Goal: Task Accomplishment & Management: Manage account settings

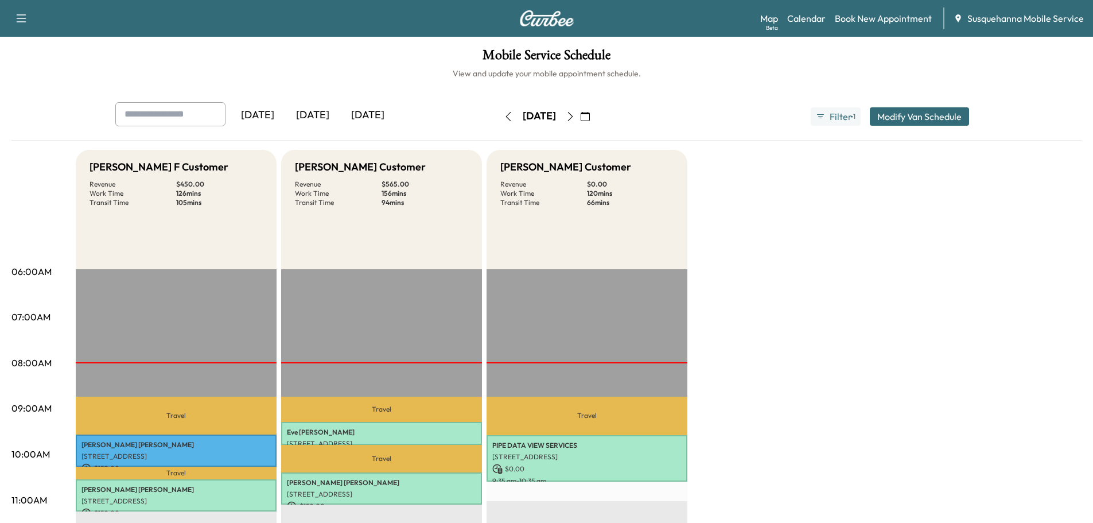
click at [575, 118] on icon "button" at bounding box center [570, 116] width 9 height 9
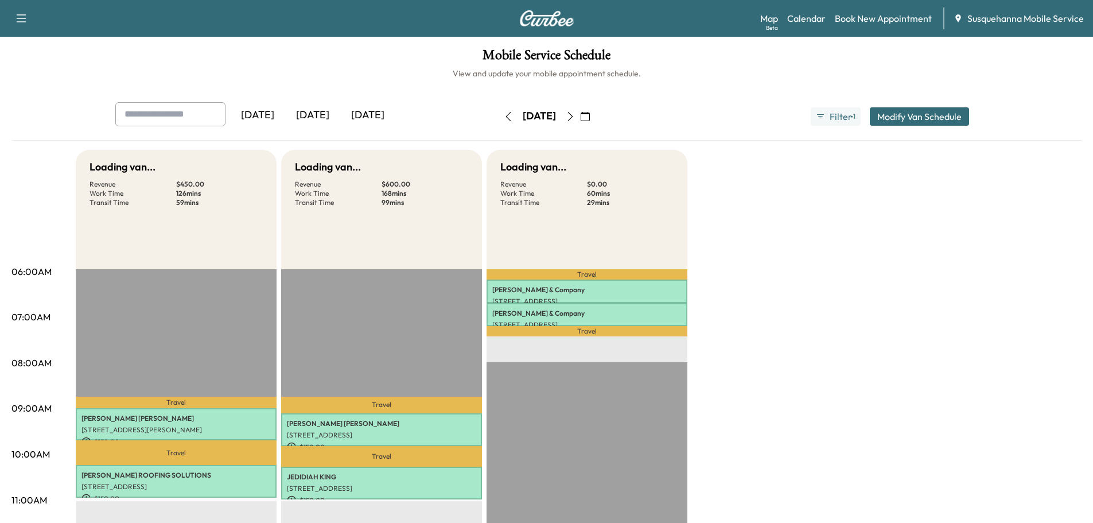
click at [575, 118] on icon "button" at bounding box center [570, 116] width 9 height 9
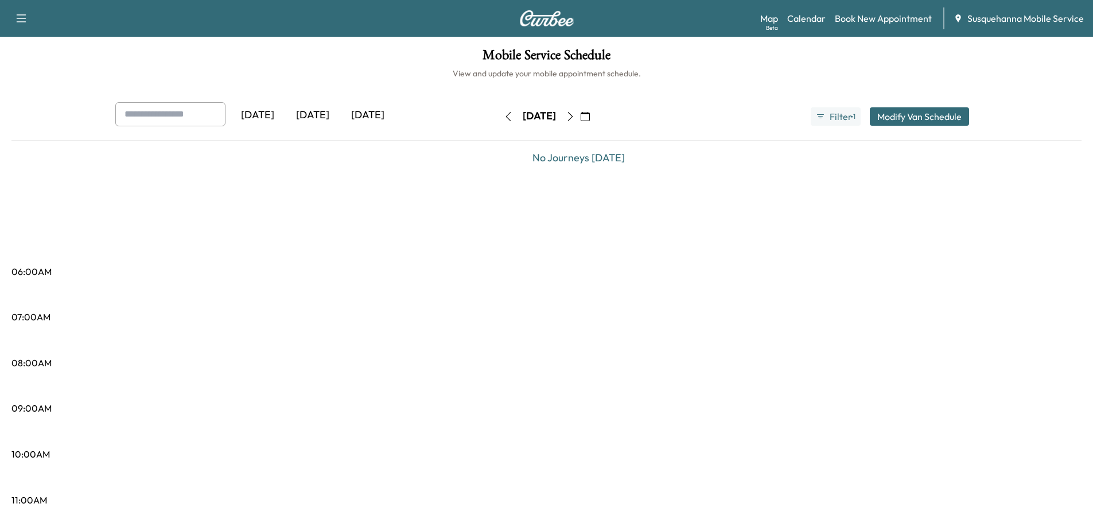
click at [575, 118] on icon "button" at bounding box center [570, 116] width 9 height 9
click at [573, 119] on icon "button" at bounding box center [570, 116] width 5 height 9
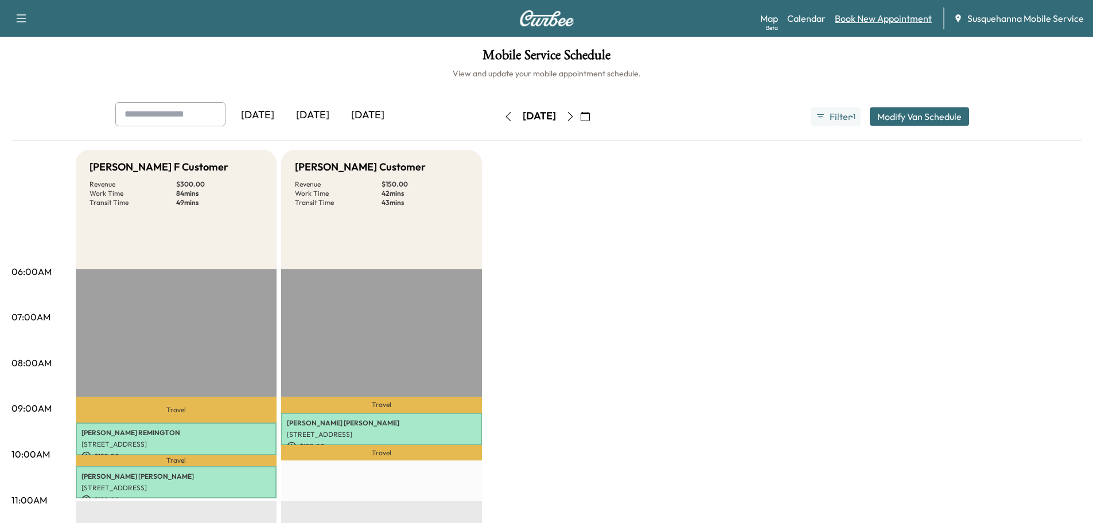
click at [901, 20] on link "Book New Appointment" at bounding box center [883, 18] width 97 height 14
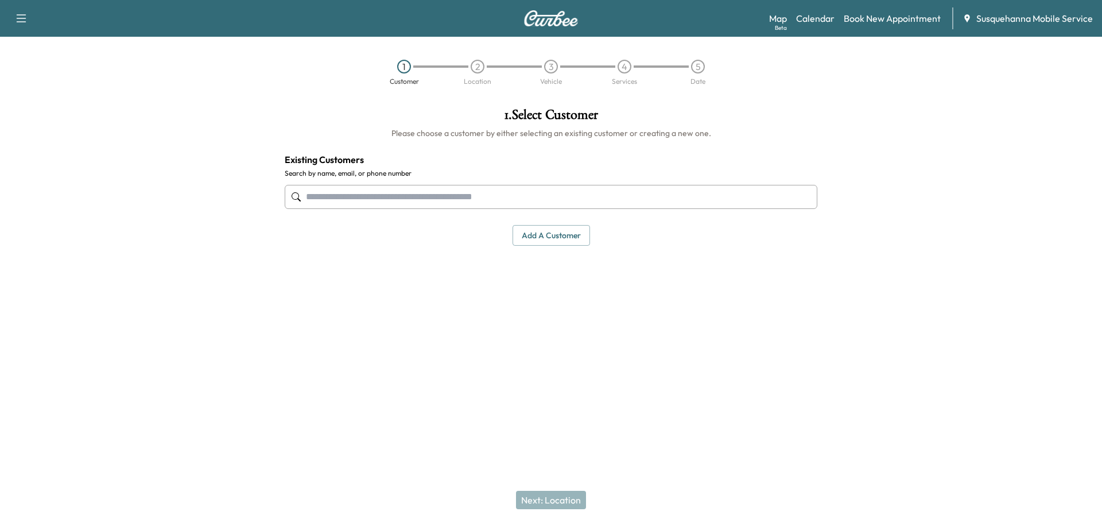
click at [430, 193] on input "text" at bounding box center [551, 197] width 533 height 24
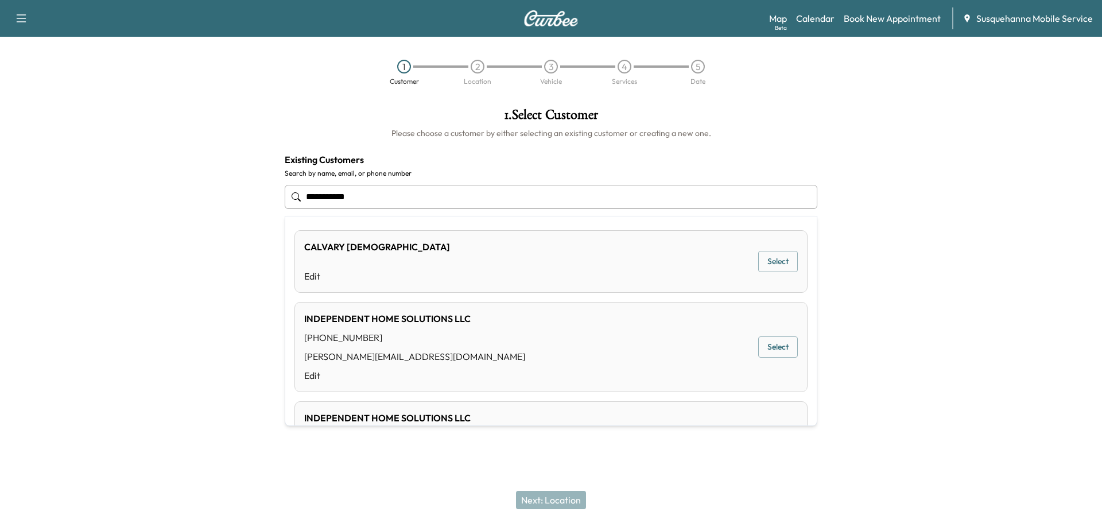
click at [765, 351] on button "Select" at bounding box center [778, 346] width 40 height 21
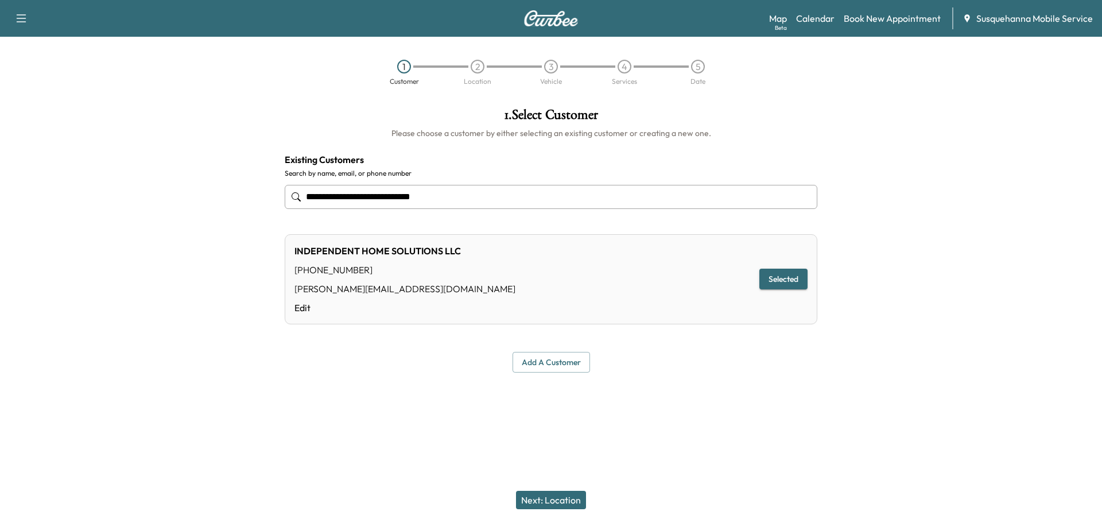
type input "**********"
click at [544, 497] on button "Next: Location" at bounding box center [551, 500] width 70 height 18
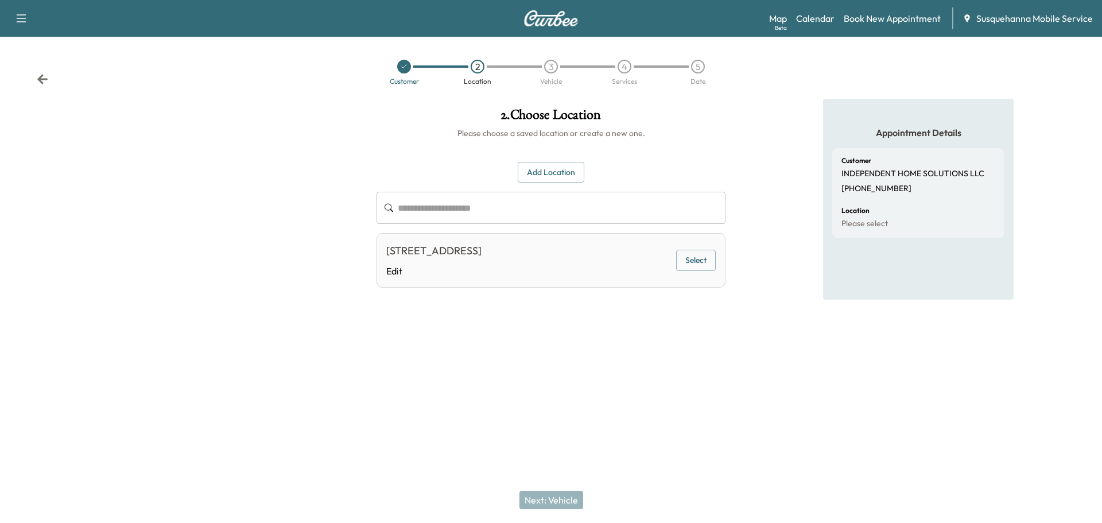
click at [709, 261] on button "Select" at bounding box center [696, 260] width 40 height 21
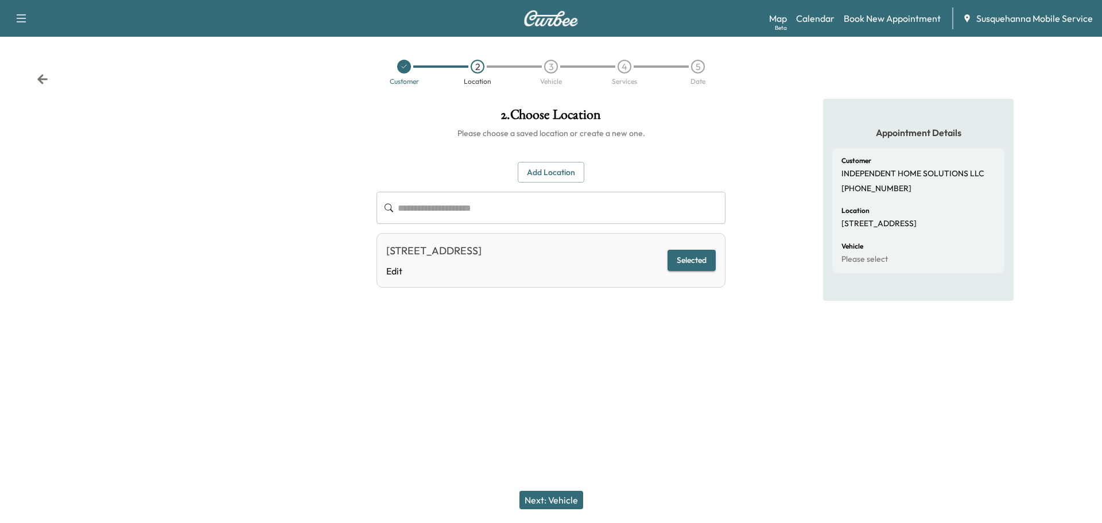
click at [560, 502] on button "Next: Vehicle" at bounding box center [551, 500] width 64 height 18
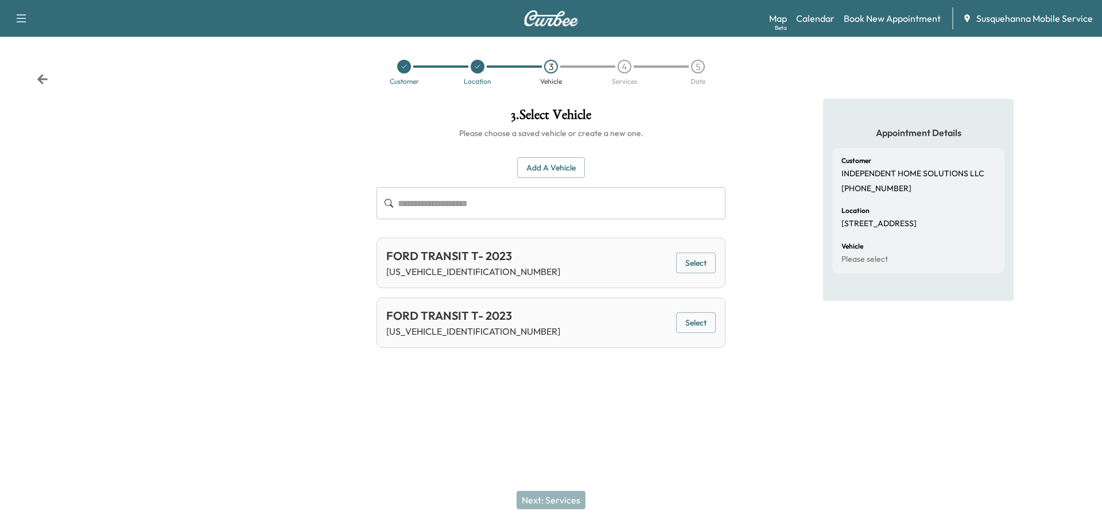
click at [701, 323] on button "Select" at bounding box center [696, 322] width 40 height 21
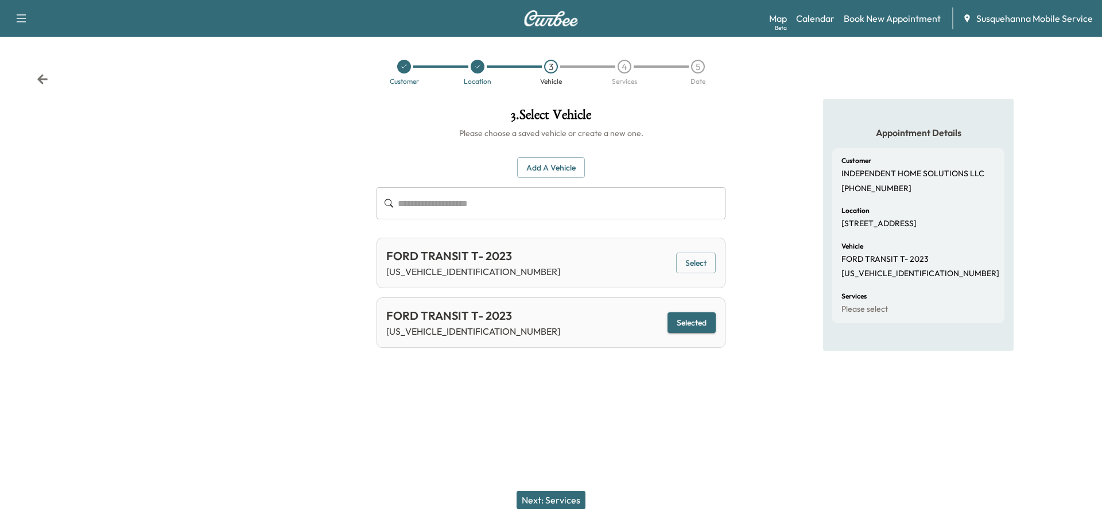
click at [545, 497] on button "Next: Services" at bounding box center [551, 500] width 69 height 18
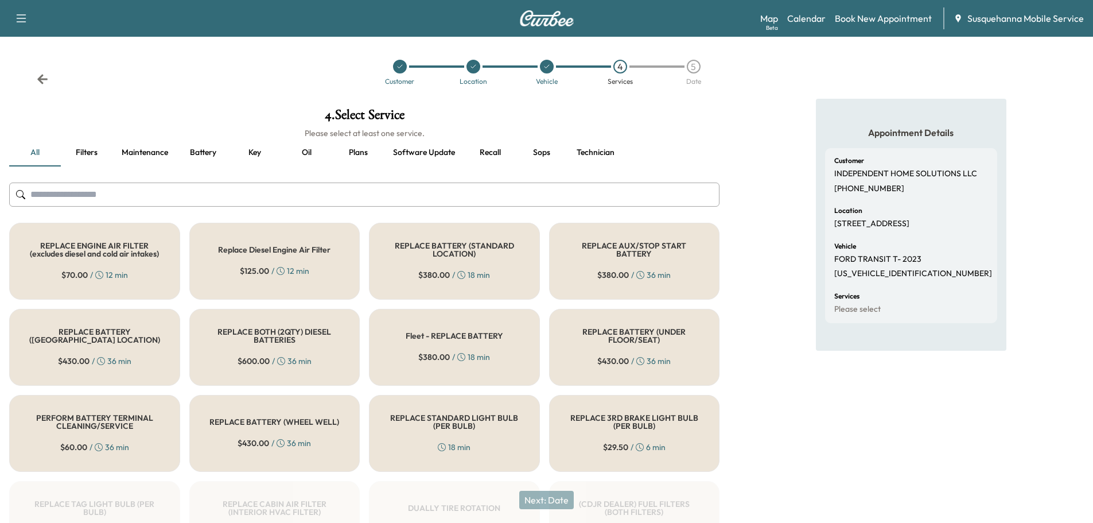
click at [413, 199] on input "text" at bounding box center [364, 195] width 711 height 24
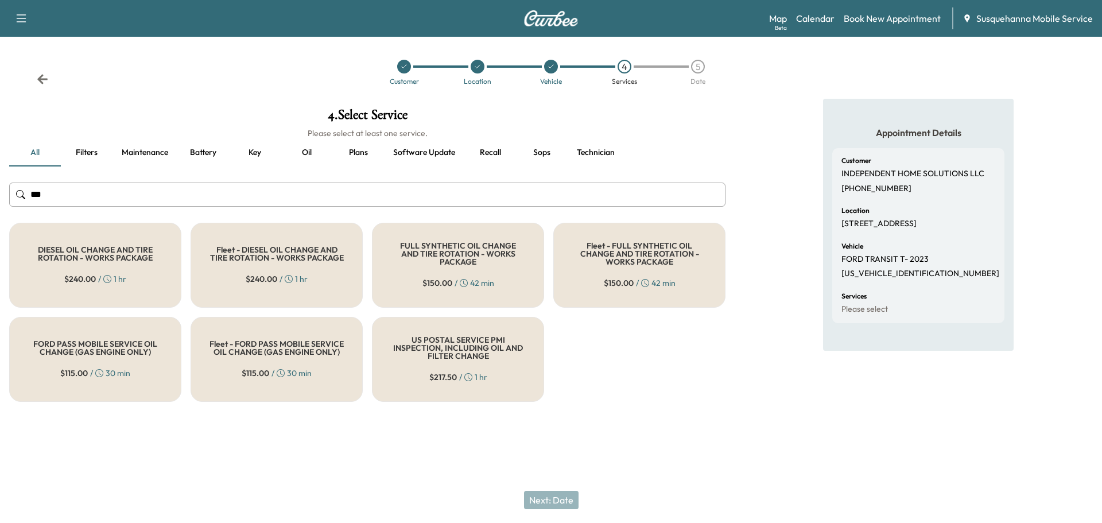
type input "***"
click at [623, 250] on h5 "Fleet - FULL SYNTHETIC OIL CHANGE AND TIRE ROTATION - WORKS PACKAGE" at bounding box center [639, 254] width 134 height 24
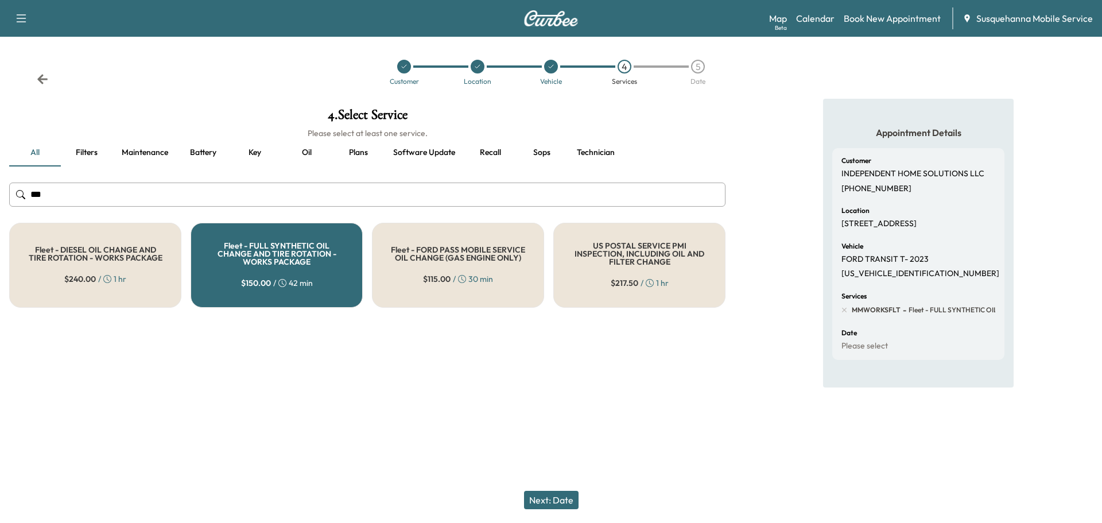
click at [547, 501] on button "Next: Date" at bounding box center [551, 500] width 55 height 18
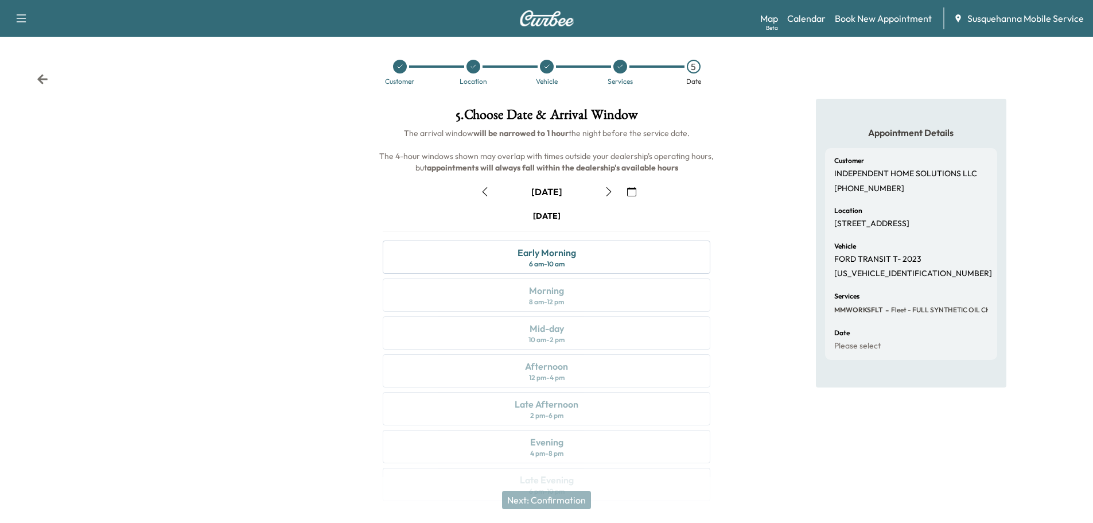
click at [628, 188] on icon "button" at bounding box center [631, 191] width 9 height 9
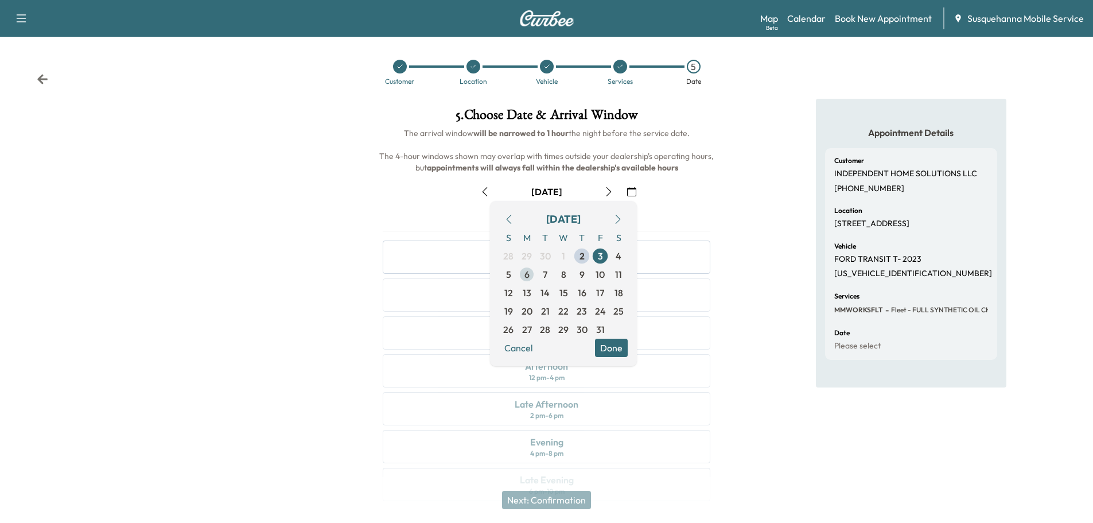
click at [526, 274] on span "6" at bounding box center [527, 274] width 5 height 14
click at [621, 345] on button "Done" at bounding box center [611, 348] width 33 height 18
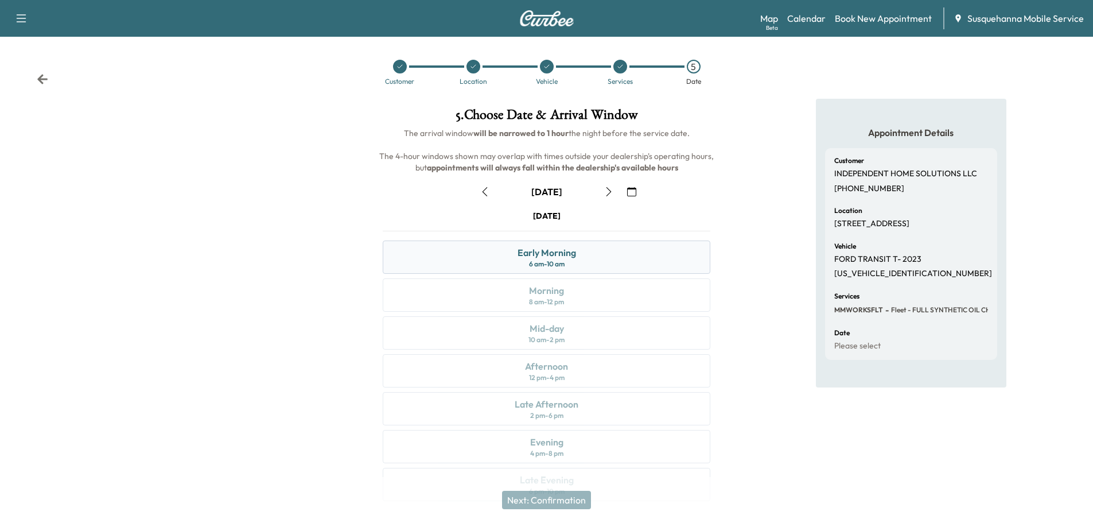
click at [581, 258] on div "Early Morning 6 am - 10 am" at bounding box center [547, 256] width 328 height 33
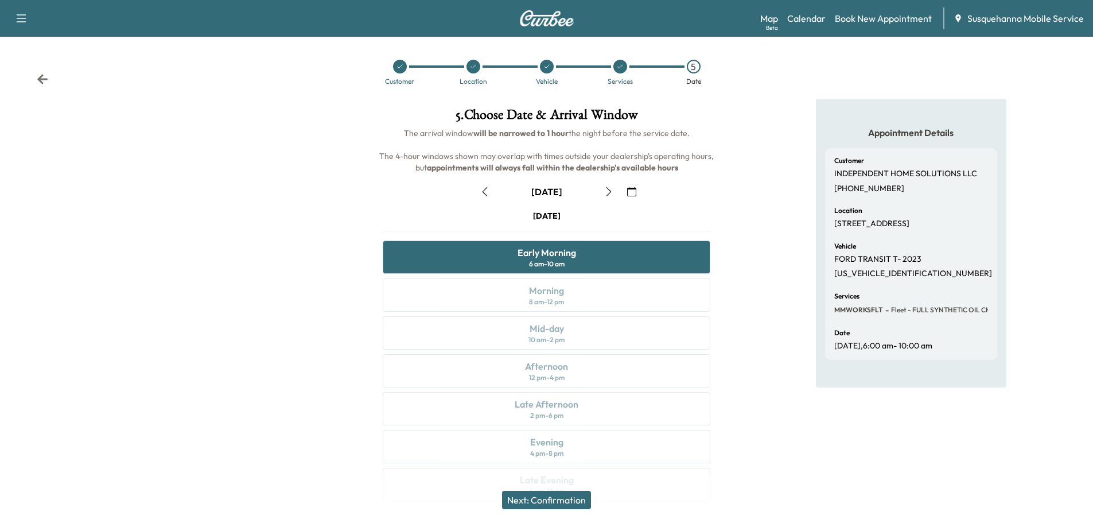
click at [576, 502] on button "Next: Confirmation" at bounding box center [546, 500] width 89 height 18
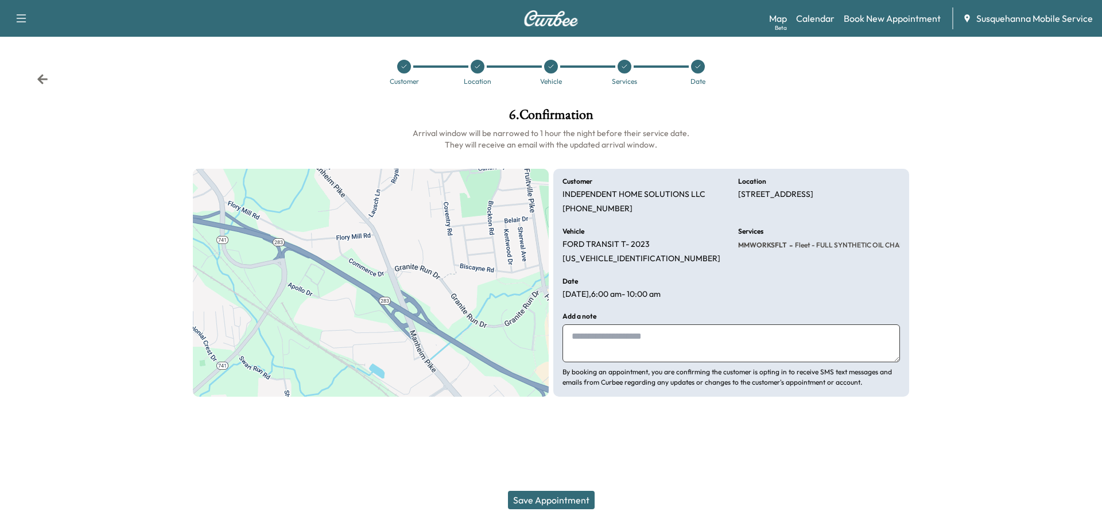
click at [629, 348] on textarea at bounding box center [730, 343] width 337 height 38
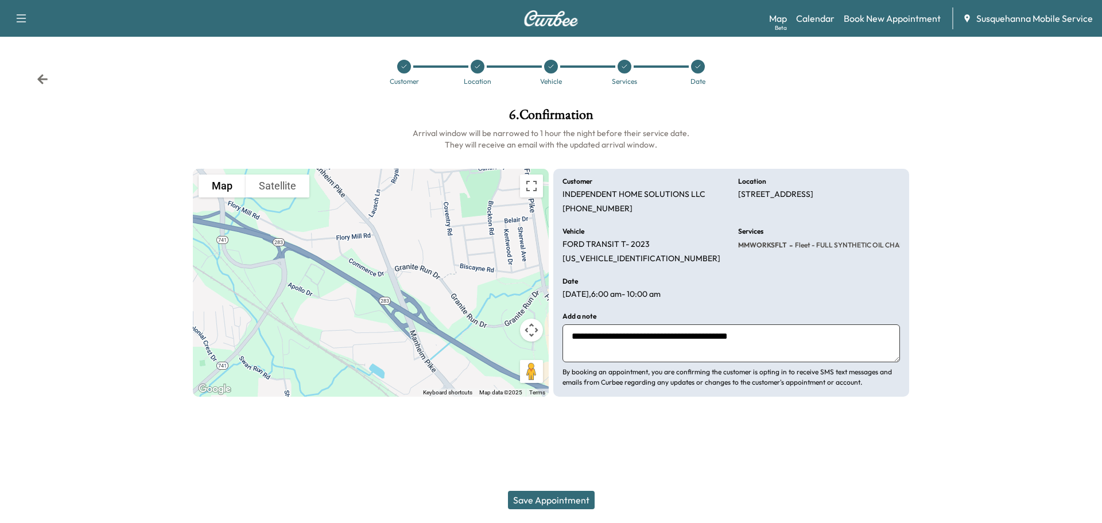
type textarea "**********"
click at [555, 498] on button "Save Appointment" at bounding box center [551, 500] width 87 height 18
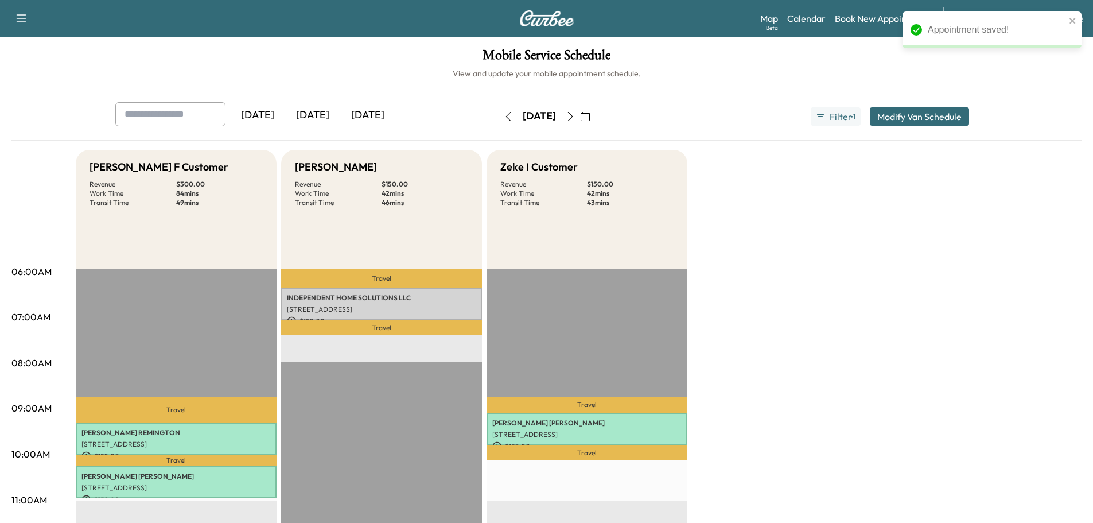
click at [919, 118] on button "Modify Van Schedule" at bounding box center [919, 116] width 99 height 18
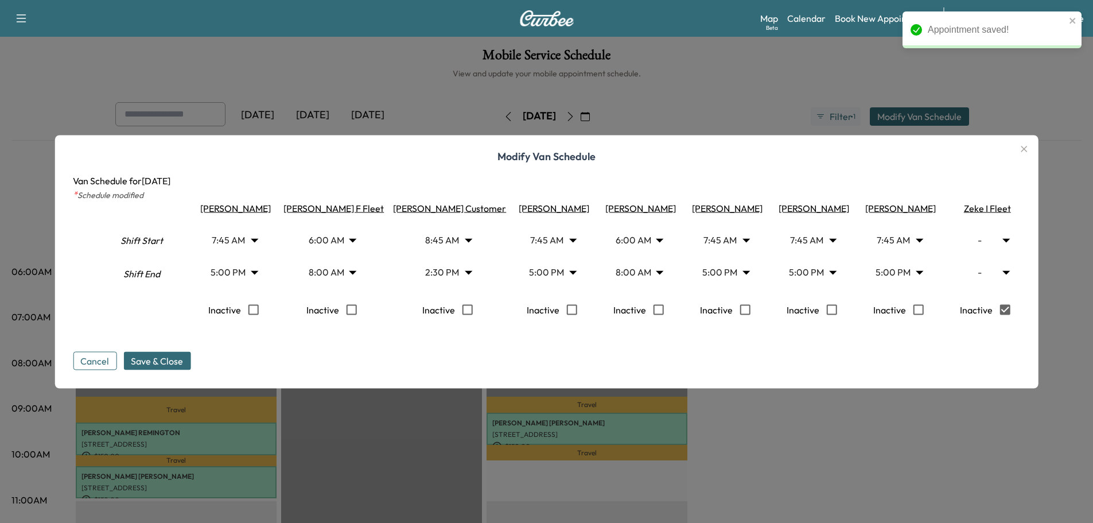
click at [156, 367] on span "Save & Close" at bounding box center [157, 361] width 52 height 14
click at [768, 437] on div at bounding box center [546, 261] width 1093 height 523
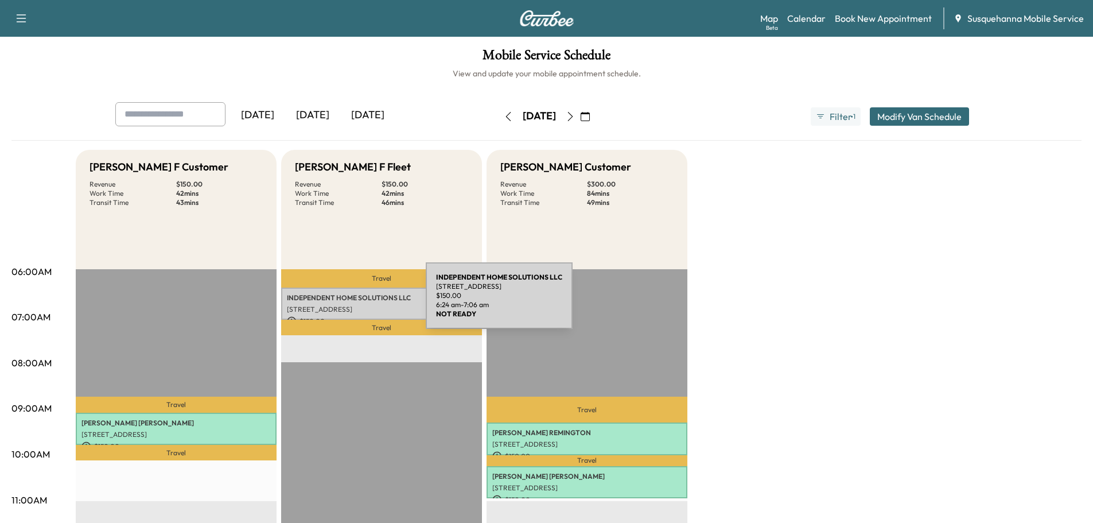
click at [339, 303] on div "INDEPENDENT HOME SOLUTIONS LLC [STREET_ADDRESS] $ 150.00 6:24 am - 7:06 am" at bounding box center [381, 304] width 201 height 33
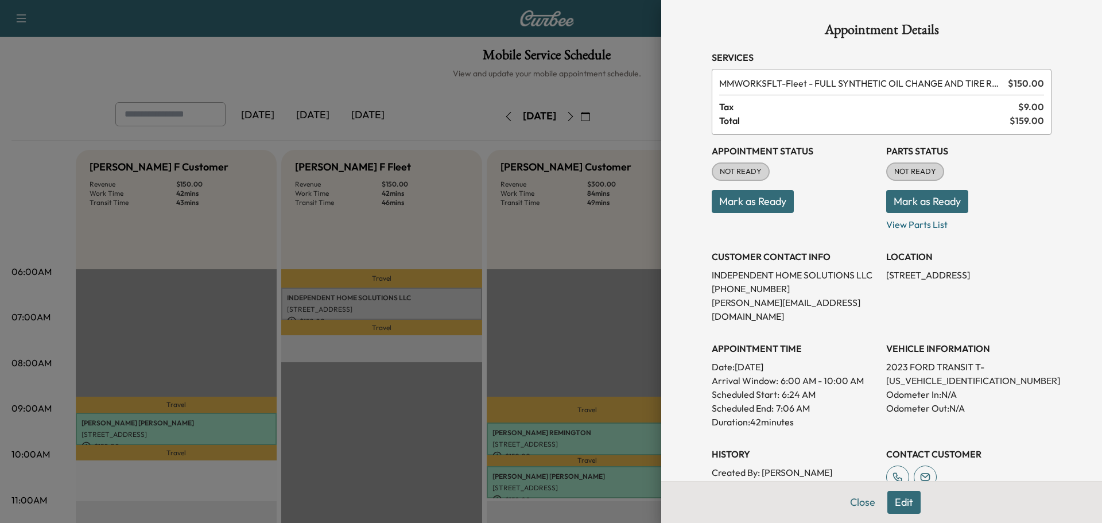
click at [913, 202] on button "Mark as Ready" at bounding box center [927, 201] width 82 height 23
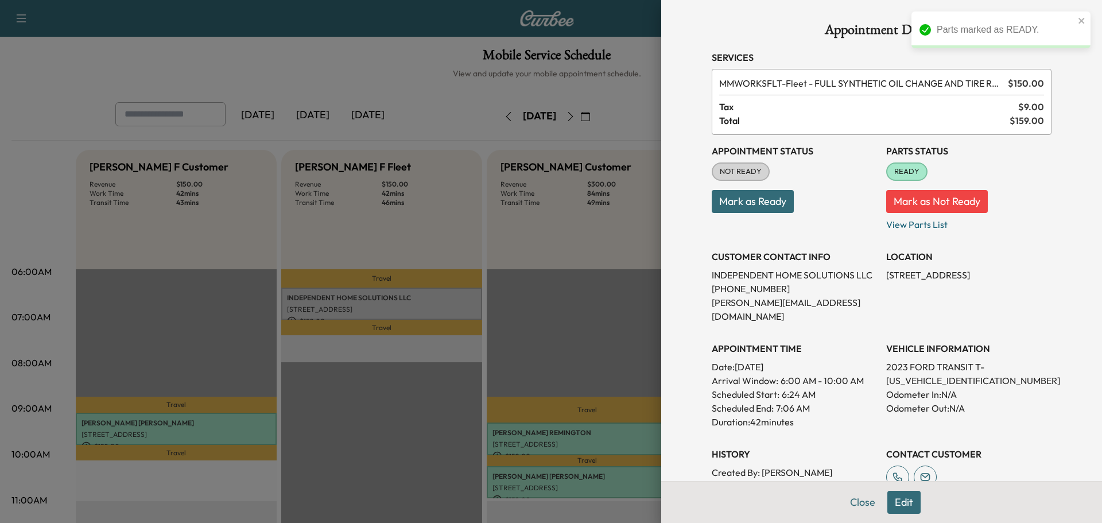
click at [770, 212] on button "Mark as Ready" at bounding box center [753, 201] width 82 height 23
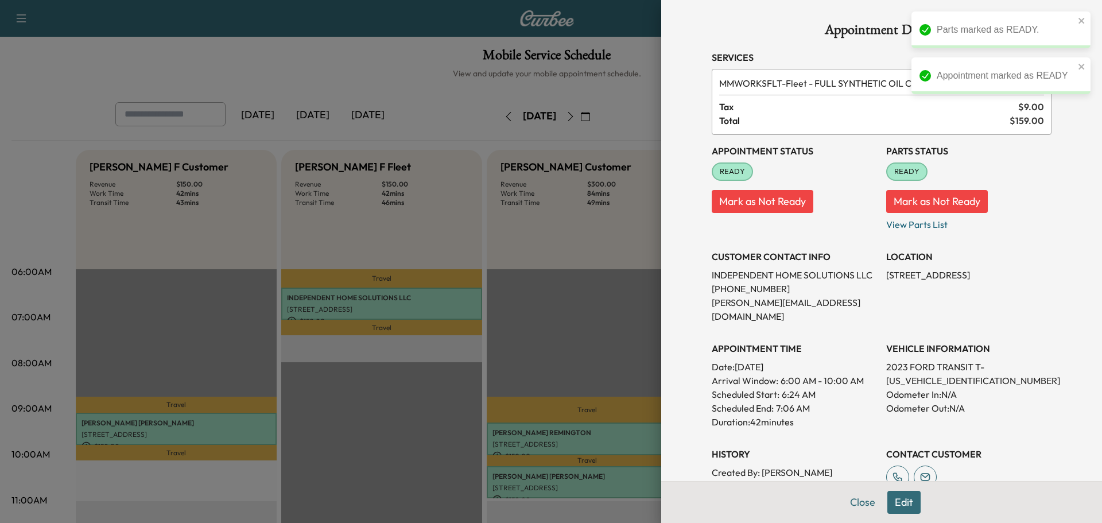
click at [778, 438] on div "History Created By : [PERSON_NAME] Created At : [DATE] 8:06:48 AM Modified By :…" at bounding box center [794, 479] width 165 height 83
click at [843, 501] on button "Close" at bounding box center [863, 502] width 40 height 23
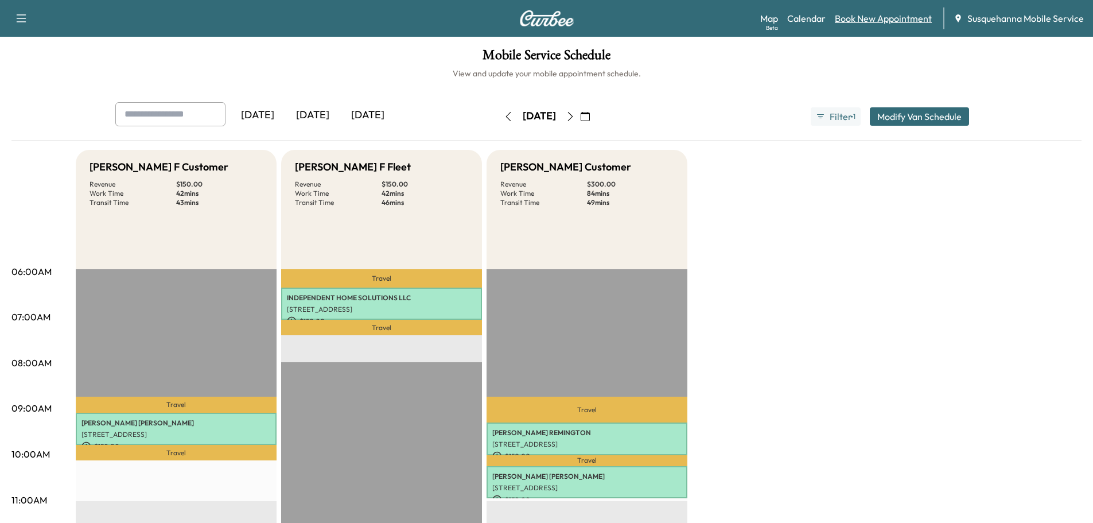
click at [905, 20] on link "Book New Appointment" at bounding box center [883, 18] width 97 height 14
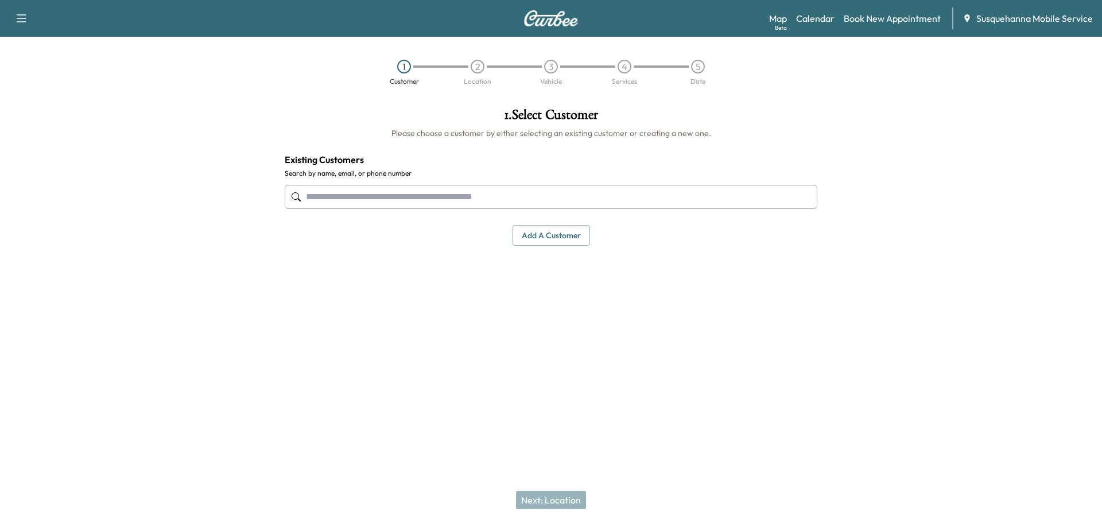
click at [523, 196] on input "text" at bounding box center [551, 197] width 533 height 24
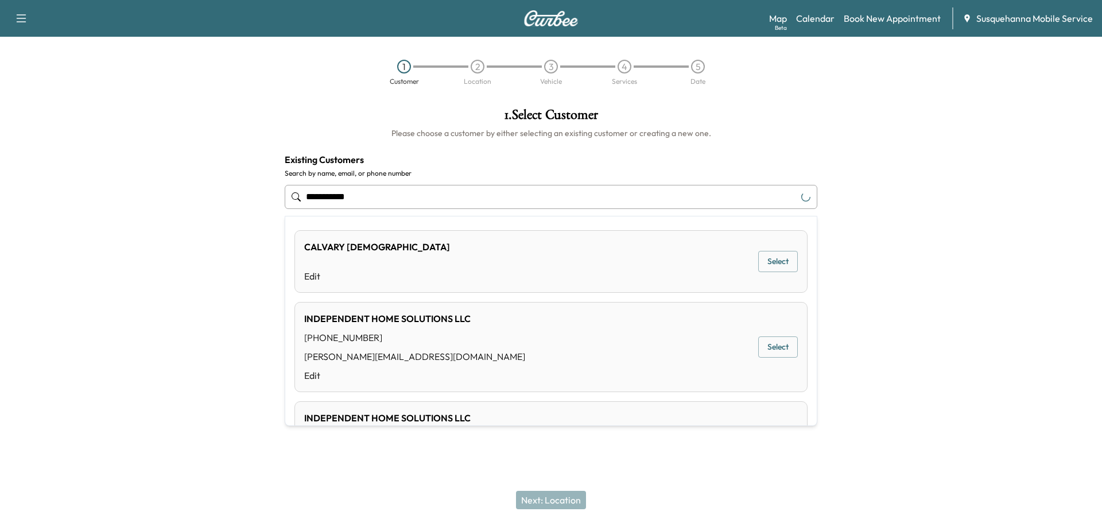
type input "**********"
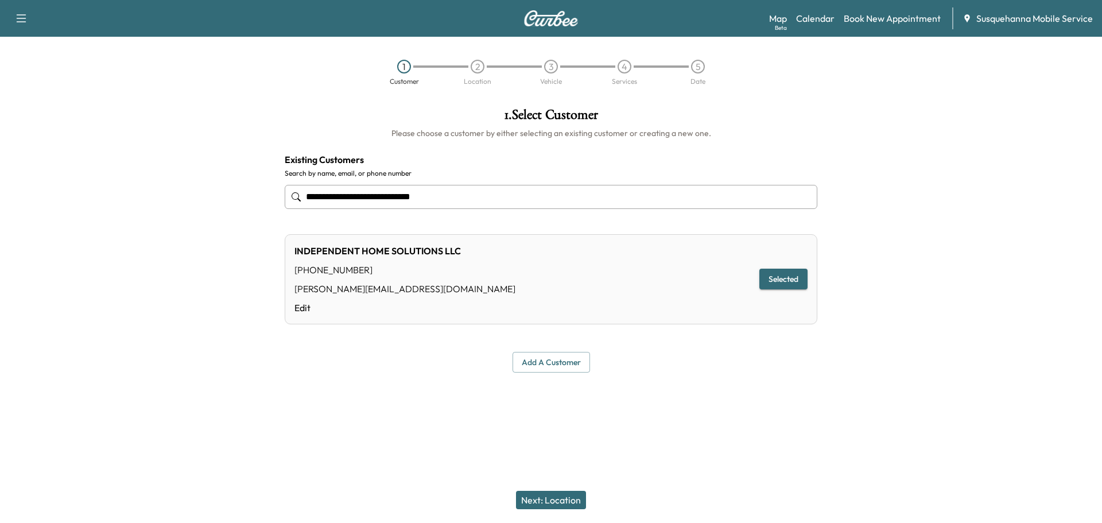
click at [566, 492] on button "Next: Location" at bounding box center [551, 500] width 70 height 18
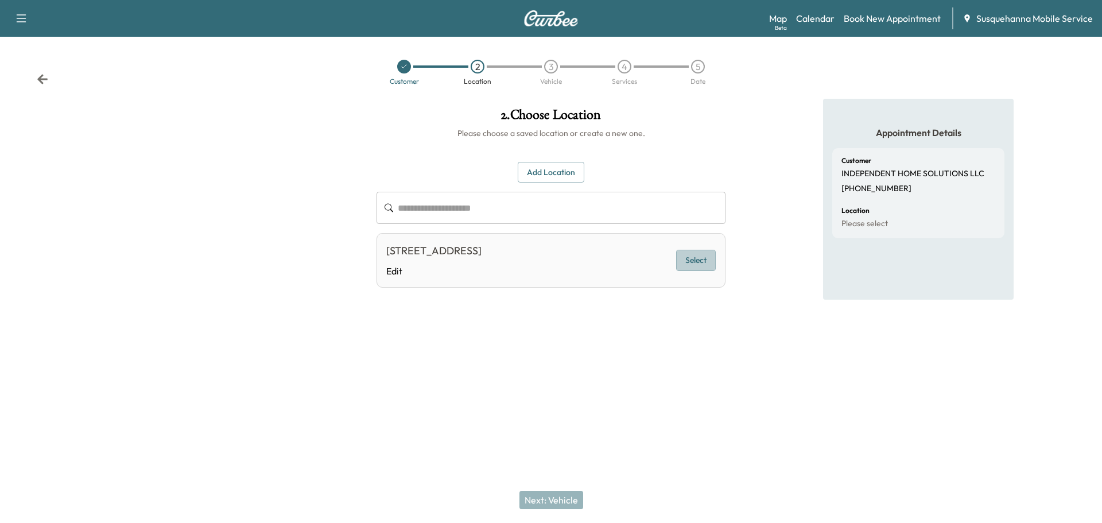
click at [694, 261] on button "Select" at bounding box center [696, 260] width 40 height 21
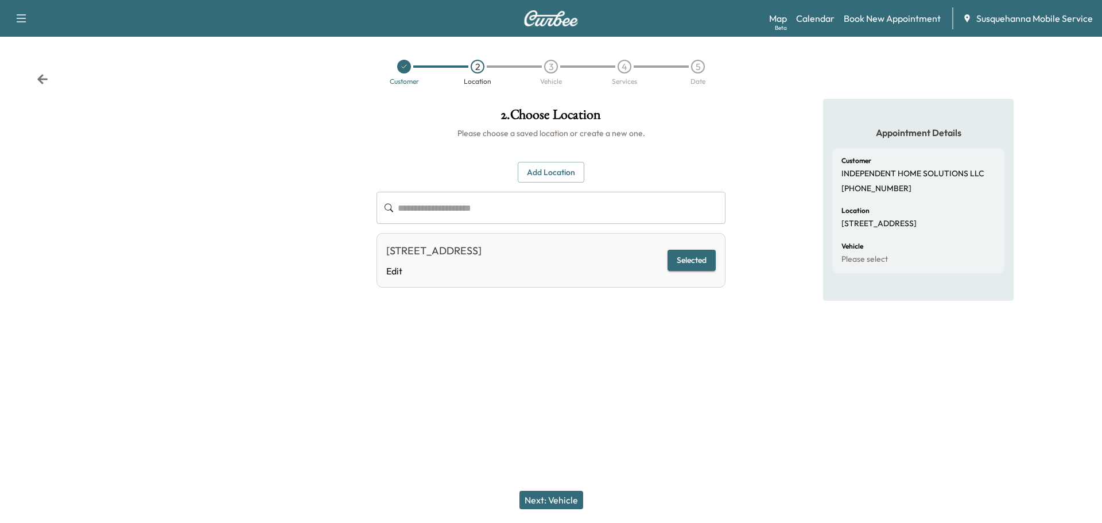
click at [557, 498] on button "Next: Vehicle" at bounding box center [551, 500] width 64 height 18
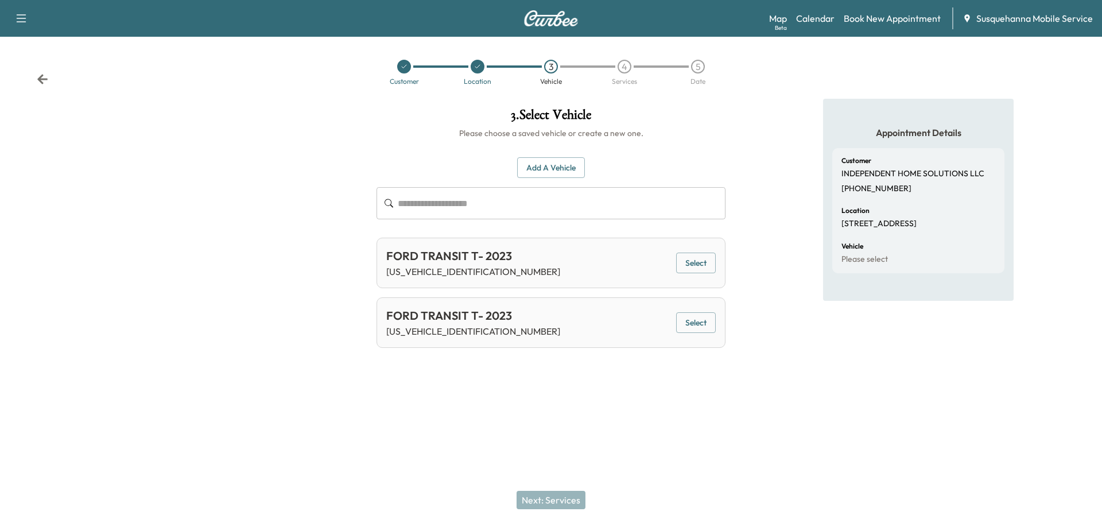
click at [690, 273] on button "Select" at bounding box center [696, 263] width 40 height 21
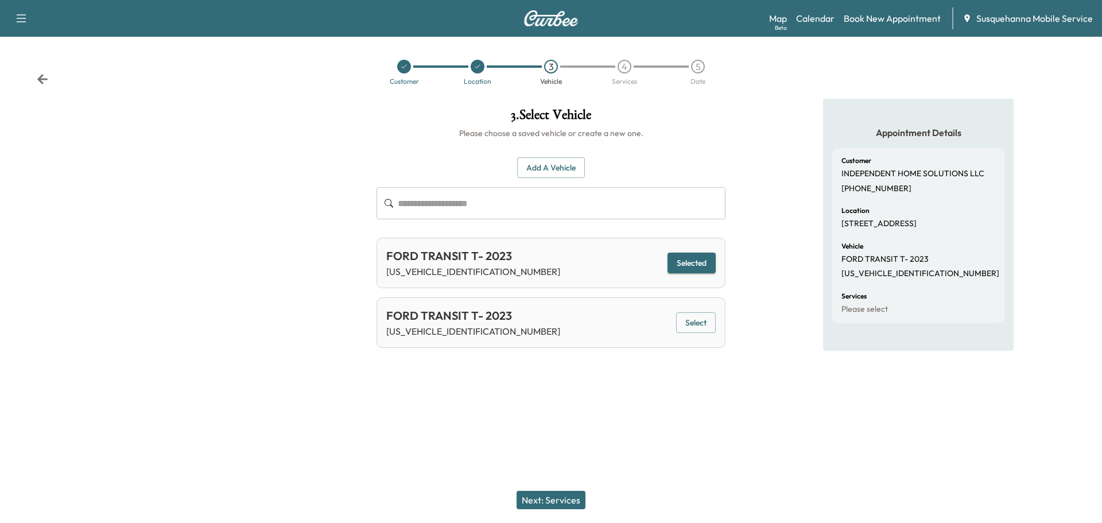
click at [577, 494] on button "Next: Services" at bounding box center [551, 500] width 69 height 18
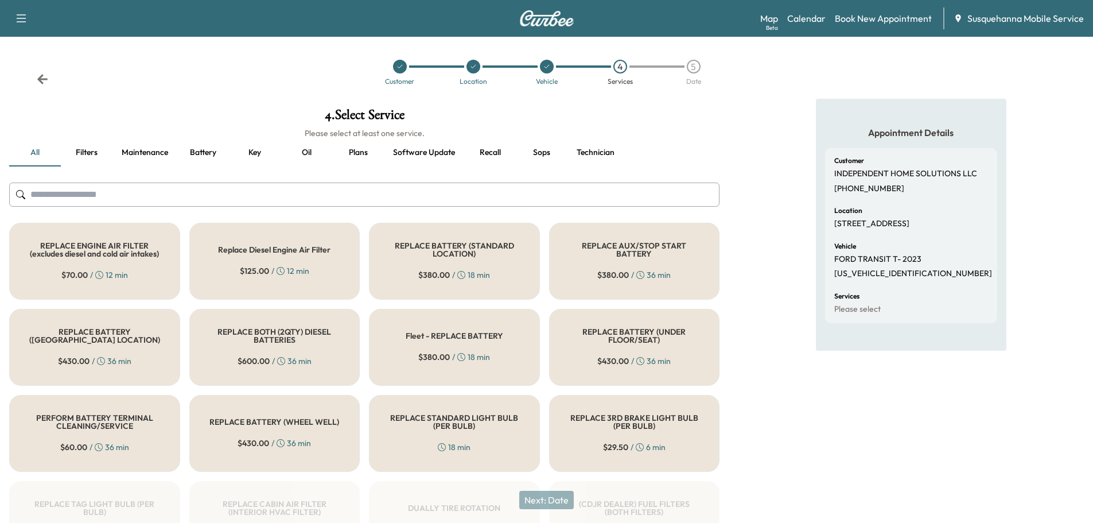
click at [480, 191] on input "text" at bounding box center [364, 195] width 711 height 24
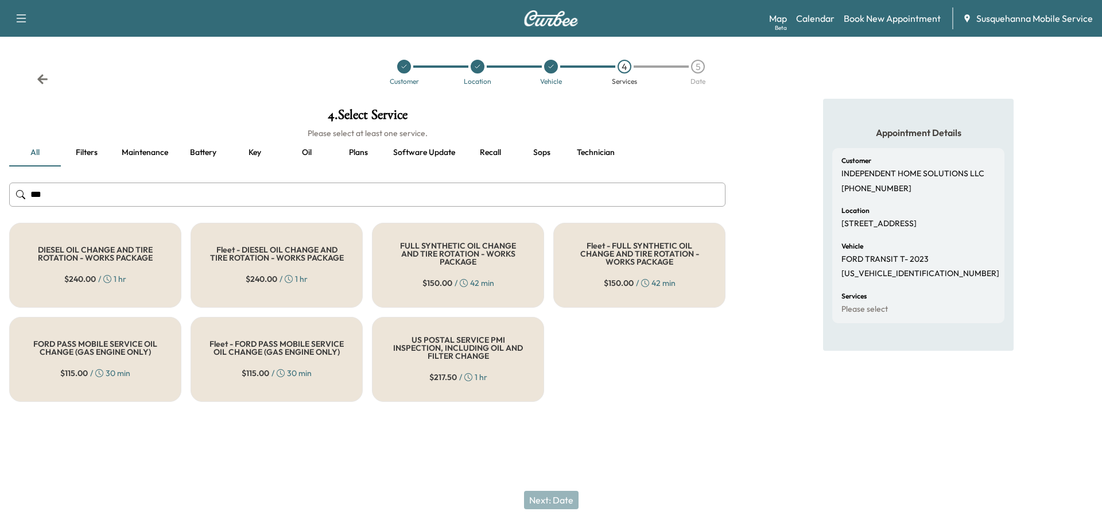
type input "***"
click at [595, 276] on div "Fleet - FULL SYNTHETIC OIL CHANGE AND TIRE ROTATION - WORKS PACKAGE $ 150.00 / …" at bounding box center [639, 265] width 172 height 85
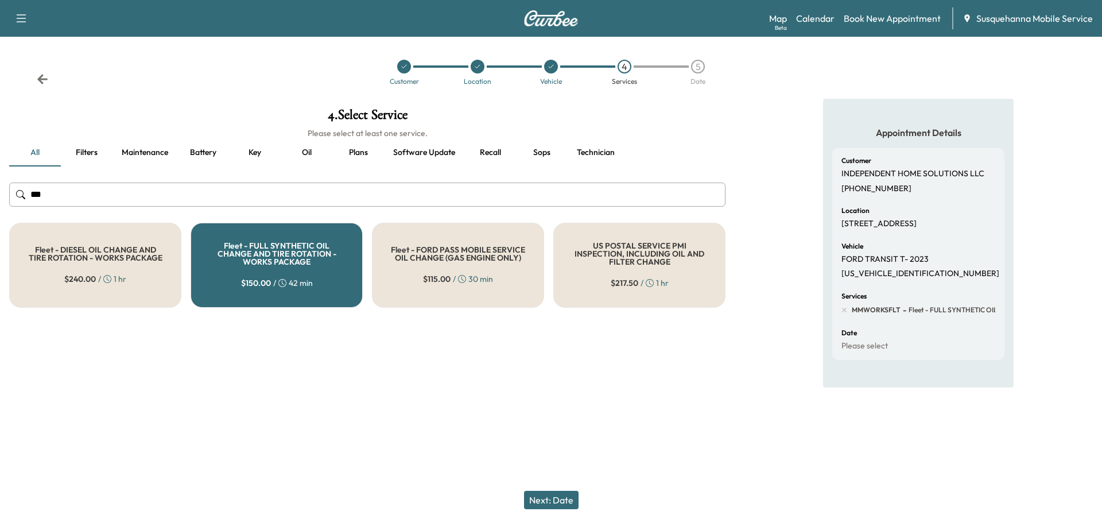
click at [576, 503] on button "Next: Date" at bounding box center [551, 500] width 55 height 18
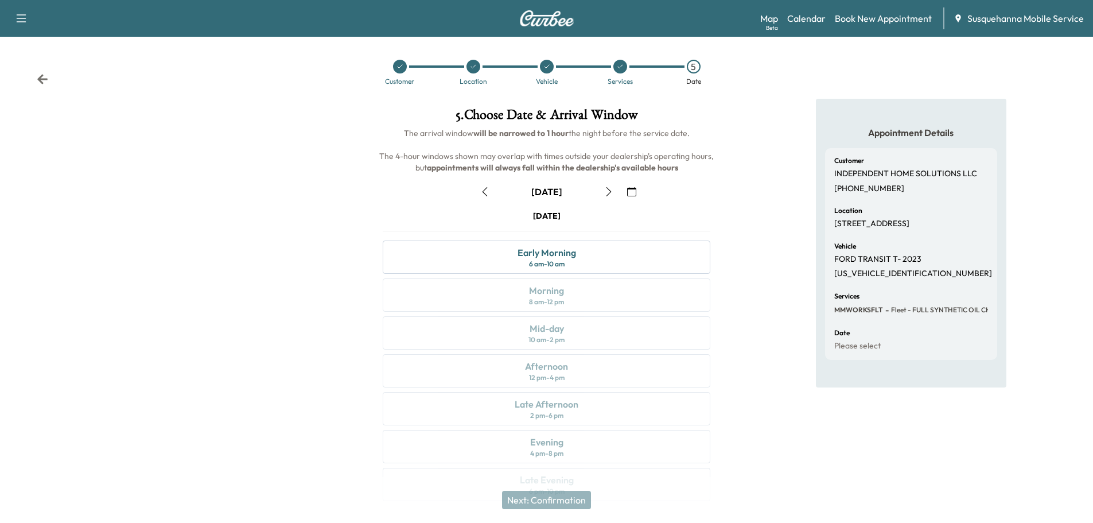
click at [632, 196] on button "button" at bounding box center [632, 192] width 20 height 18
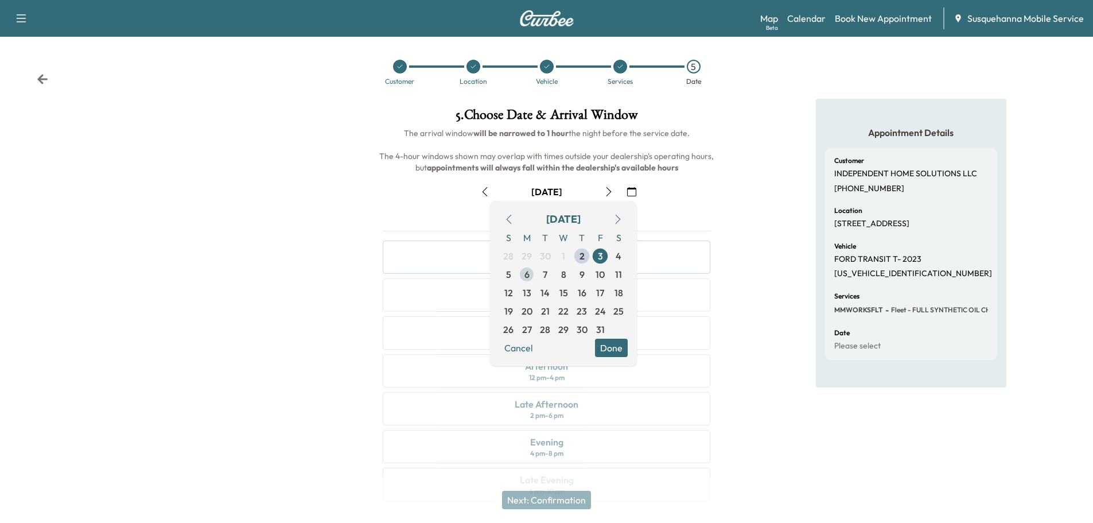
click at [529, 279] on span "6" at bounding box center [527, 274] width 5 height 14
click at [620, 352] on button "Done" at bounding box center [611, 348] width 33 height 18
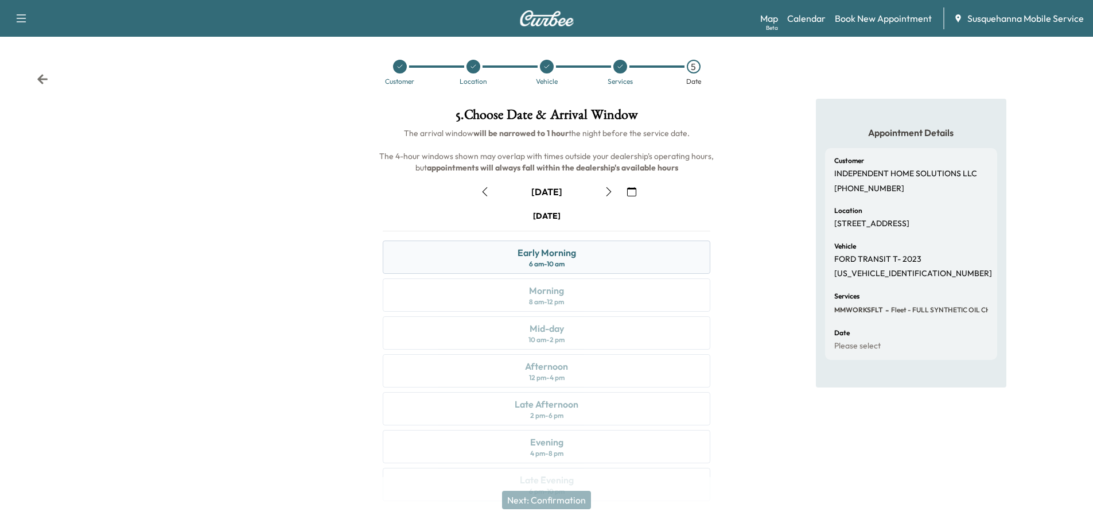
click at [610, 261] on div "Early Morning 6 am - 10 am" at bounding box center [547, 256] width 328 height 33
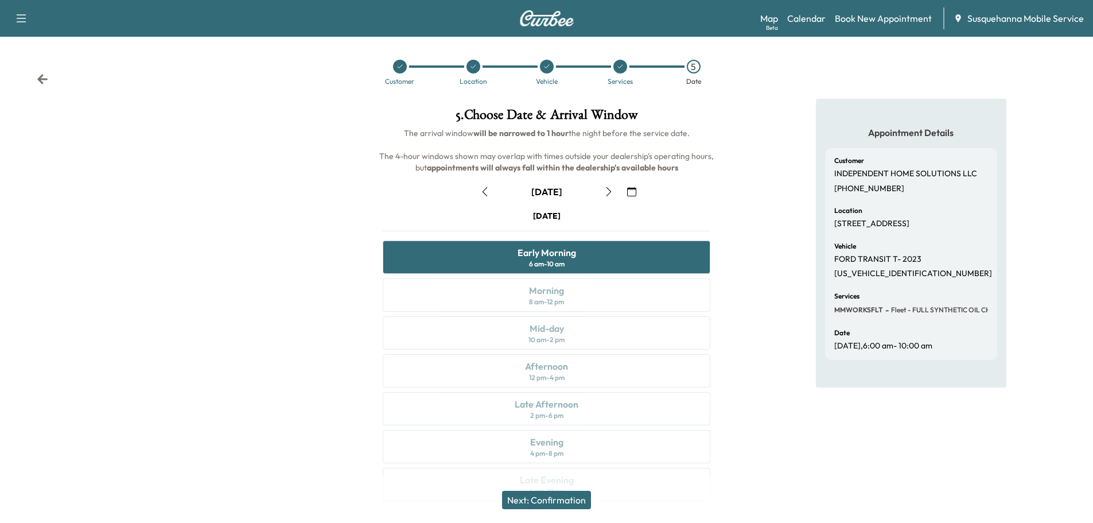
click at [560, 500] on button "Next: Confirmation" at bounding box center [546, 500] width 89 height 18
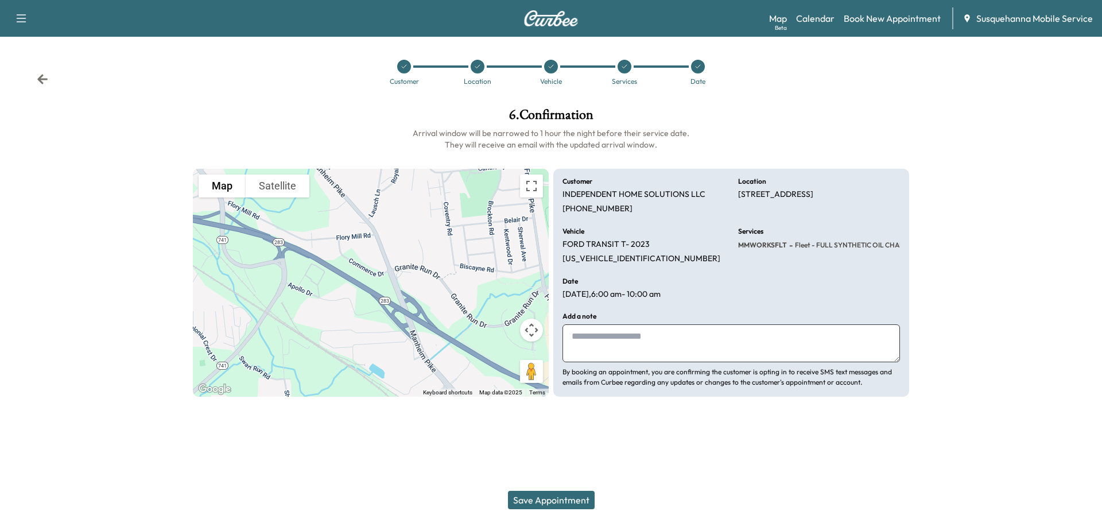
click at [634, 355] on textarea at bounding box center [730, 343] width 337 height 38
type textarea "**********"
click at [562, 502] on button "Save Appointment" at bounding box center [551, 500] width 87 height 18
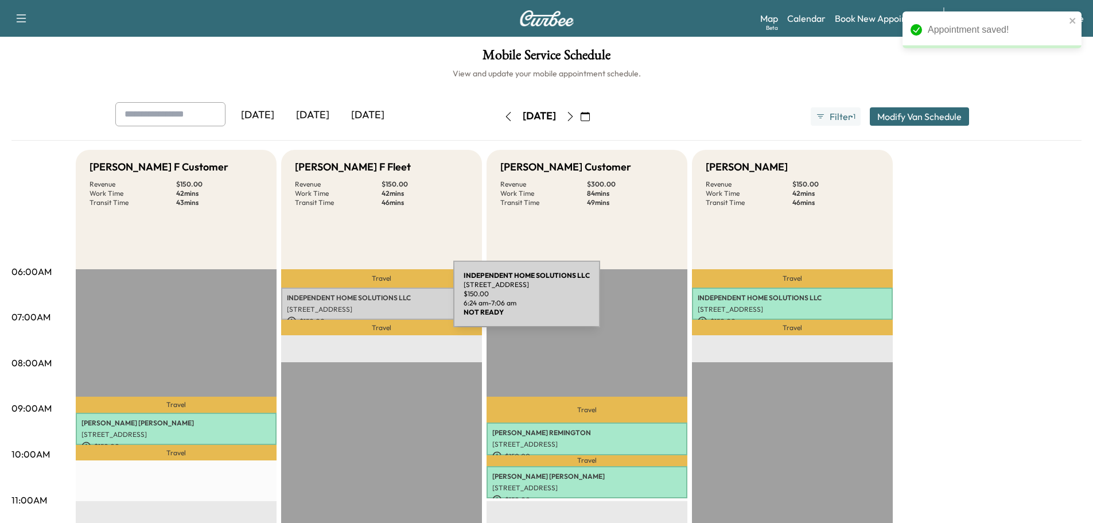
click at [367, 301] on p "INDEPENDENT HOME SOLUTIONS LLC" at bounding box center [381, 297] width 189 height 9
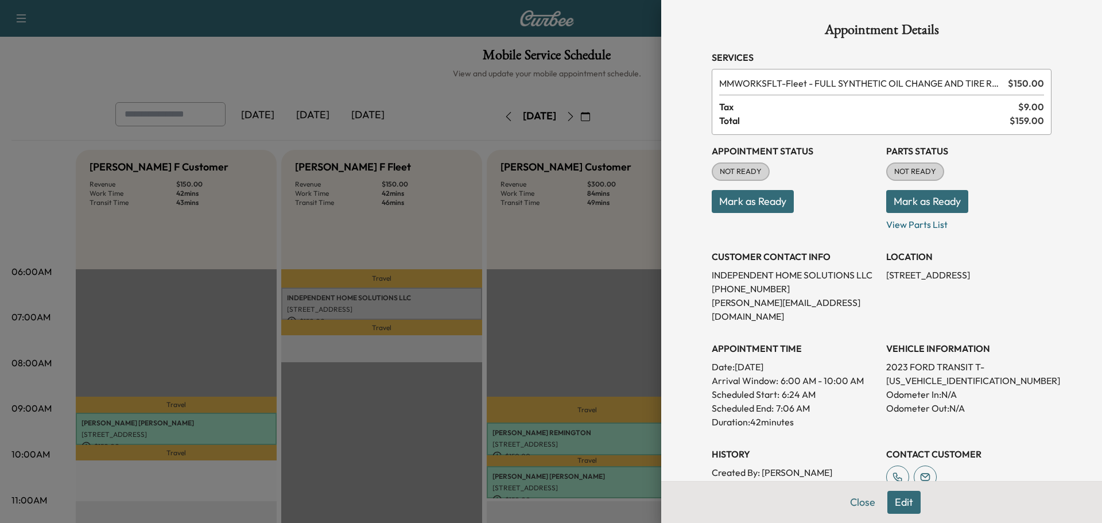
click at [886, 197] on button "Mark as Ready" at bounding box center [927, 201] width 82 height 23
click at [769, 195] on button "Mark as Ready" at bounding box center [753, 201] width 82 height 23
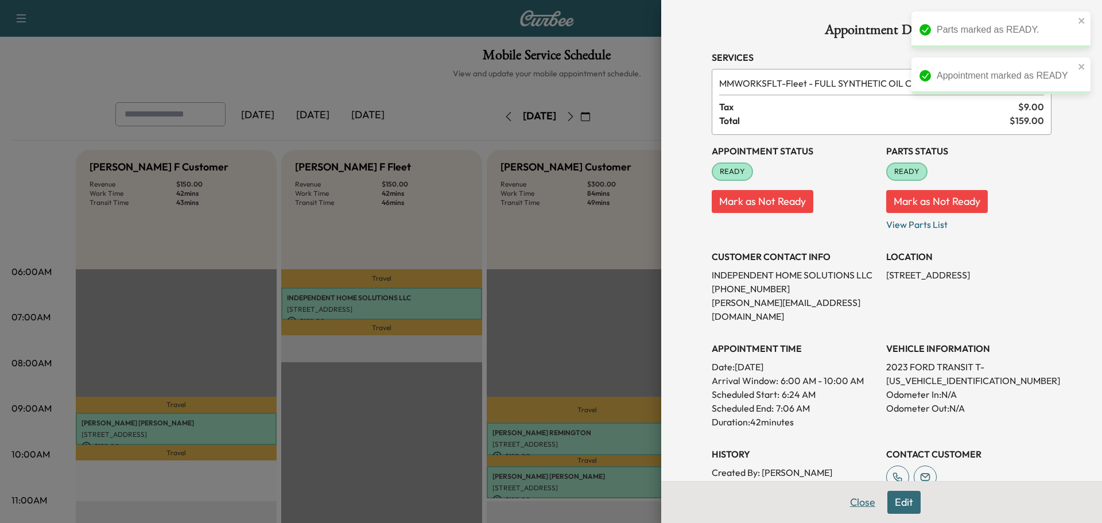
click at [855, 503] on button "Close" at bounding box center [863, 502] width 40 height 23
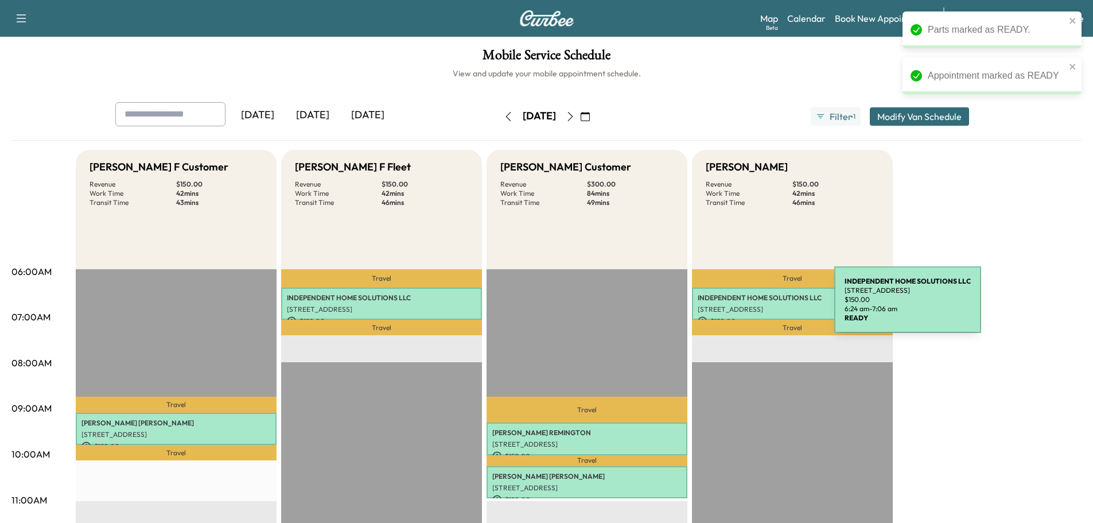
click at [748, 306] on p "[STREET_ADDRESS]" at bounding box center [792, 309] width 189 height 9
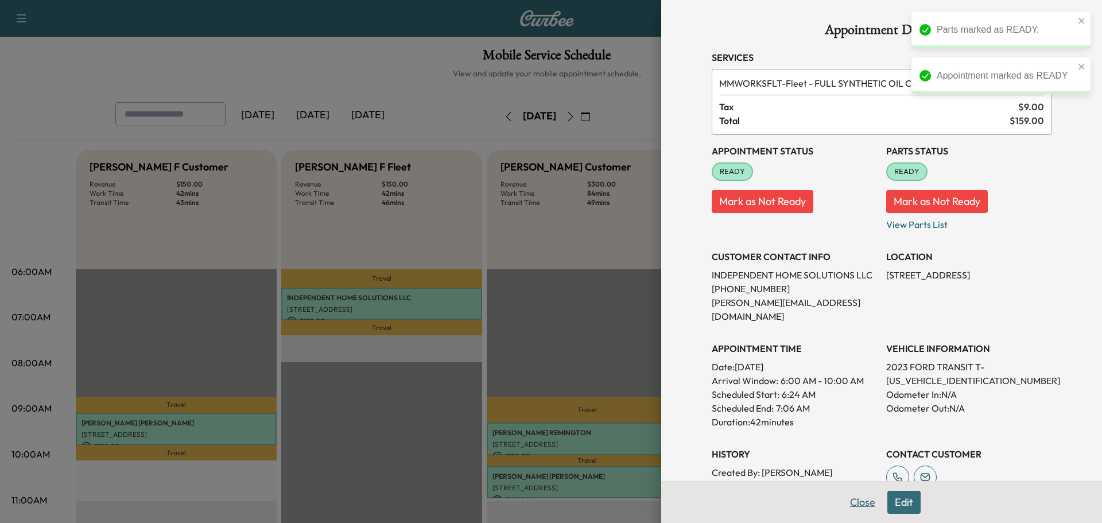
click at [860, 503] on button "Close" at bounding box center [863, 502] width 40 height 23
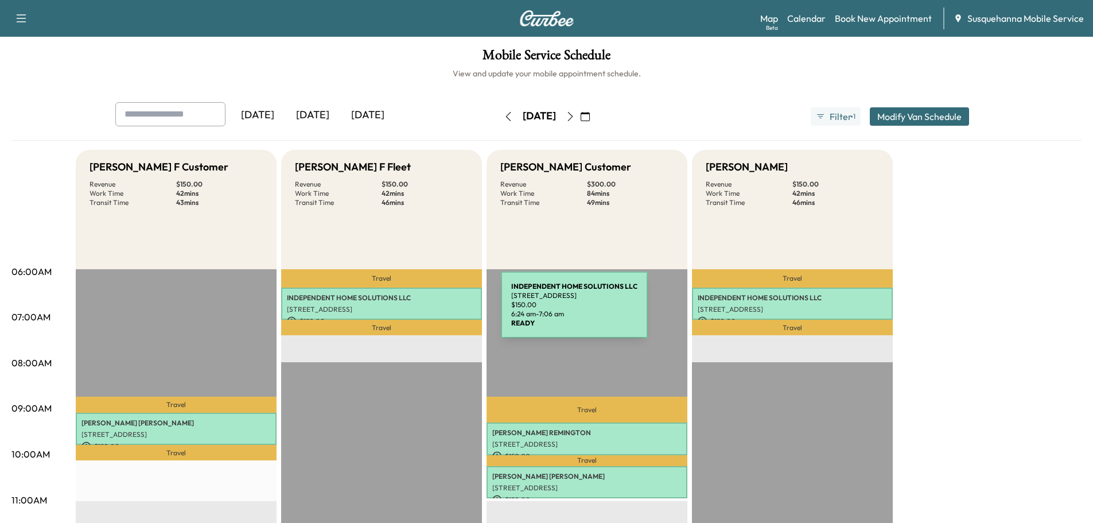
click at [416, 311] on p "[STREET_ADDRESS]" at bounding box center [381, 309] width 189 height 9
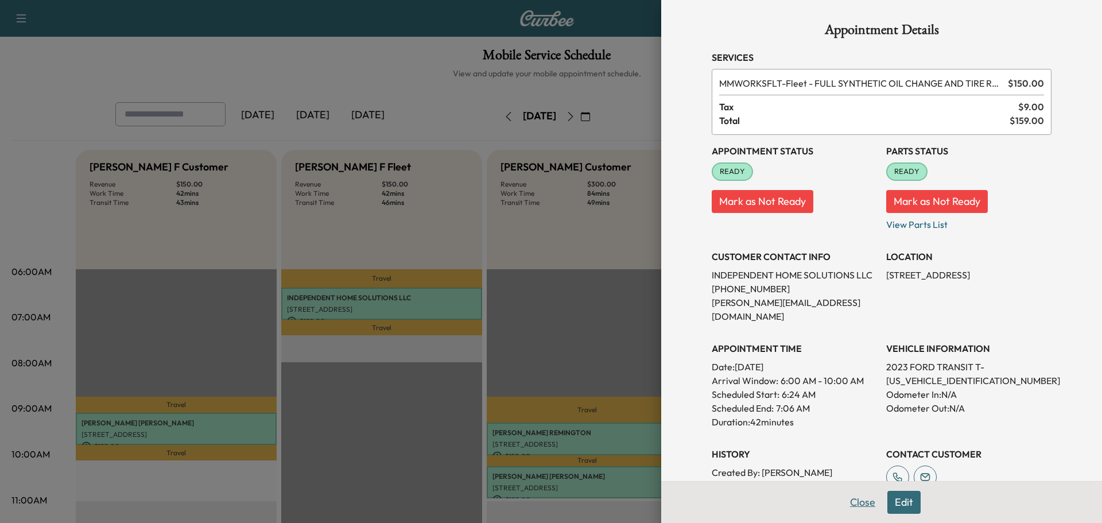
click at [845, 500] on button "Close" at bounding box center [863, 502] width 40 height 23
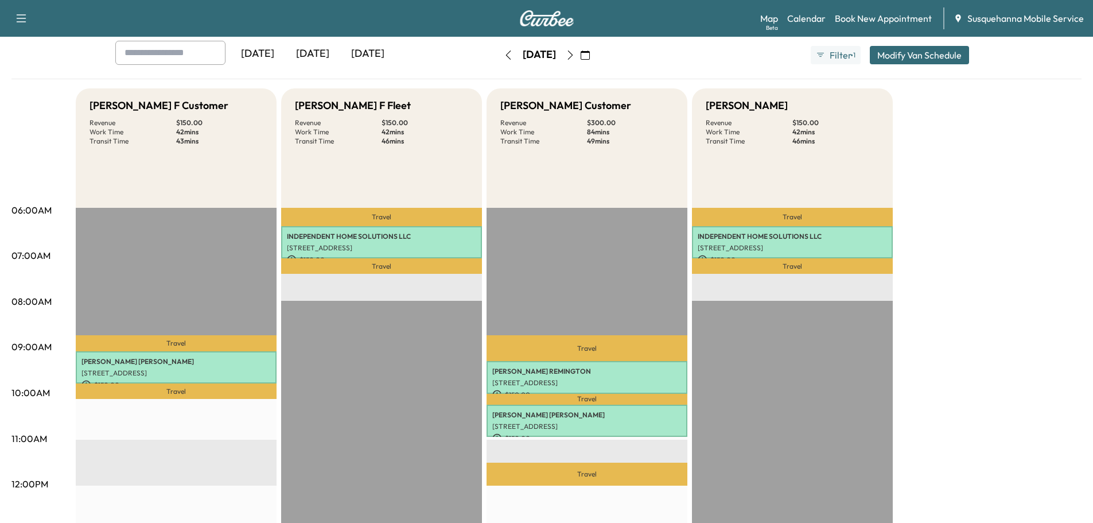
scroll to position [122, 0]
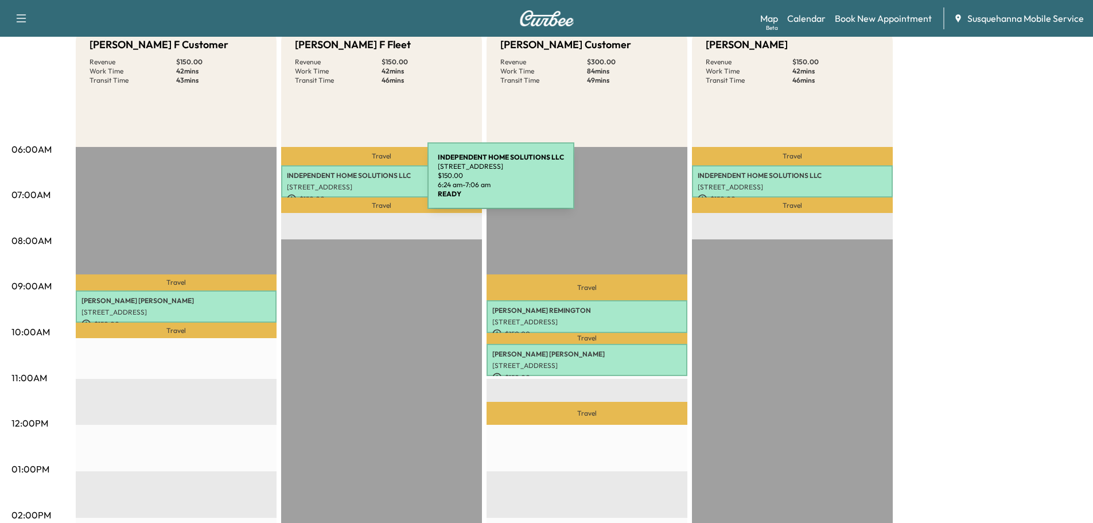
click at [342, 183] on p "[STREET_ADDRESS]" at bounding box center [381, 187] width 189 height 9
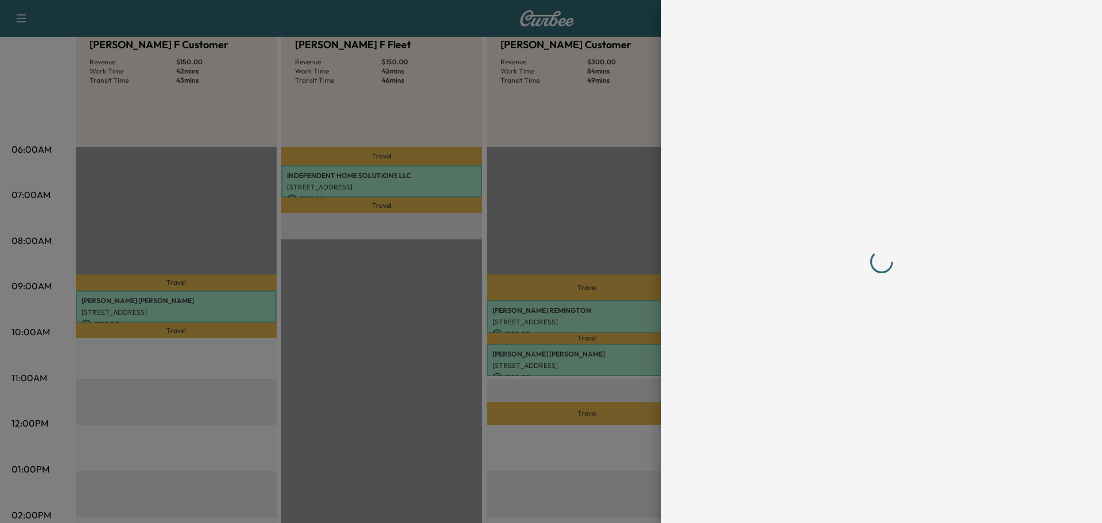
click at [342, 183] on div at bounding box center [551, 261] width 1102 height 523
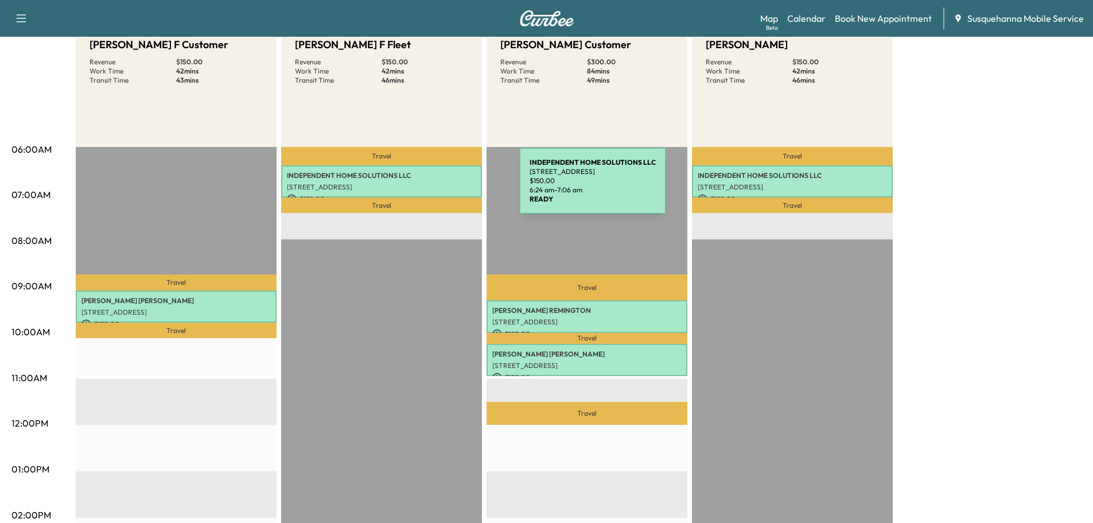
click at [433, 188] on p "[STREET_ADDRESS]" at bounding box center [381, 187] width 189 height 9
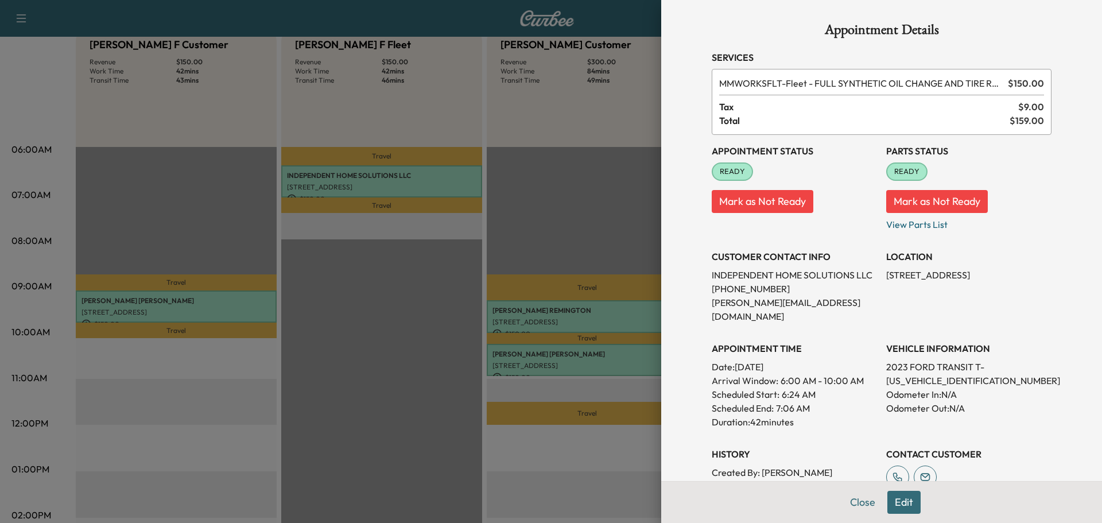
click at [892, 502] on button "Edit" at bounding box center [903, 502] width 33 height 23
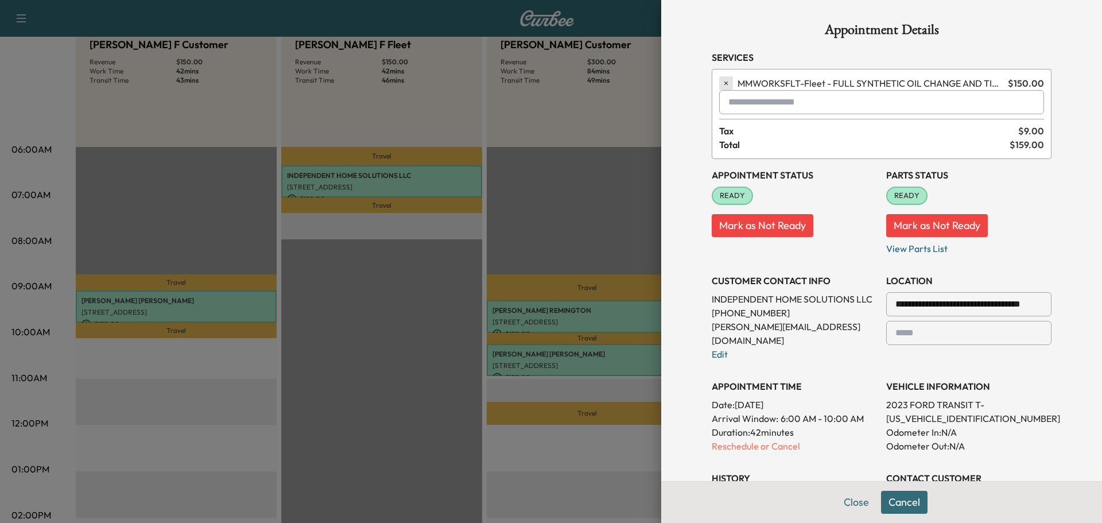
click at [722, 87] on icon "button" at bounding box center [726, 83] width 8 height 8
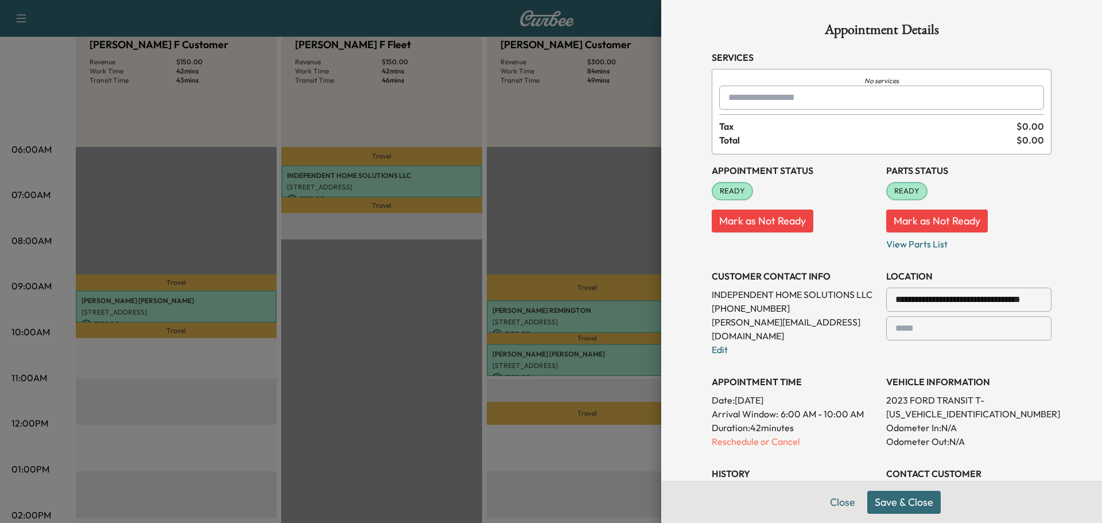
click at [750, 94] on input "text" at bounding box center [881, 98] width 325 height 24
type input "*"
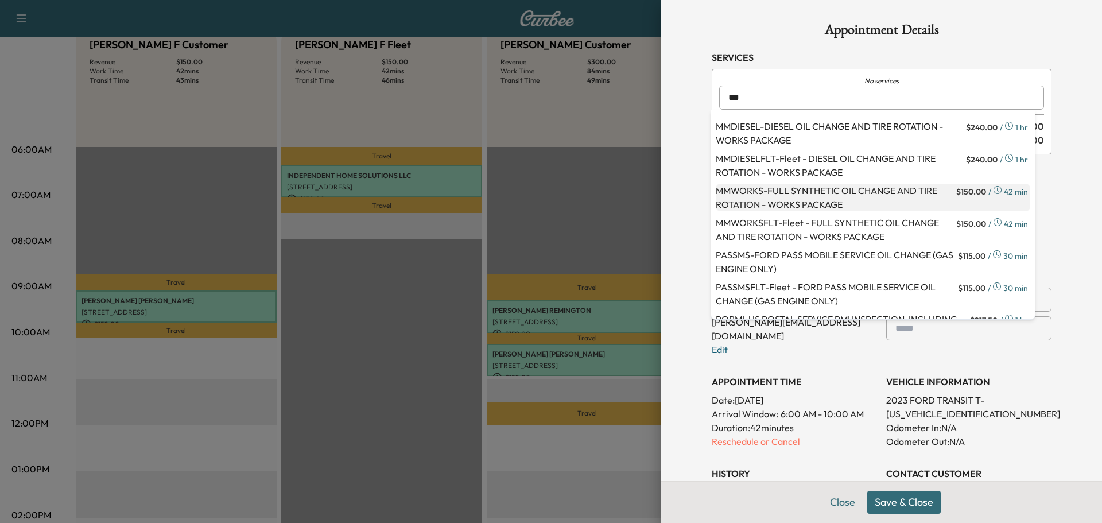
click at [793, 187] on p "MMWORKS - FULL SYNTHETIC OIL CHANGE AND TIRE ROTATION - WORKS PACKAGE" at bounding box center [835, 198] width 238 height 28
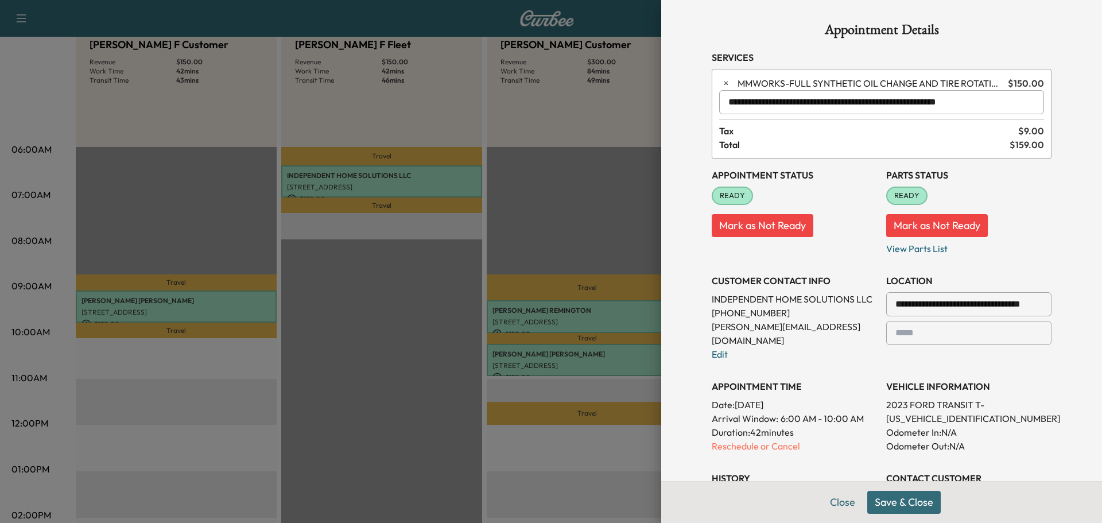
type input "**********"
click at [891, 498] on button "Save & Close" at bounding box center [903, 502] width 73 height 23
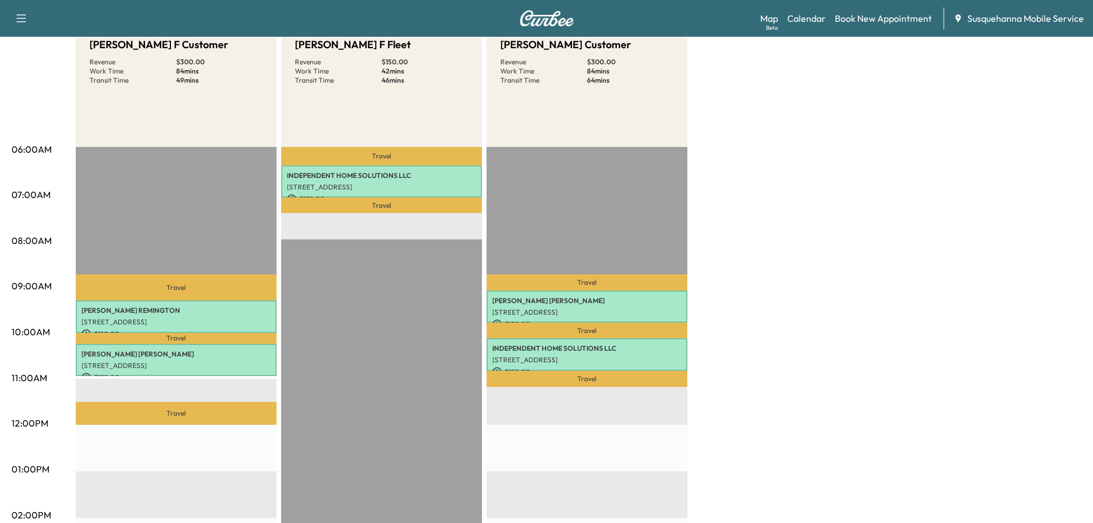
scroll to position [99, 0]
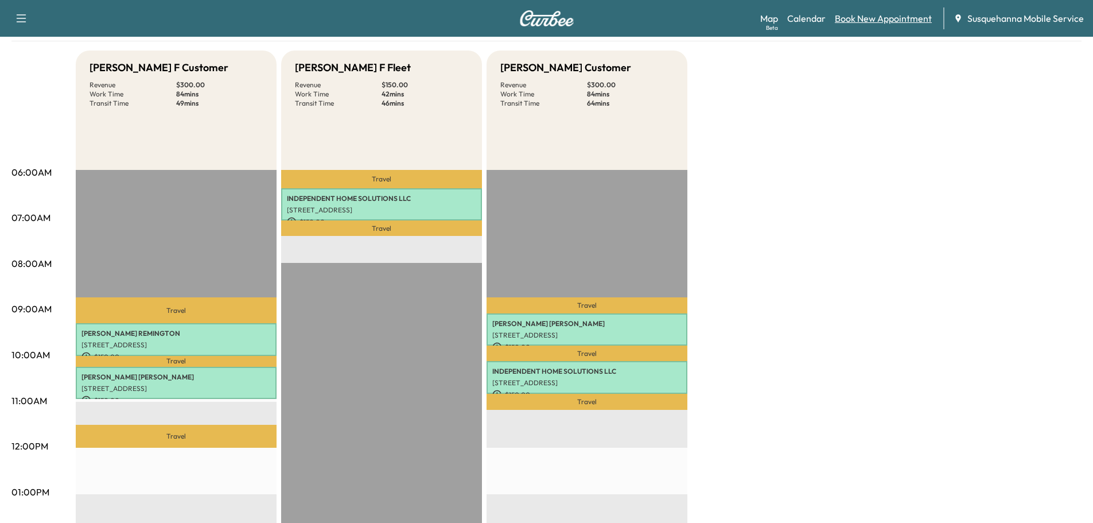
click at [851, 22] on link "Book New Appointment" at bounding box center [883, 18] width 97 height 14
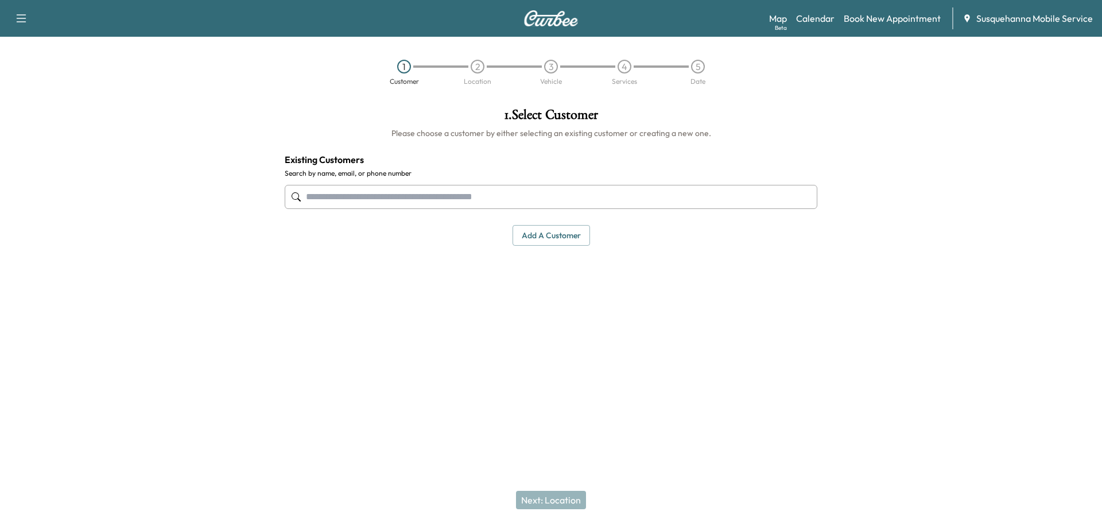
click at [441, 200] on input "text" at bounding box center [551, 197] width 533 height 24
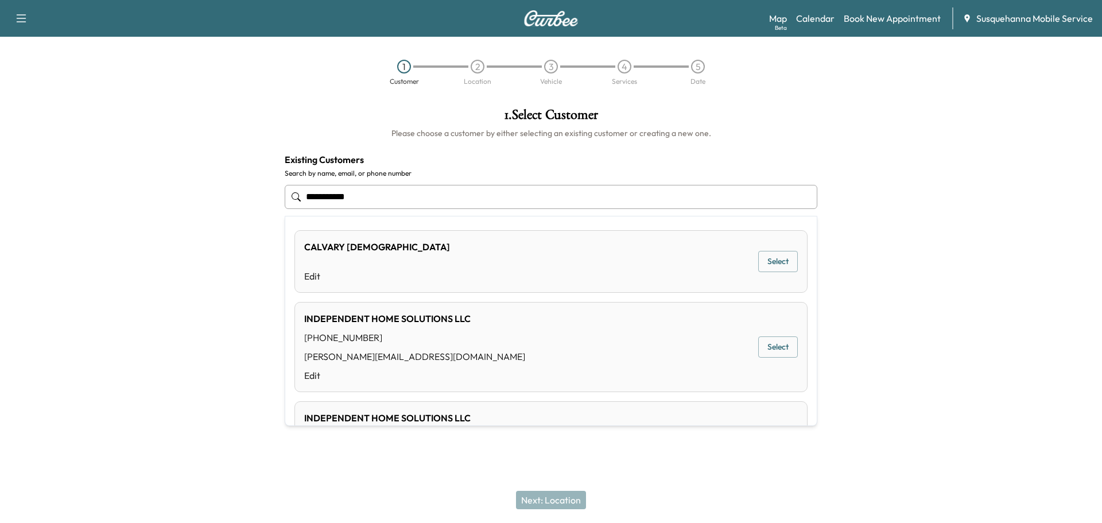
click at [414, 324] on div "INDEPENDENT HOME SOLUTIONS LLC" at bounding box center [414, 319] width 221 height 14
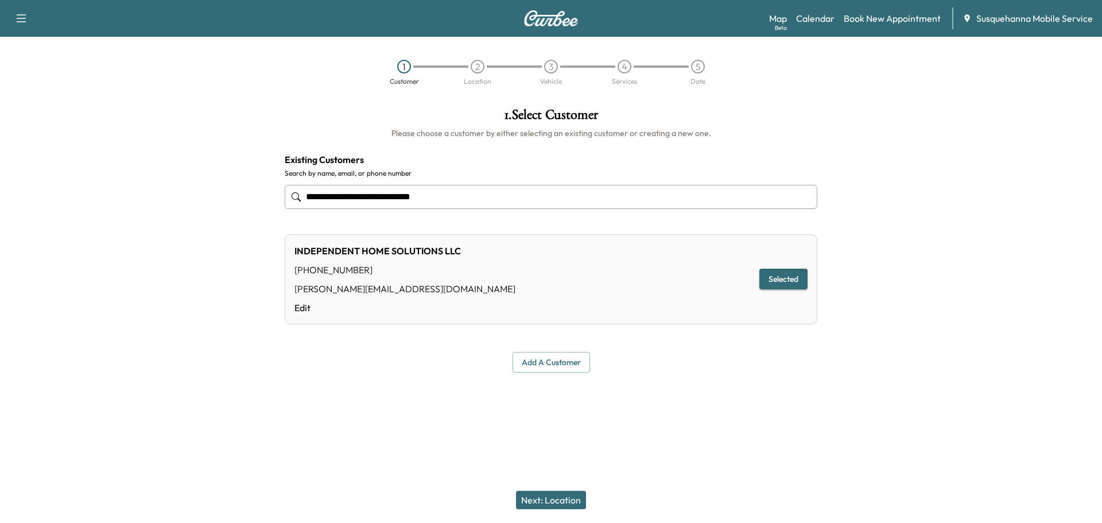
type input "**********"
click at [541, 505] on button "Next: Location" at bounding box center [551, 500] width 70 height 18
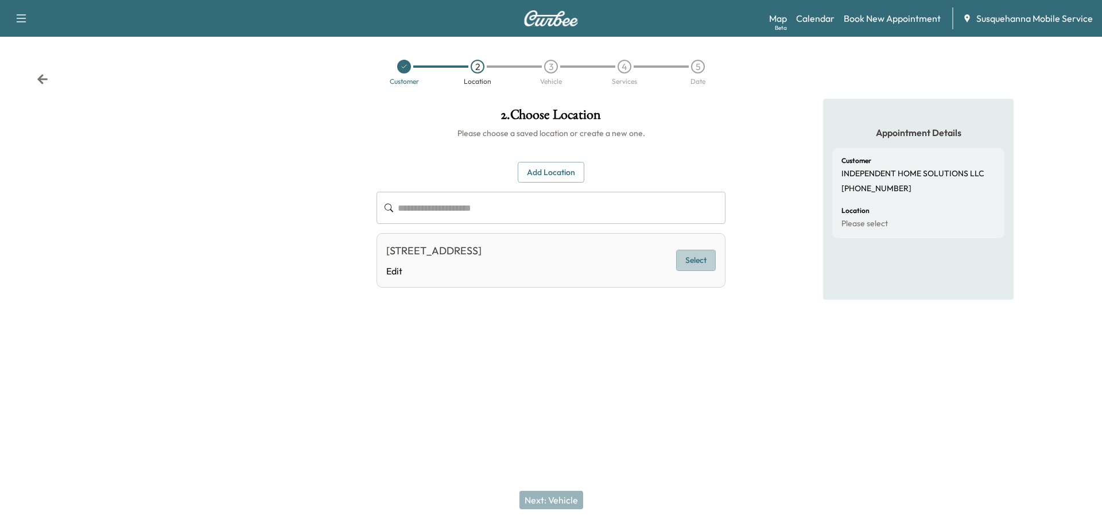
click at [699, 267] on button "Select" at bounding box center [696, 260] width 40 height 21
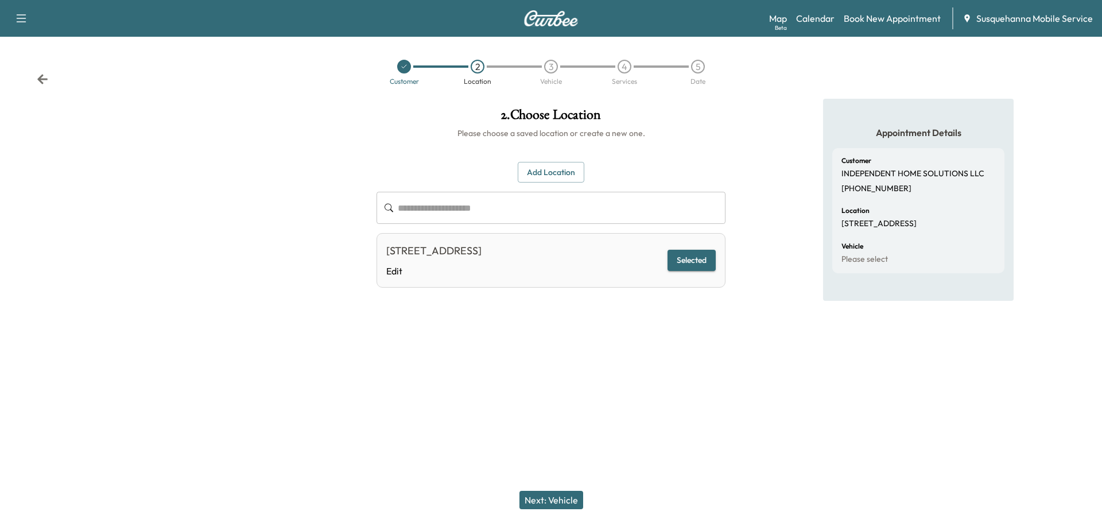
click at [569, 495] on button "Next: Vehicle" at bounding box center [551, 500] width 64 height 18
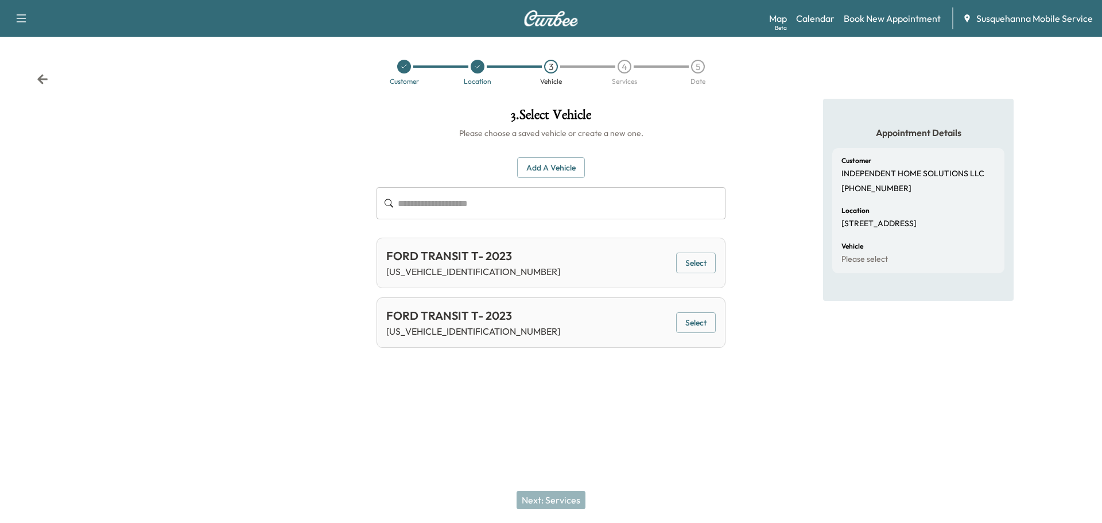
click at [574, 168] on button "Add a Vehicle" at bounding box center [551, 167] width 68 height 21
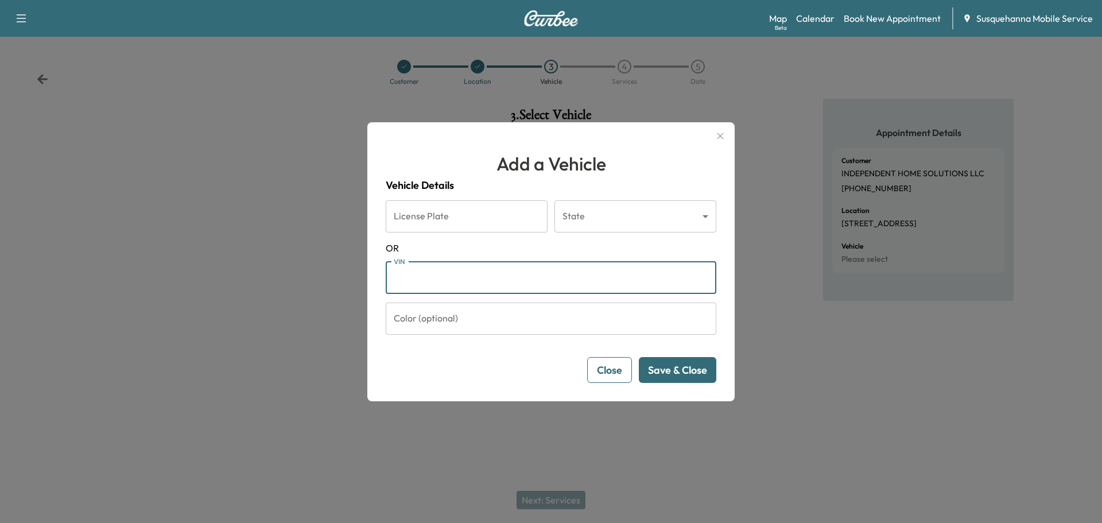
paste input "**********"
type input "**********"
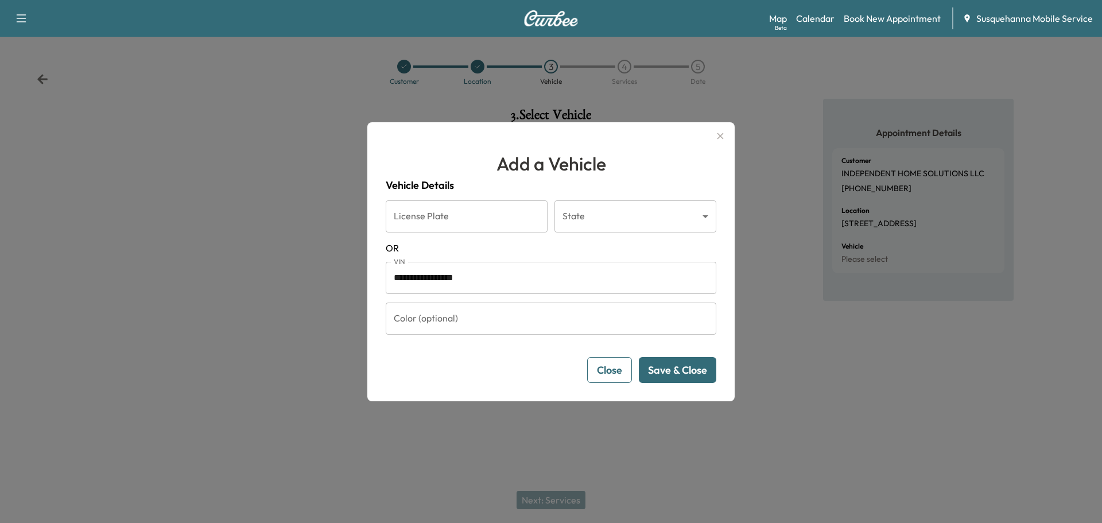
click at [676, 377] on button "Save & Close" at bounding box center [677, 370] width 77 height 26
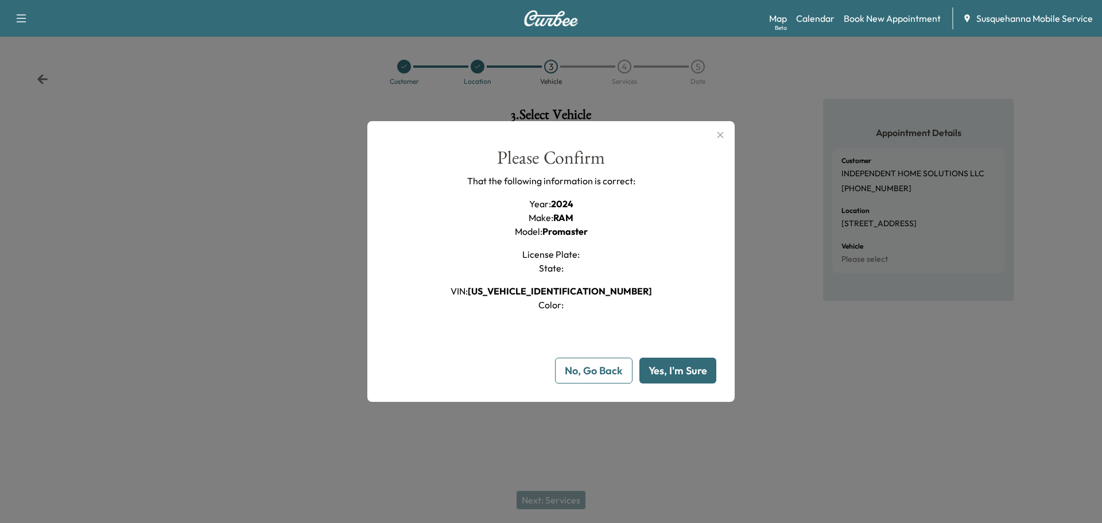
click at [663, 374] on button "Yes, I'm Sure" at bounding box center [677, 371] width 77 height 26
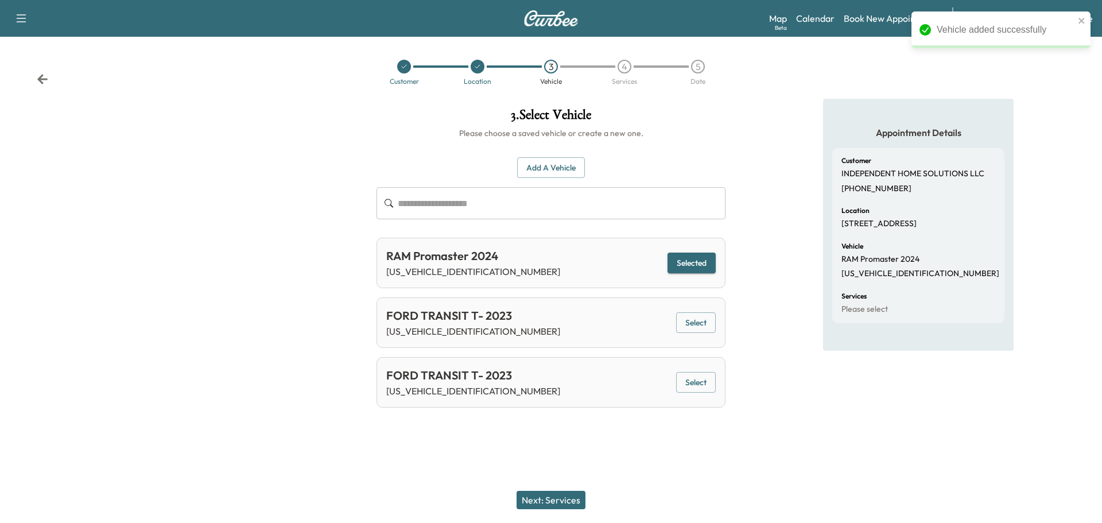
click at [558, 503] on button "Next: Services" at bounding box center [551, 500] width 69 height 18
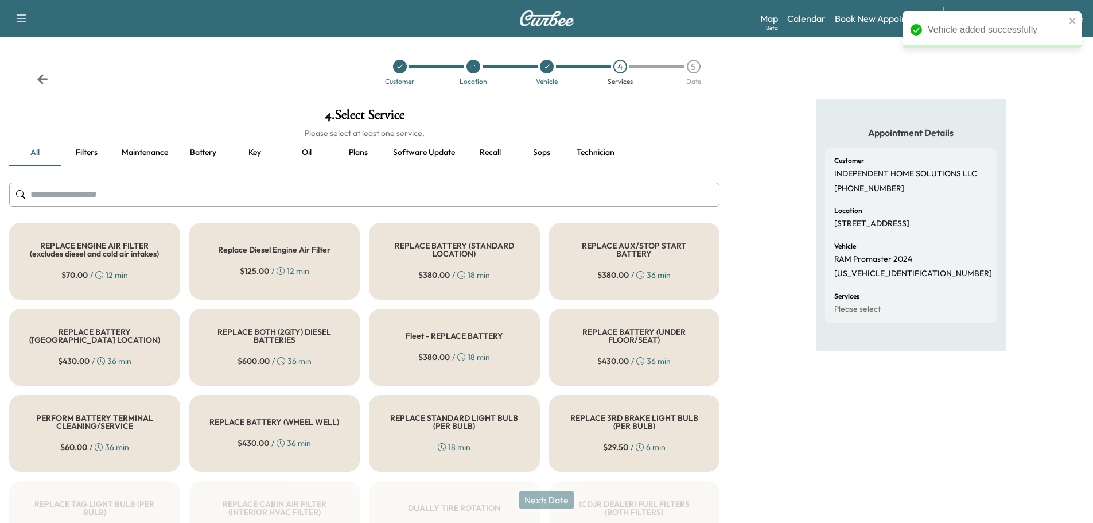
click at [478, 199] on input "text" at bounding box center [364, 195] width 711 height 24
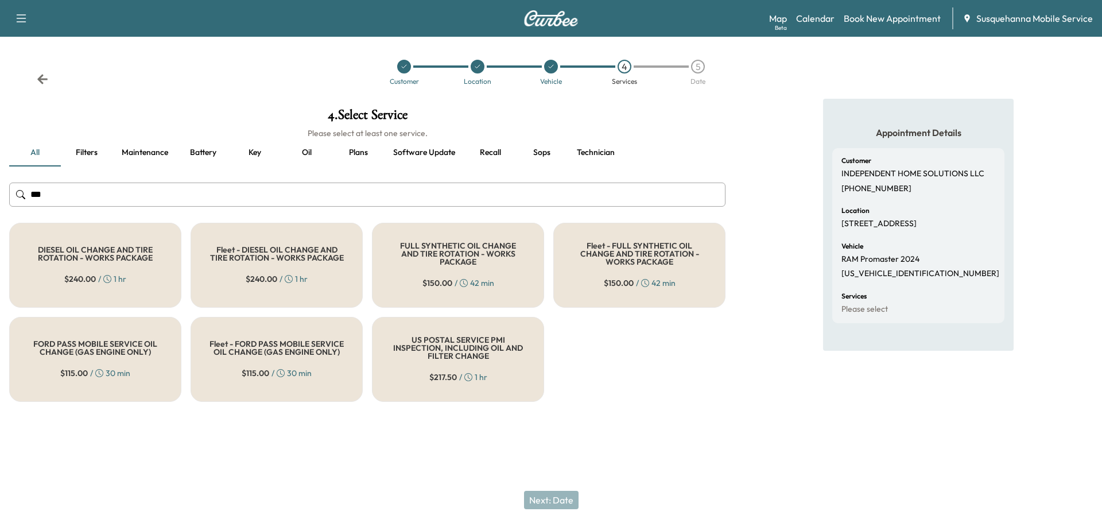
type input "***"
click at [464, 247] on h5 "FULL SYNTHETIC OIL CHANGE AND TIRE ROTATION - WORKS PACKAGE" at bounding box center [458, 254] width 134 height 24
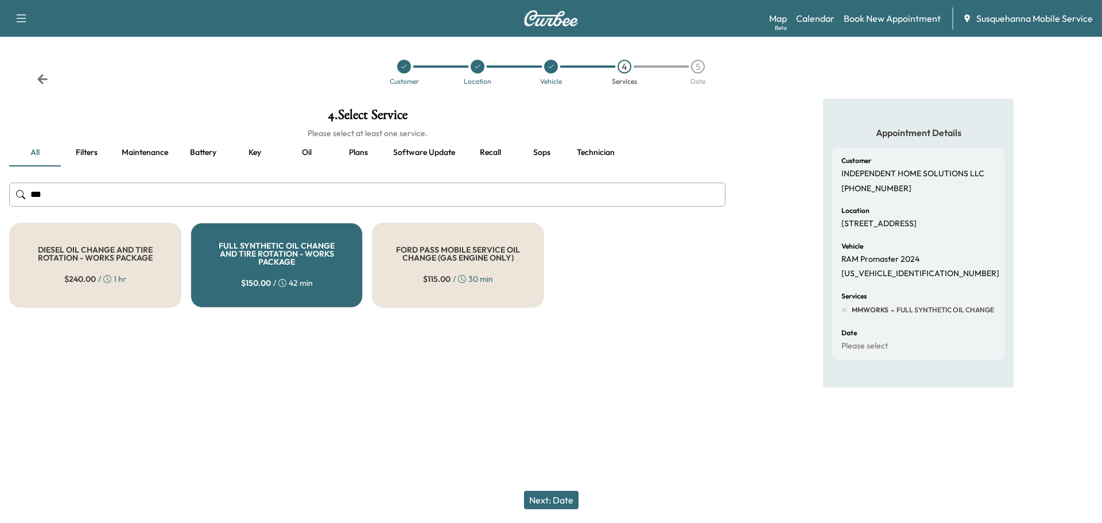
click at [548, 493] on button "Next: Date" at bounding box center [551, 500] width 55 height 18
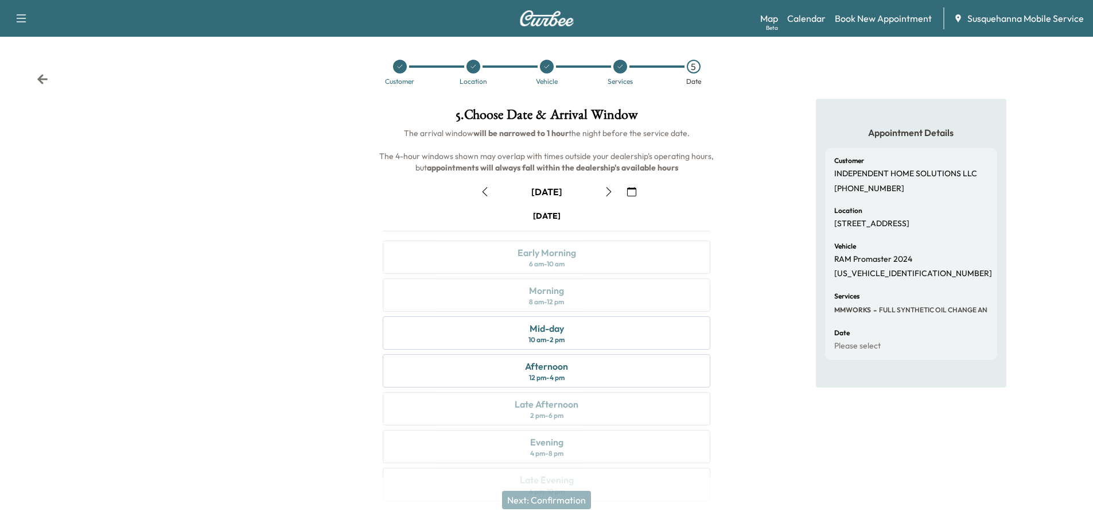
click at [637, 196] on button "button" at bounding box center [632, 192] width 20 height 18
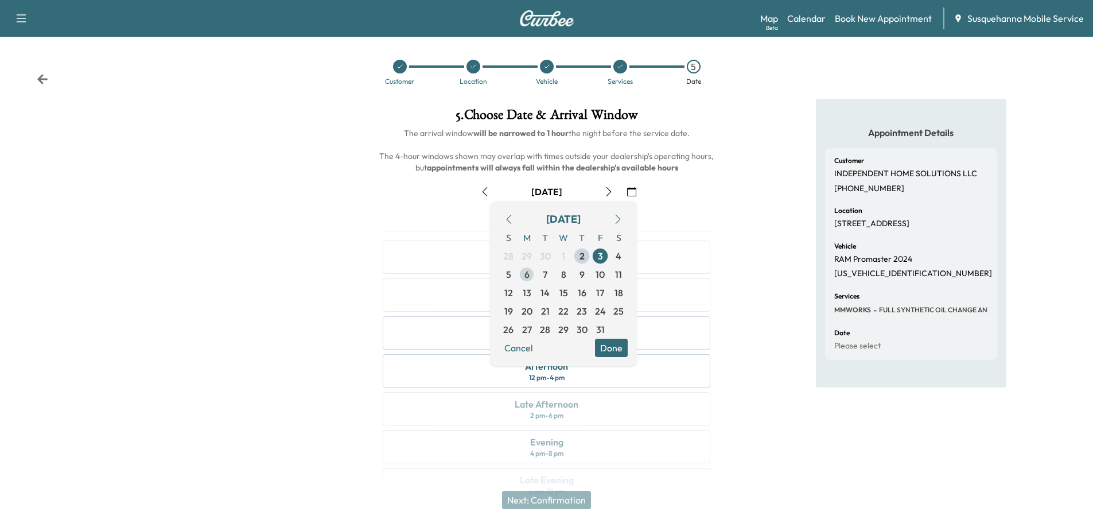
click at [523, 273] on span "6" at bounding box center [527, 274] width 18 height 18
click at [605, 346] on button "Done" at bounding box center [611, 348] width 33 height 18
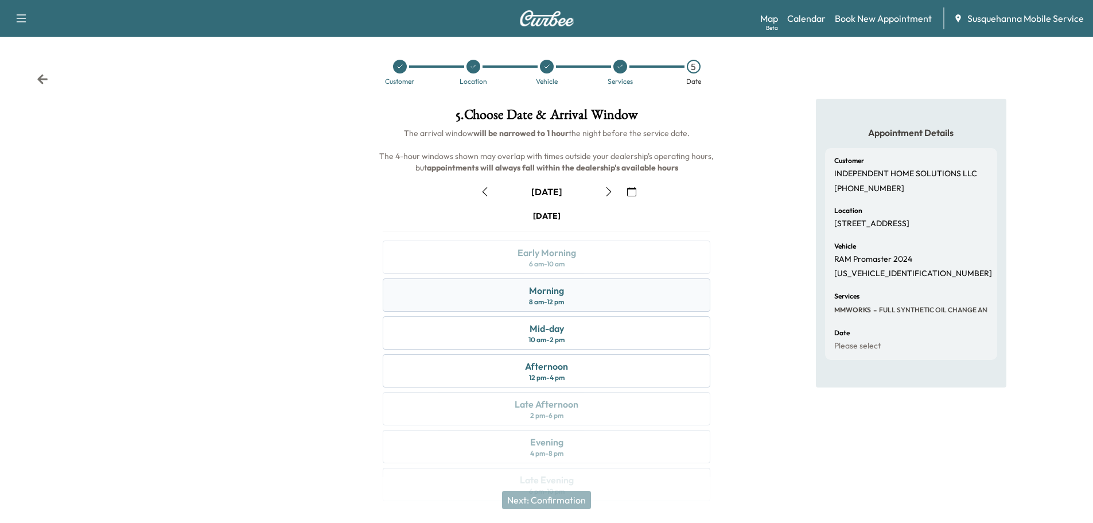
click at [577, 304] on div "Morning 8 am - 12 pm" at bounding box center [547, 294] width 328 height 33
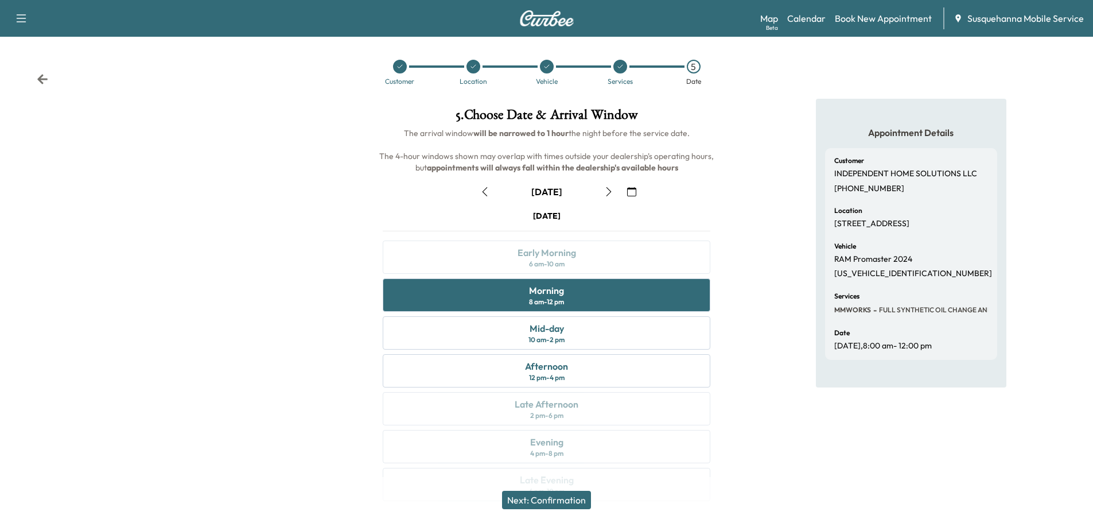
click at [564, 497] on button "Next: Confirmation" at bounding box center [546, 500] width 89 height 18
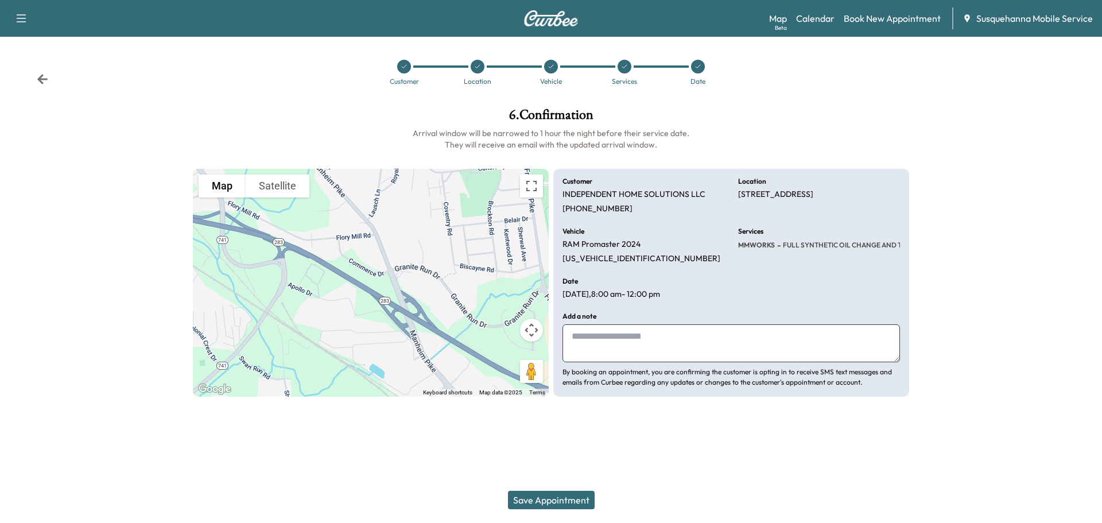
click at [655, 343] on textarea at bounding box center [730, 343] width 337 height 38
type textarea "**********"
click at [560, 496] on button "Save Appointment" at bounding box center [551, 500] width 87 height 18
click at [35, 76] on div "Customer Location Vehicle Services Date" at bounding box center [551, 72] width 1102 height 53
click at [40, 77] on icon at bounding box center [42, 79] width 10 height 10
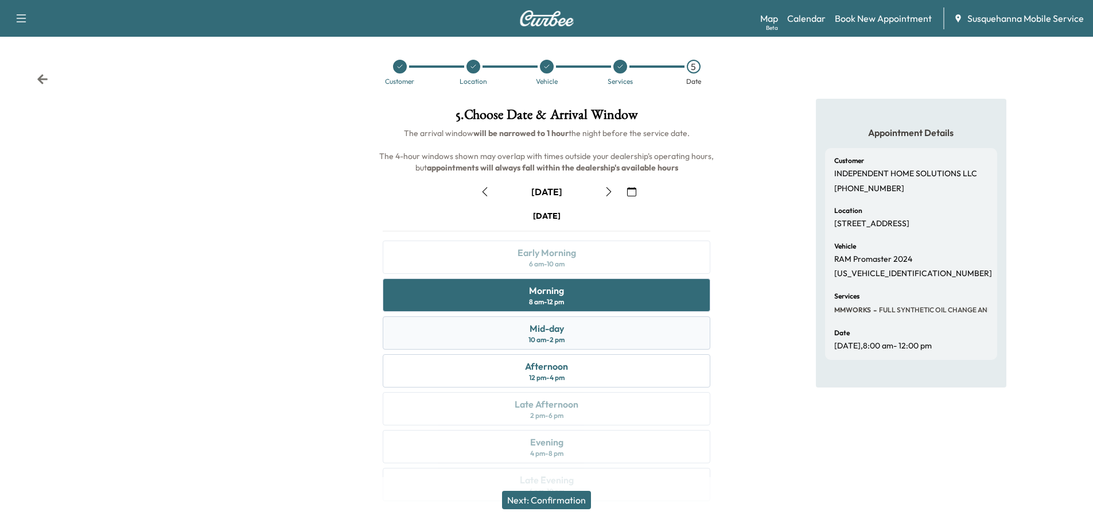
click at [562, 335] on div "10 am - 2 pm" at bounding box center [547, 339] width 36 height 9
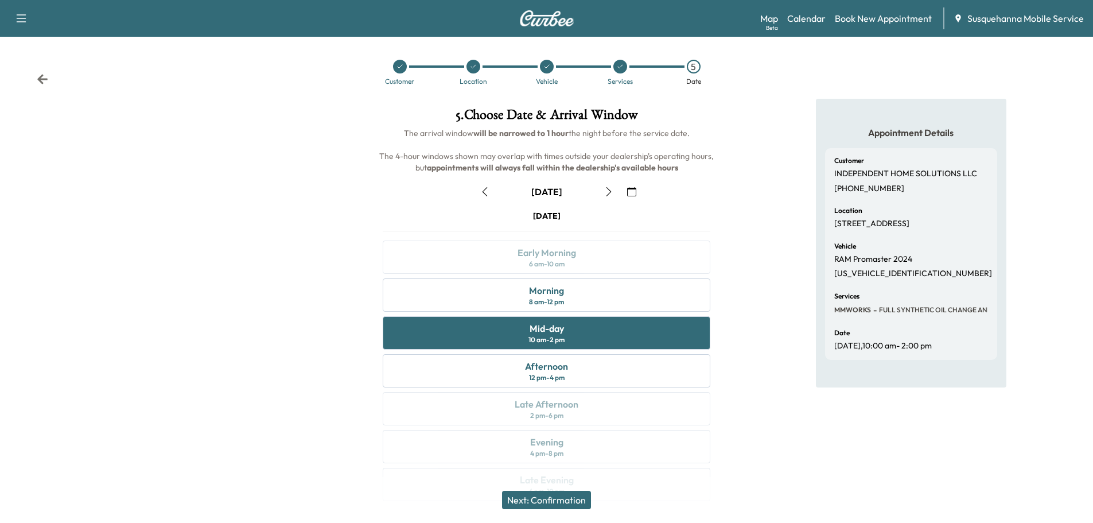
click at [570, 497] on button "Next: Confirmation" at bounding box center [546, 500] width 89 height 18
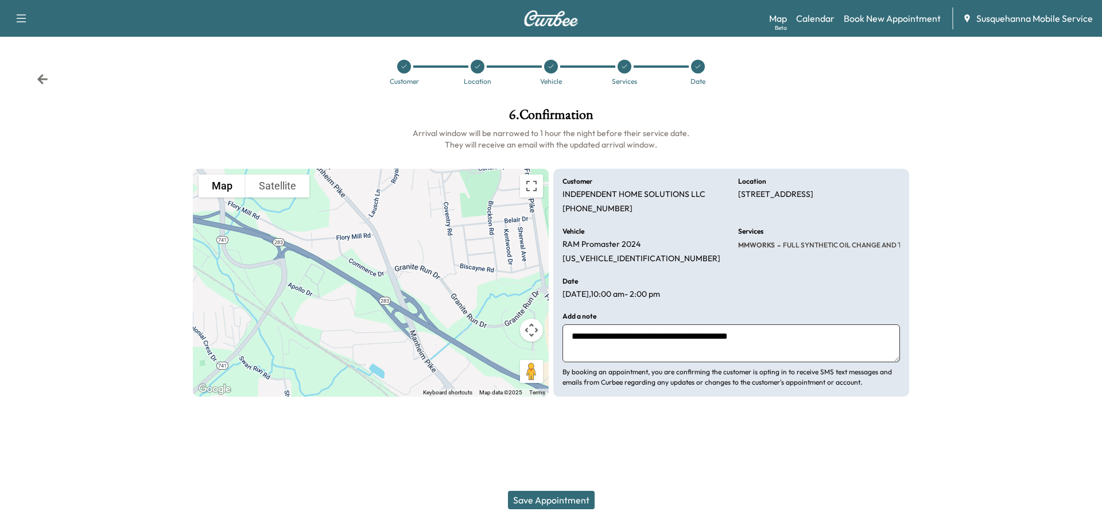
click at [565, 506] on button "Save Appointment" at bounding box center [551, 500] width 87 height 18
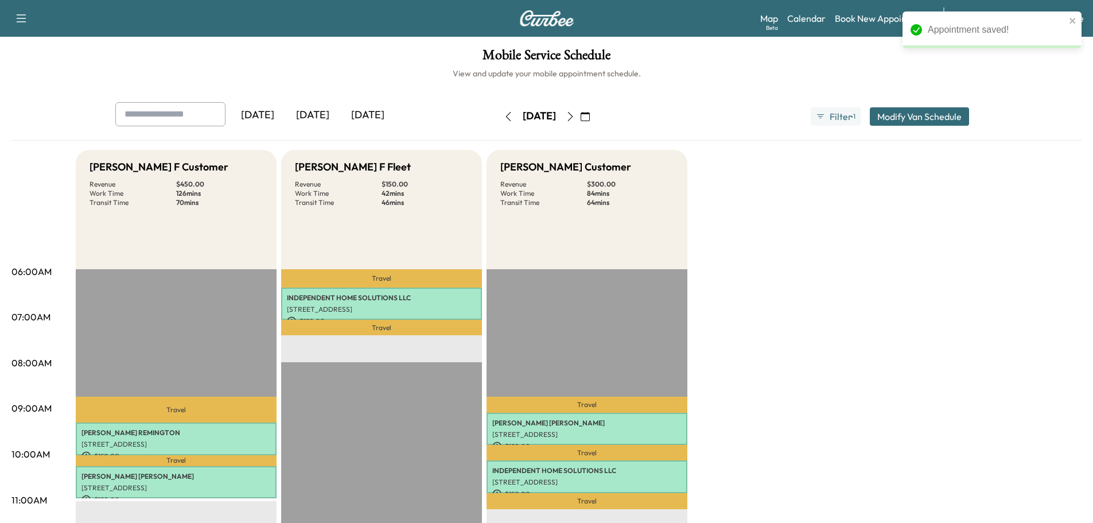
scroll to position [122, 0]
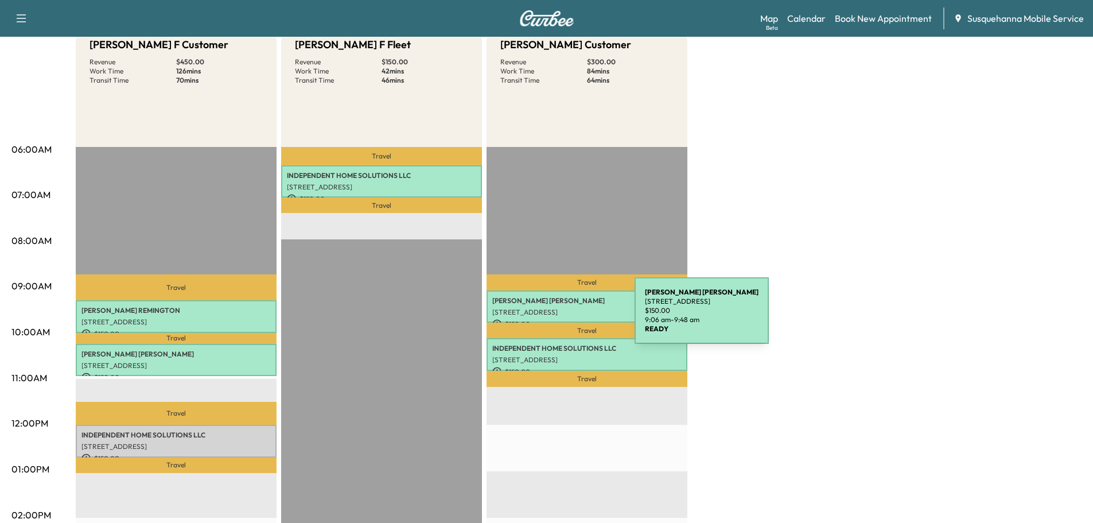
click at [549, 319] on p "$ 150.00" at bounding box center [586, 324] width 189 height 10
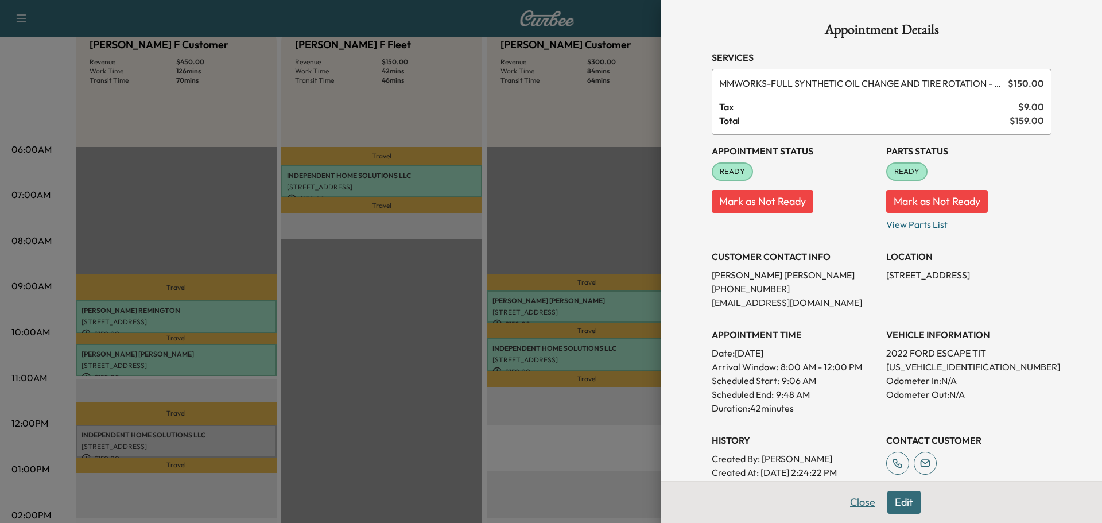
click at [864, 500] on button "Close" at bounding box center [863, 502] width 40 height 23
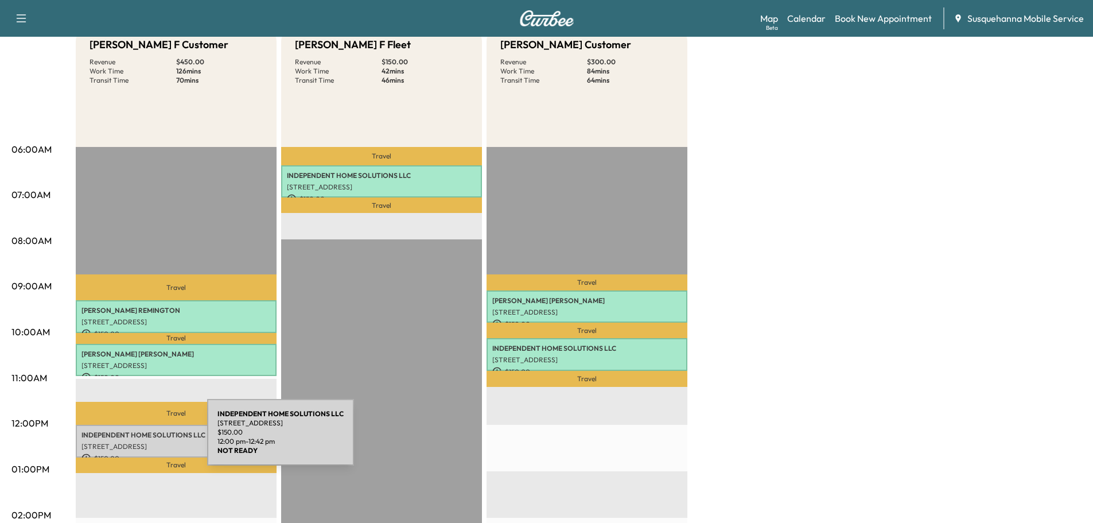
click at [121, 425] on div "INDEPENDENT HOME SOLUTIONS LLC [STREET_ADDRESS] $ 150.00 12:00 pm - 12:42 pm" at bounding box center [176, 441] width 201 height 33
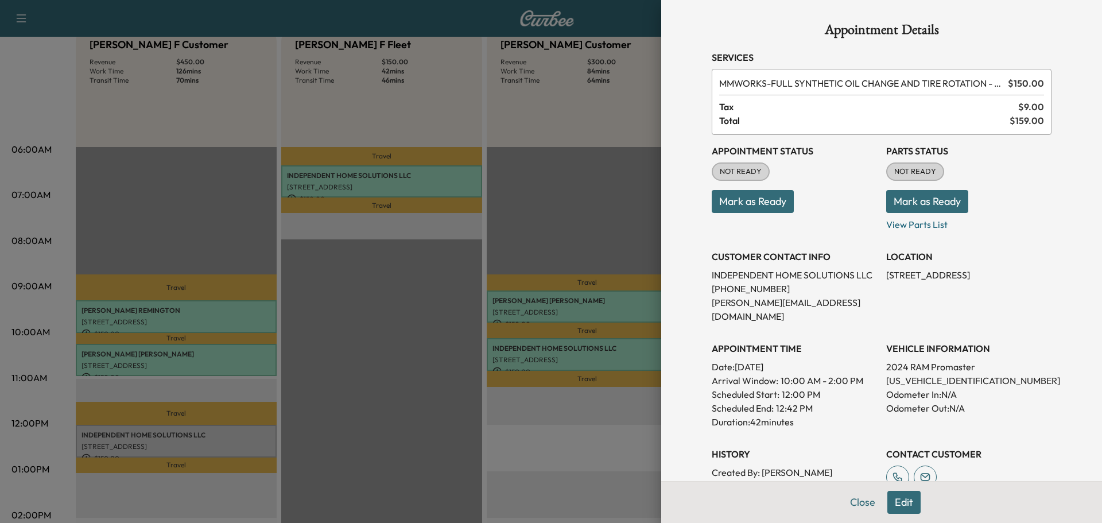
click at [933, 202] on button "Mark as Ready" at bounding box center [927, 201] width 82 height 23
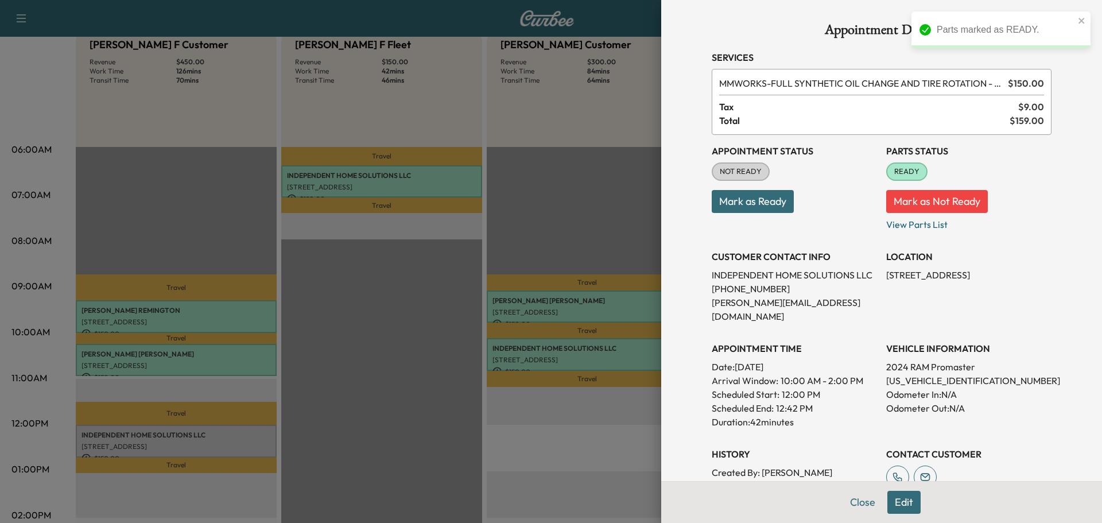
click at [754, 210] on button "Mark as Ready" at bounding box center [753, 201] width 82 height 23
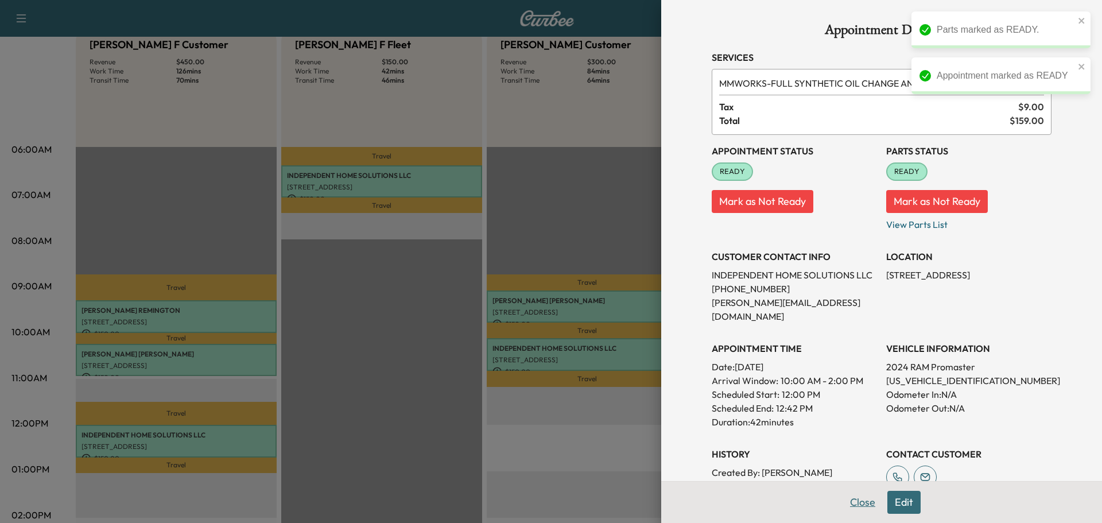
click at [850, 508] on button "Close" at bounding box center [863, 502] width 40 height 23
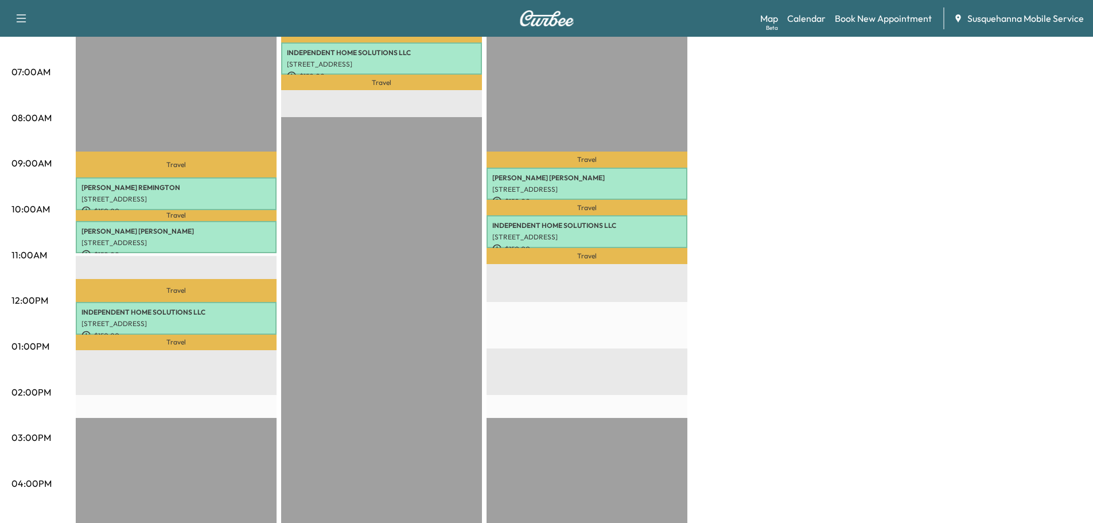
scroll to position [184, 0]
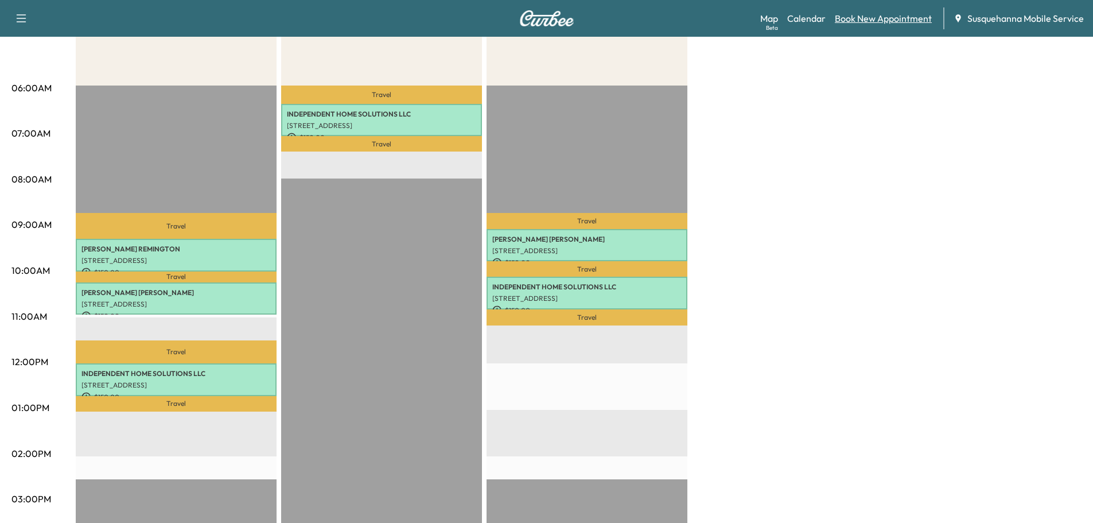
click at [863, 21] on link "Book New Appointment" at bounding box center [883, 18] width 97 height 14
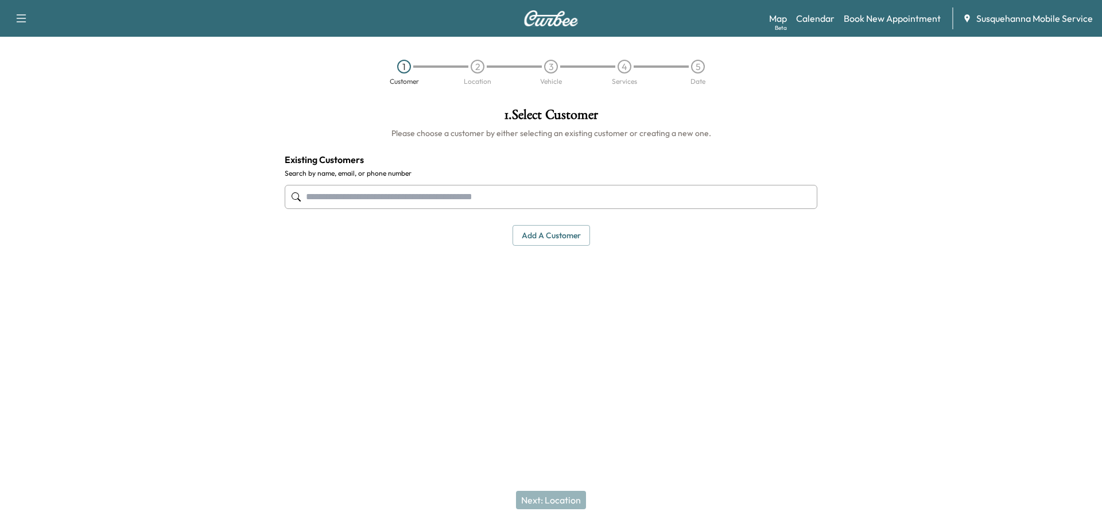
click at [472, 195] on input "text" at bounding box center [551, 197] width 533 height 24
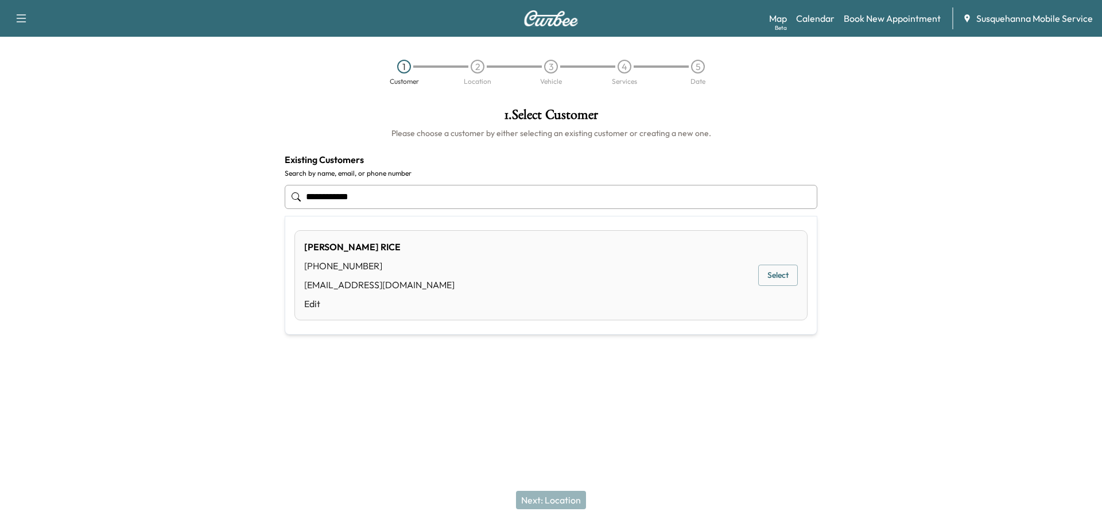
click at [776, 282] on button "Select" at bounding box center [778, 275] width 40 height 21
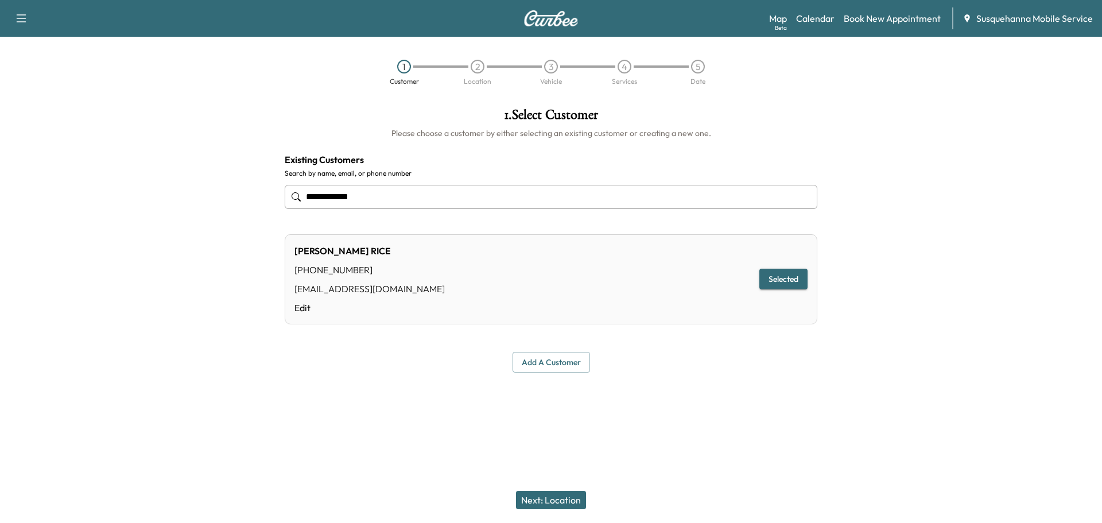
type input "**********"
click at [549, 498] on button "Next: Location" at bounding box center [551, 500] width 70 height 18
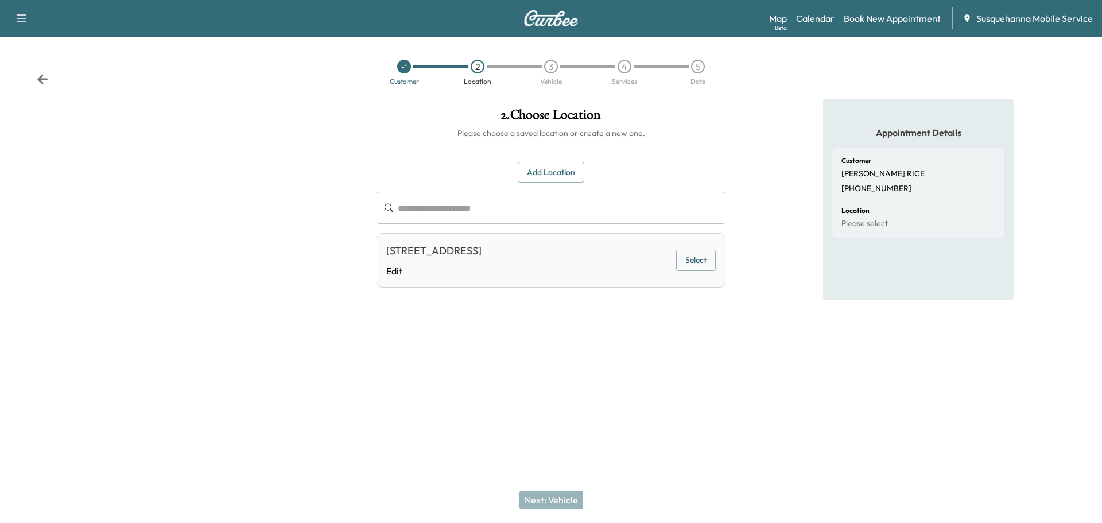
click at [692, 262] on button "Select" at bounding box center [696, 260] width 40 height 21
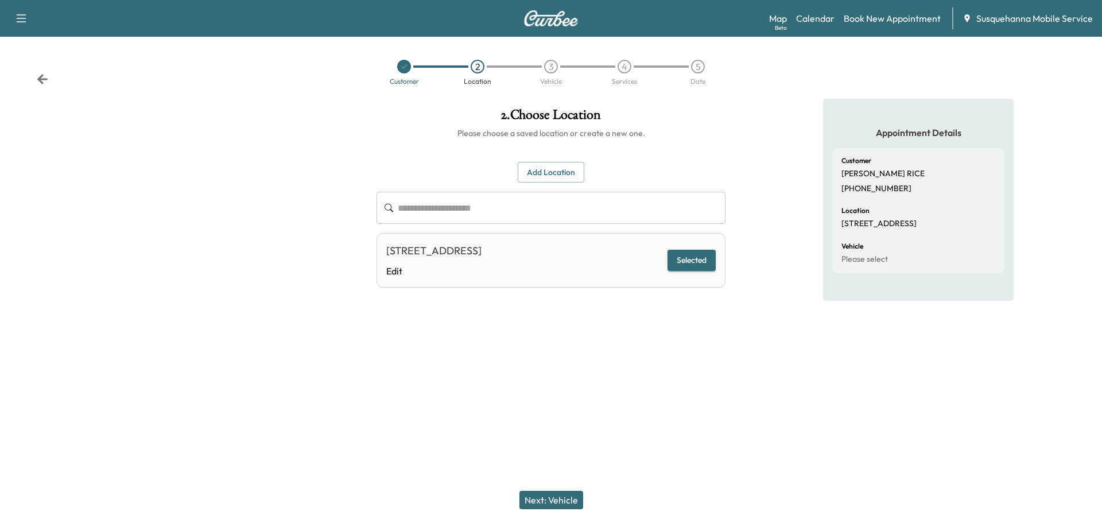
click at [575, 492] on button "Next: Vehicle" at bounding box center [551, 500] width 64 height 18
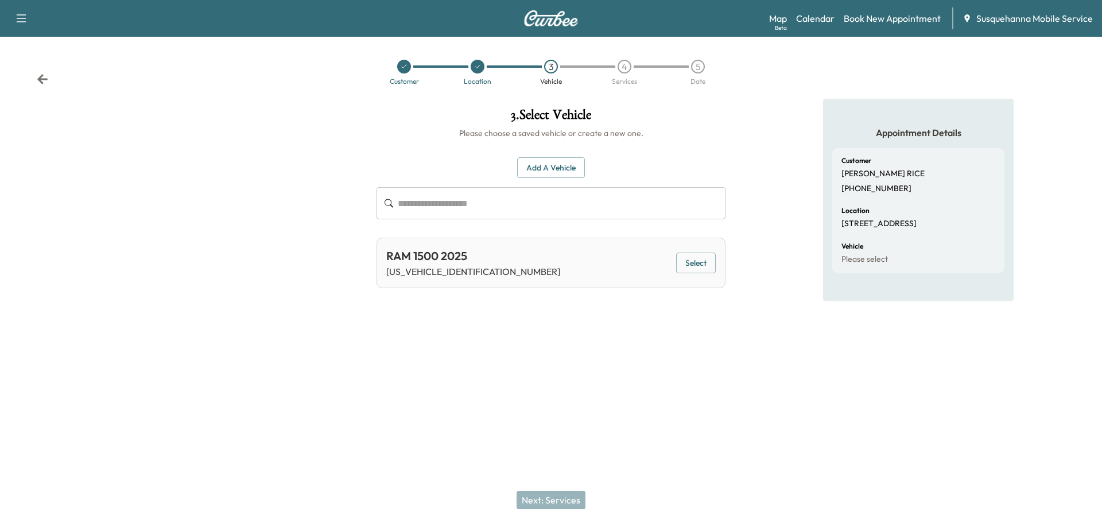
click at [707, 265] on button "Select" at bounding box center [696, 263] width 40 height 21
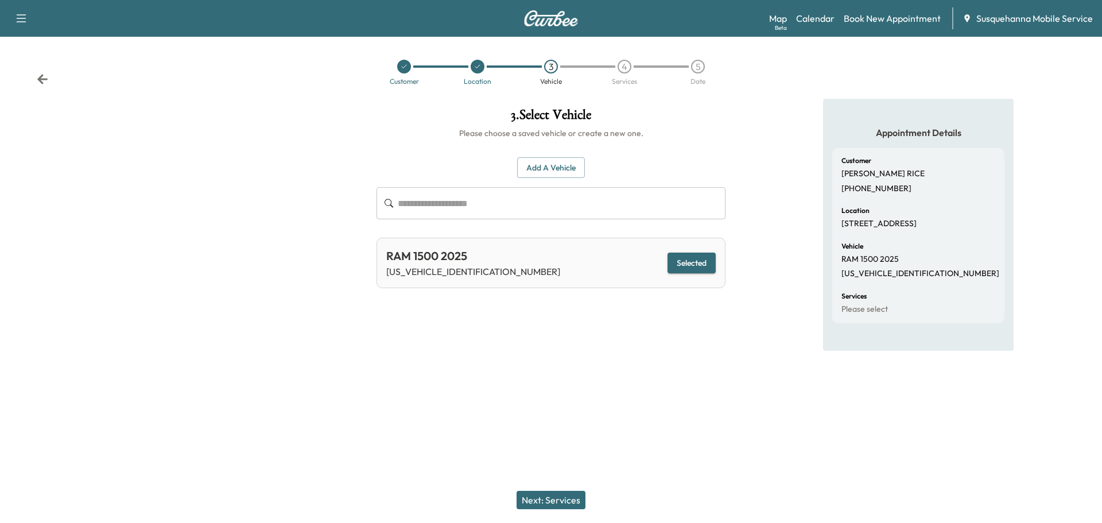
click at [545, 500] on button "Next: Services" at bounding box center [551, 500] width 69 height 18
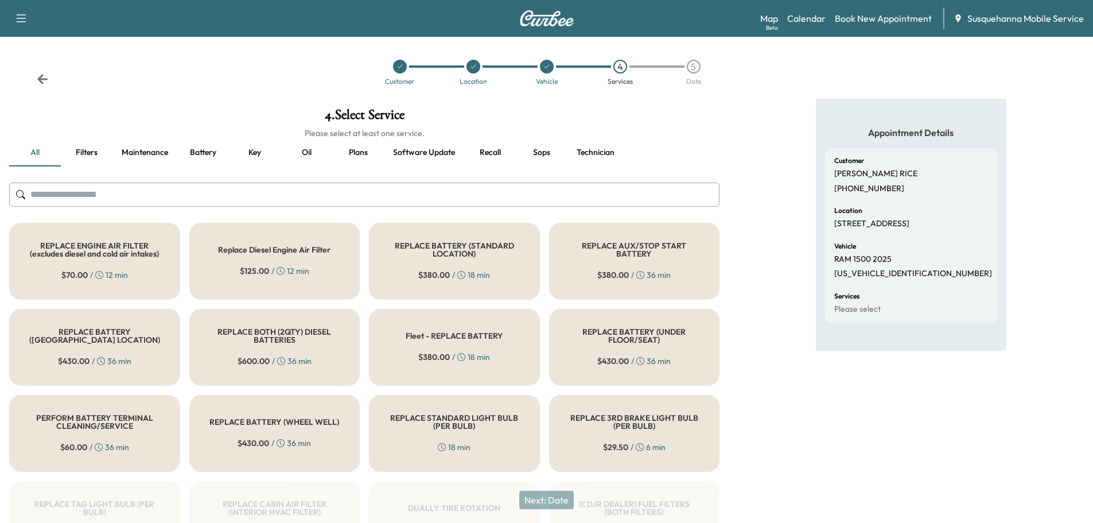
click at [507, 196] on input "text" at bounding box center [364, 195] width 711 height 24
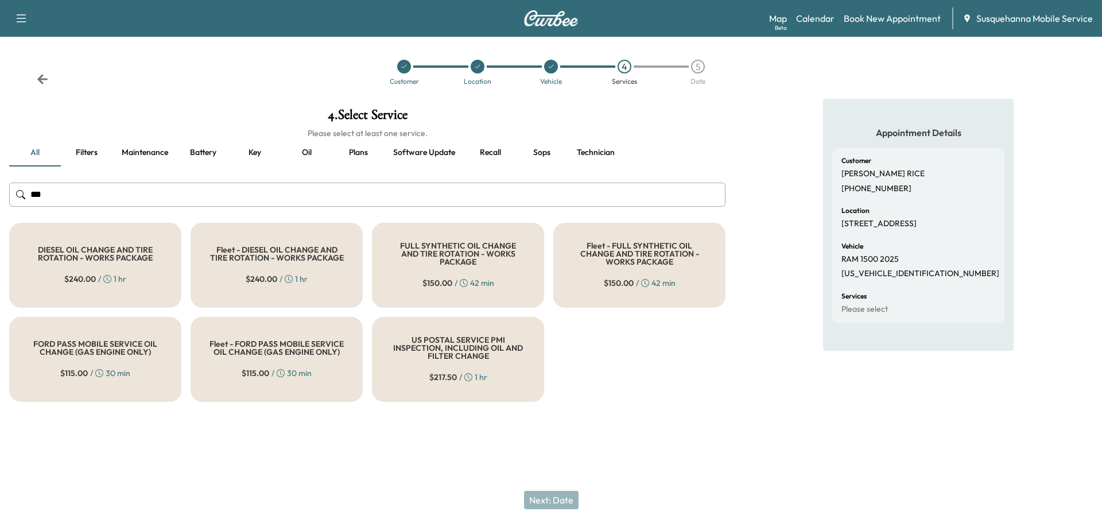
type input "***"
click at [461, 265] on div "FULL SYNTHETIC OIL CHANGE AND TIRE ROTATION - WORKS PACKAGE $ 150.00 / 42 min" at bounding box center [458, 265] width 172 height 85
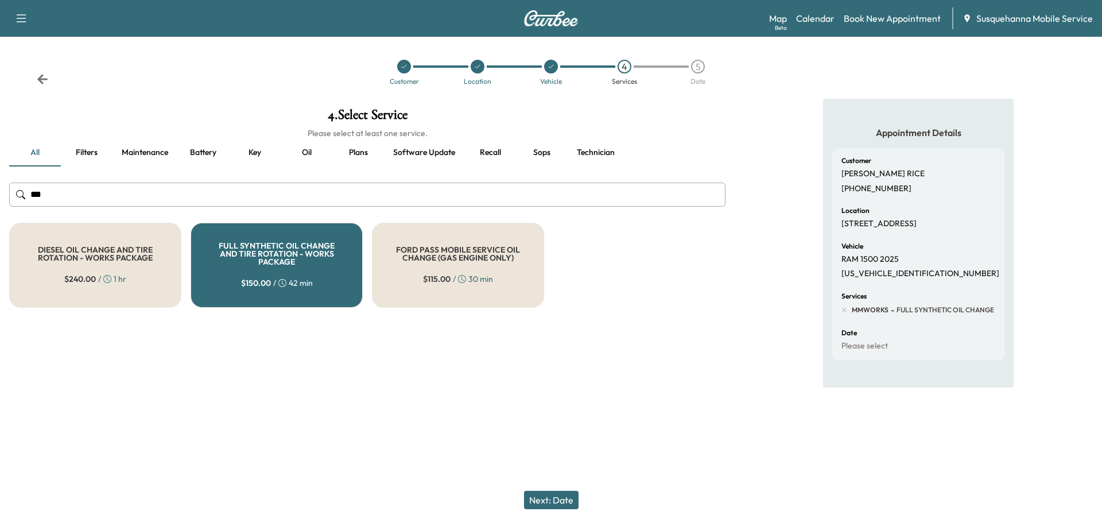
click at [561, 499] on button "Next: Date" at bounding box center [551, 500] width 55 height 18
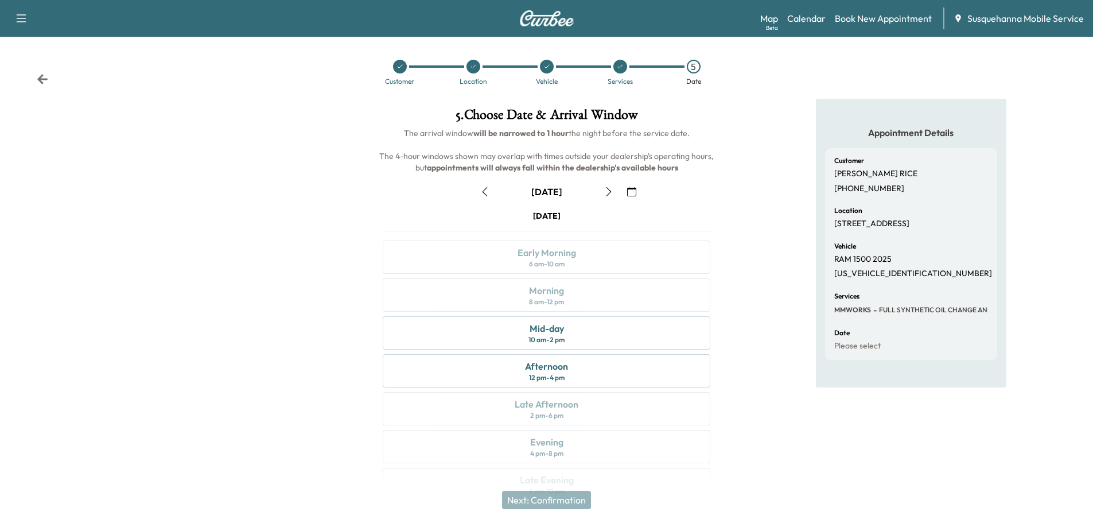
click at [635, 198] on button "button" at bounding box center [632, 192] width 20 height 18
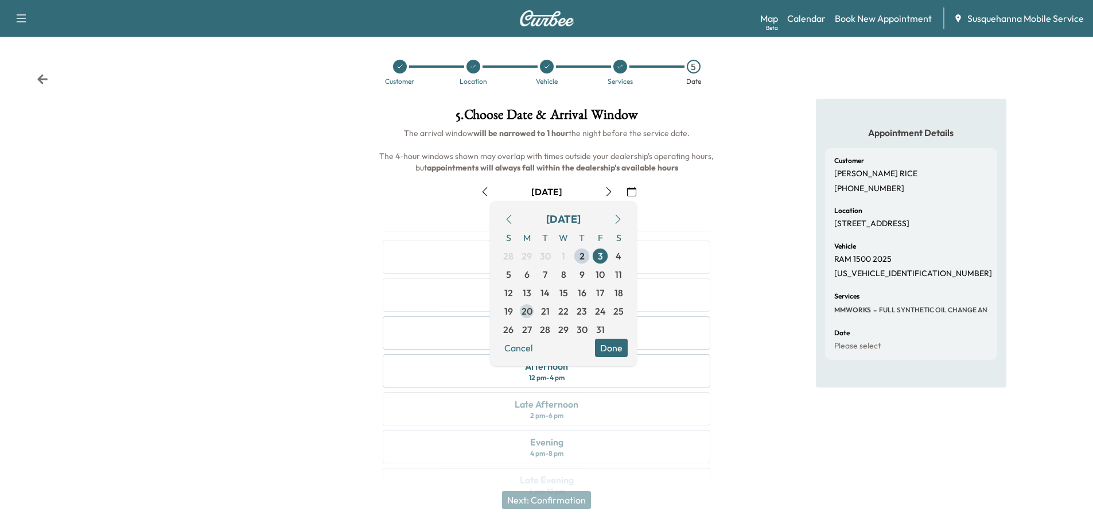
click at [526, 311] on span "20" at bounding box center [527, 311] width 11 height 14
click at [604, 346] on button "Done" at bounding box center [611, 348] width 33 height 18
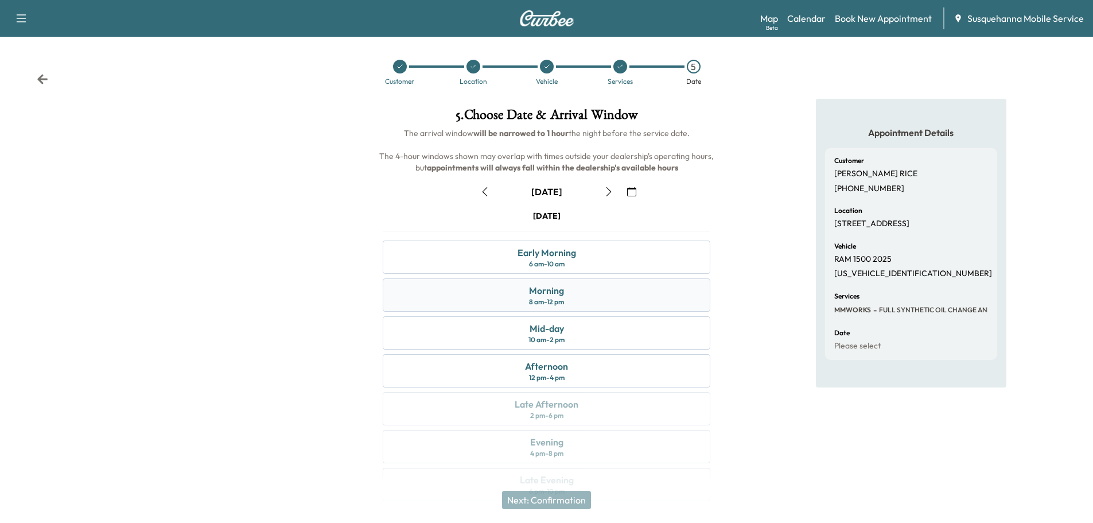
click at [596, 296] on div "Morning 8 am - 12 pm" at bounding box center [547, 294] width 328 height 33
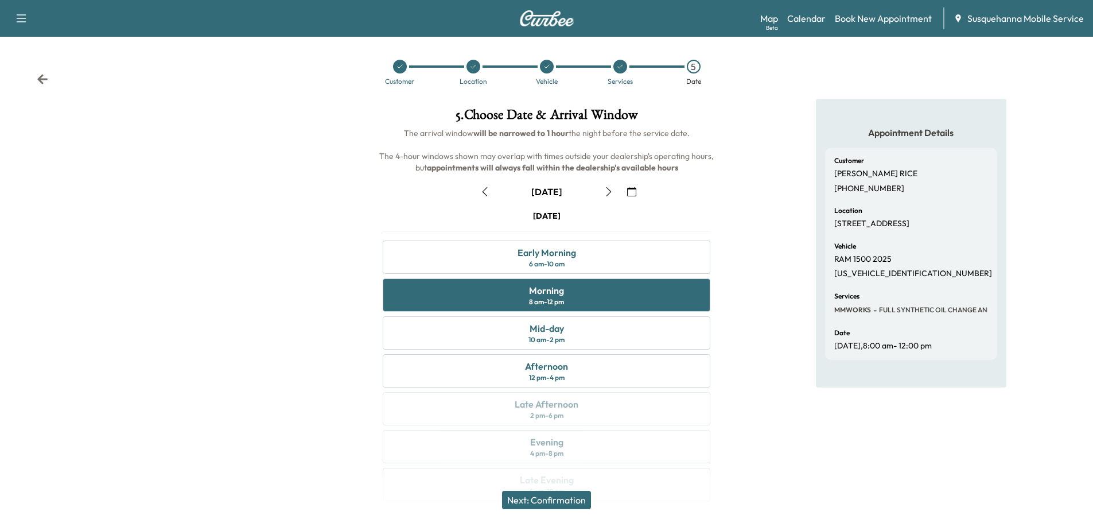
click at [577, 500] on button "Next: Confirmation" at bounding box center [546, 500] width 89 height 18
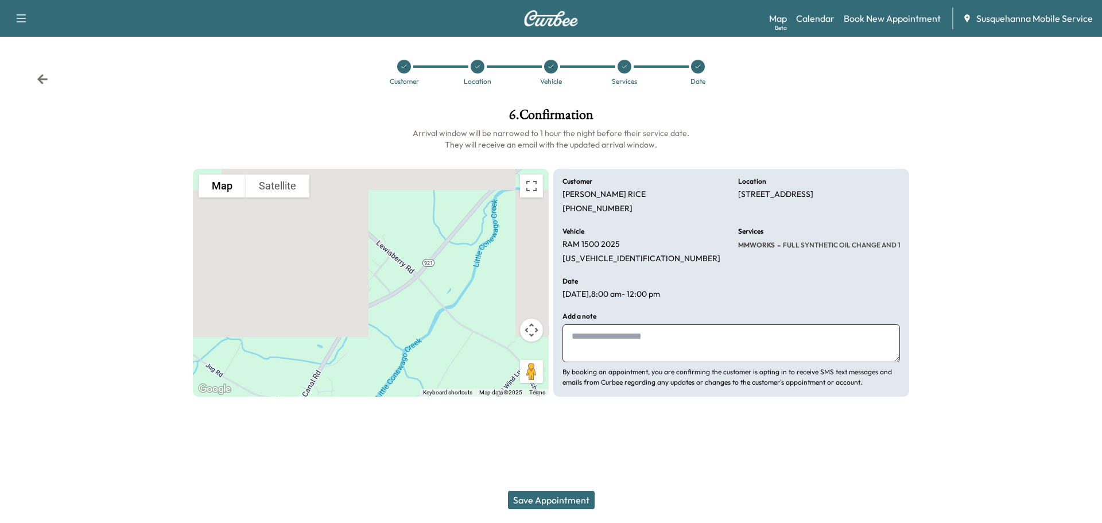
click at [620, 342] on textarea at bounding box center [730, 343] width 337 height 38
type textarea "**********"
click at [537, 505] on button "Save Appointment" at bounding box center [551, 500] width 87 height 18
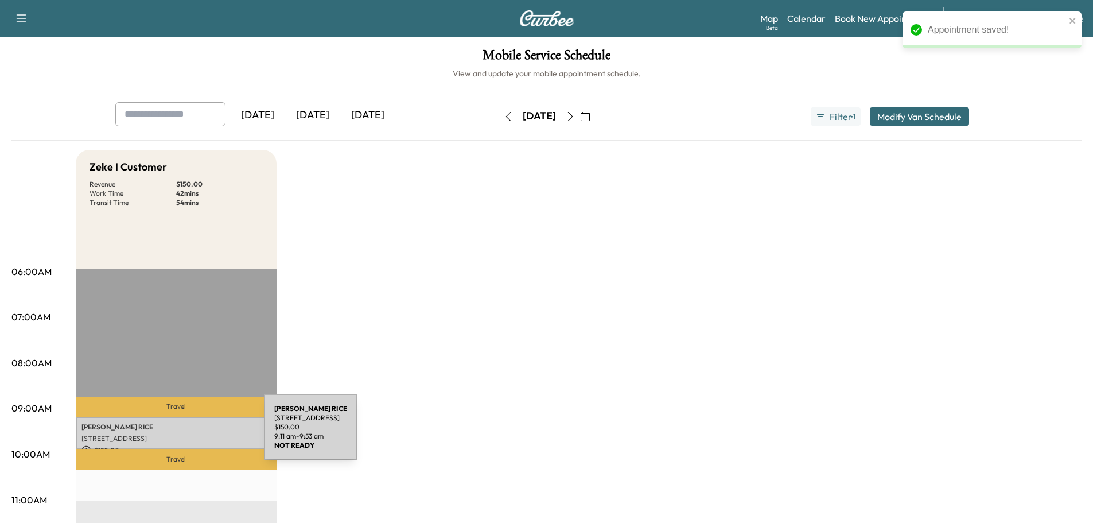
click at [178, 434] on p "[STREET_ADDRESS]" at bounding box center [176, 438] width 189 height 9
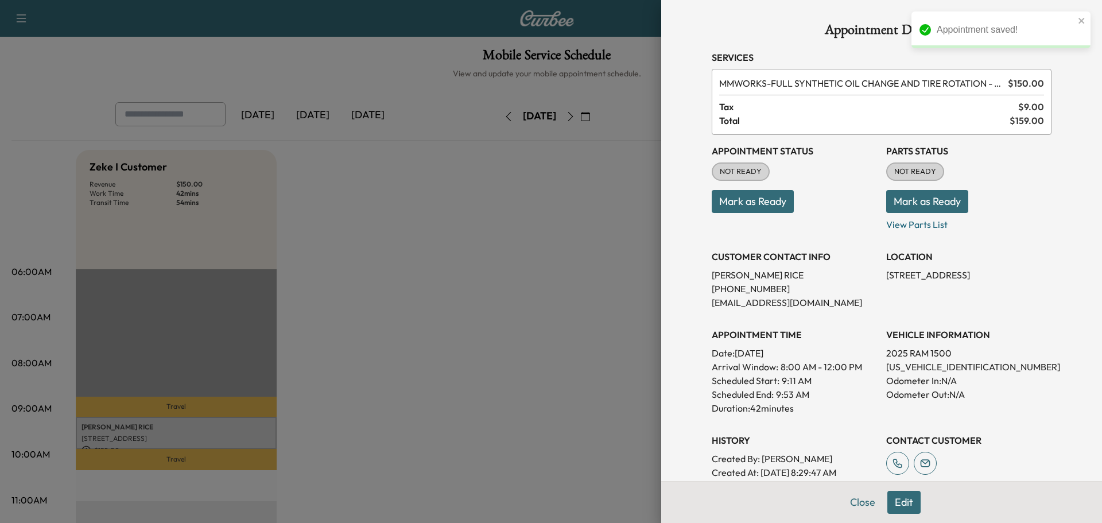
click at [892, 193] on button "Mark as Ready" at bounding box center [927, 201] width 82 height 23
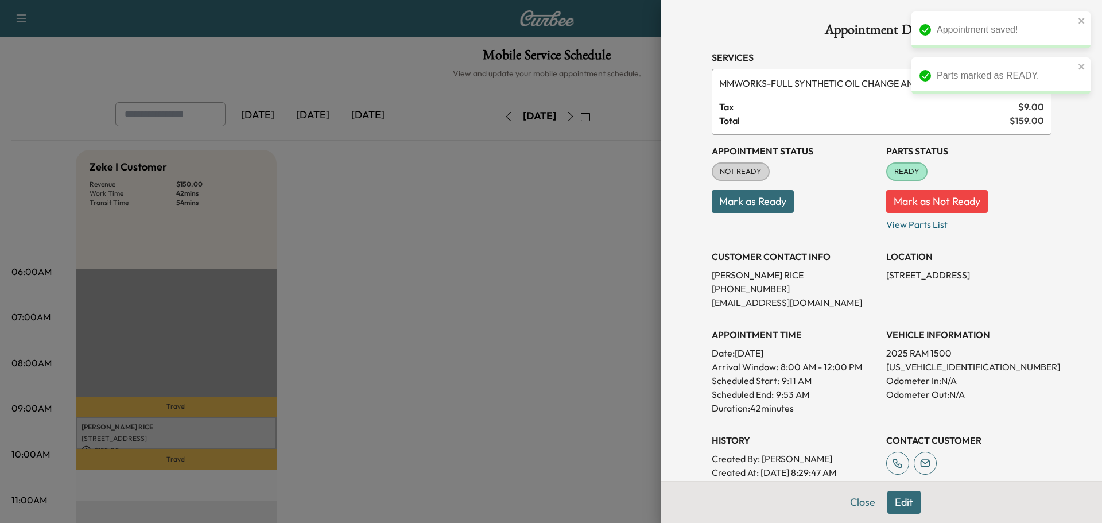
click at [764, 204] on button "Mark as Ready" at bounding box center [753, 201] width 82 height 23
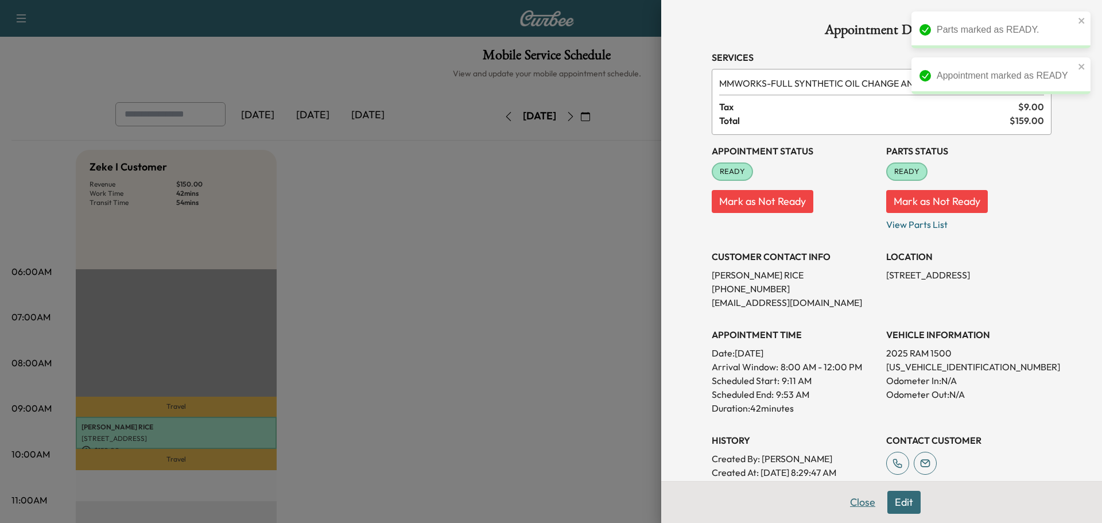
click at [852, 501] on button "Close" at bounding box center [863, 502] width 40 height 23
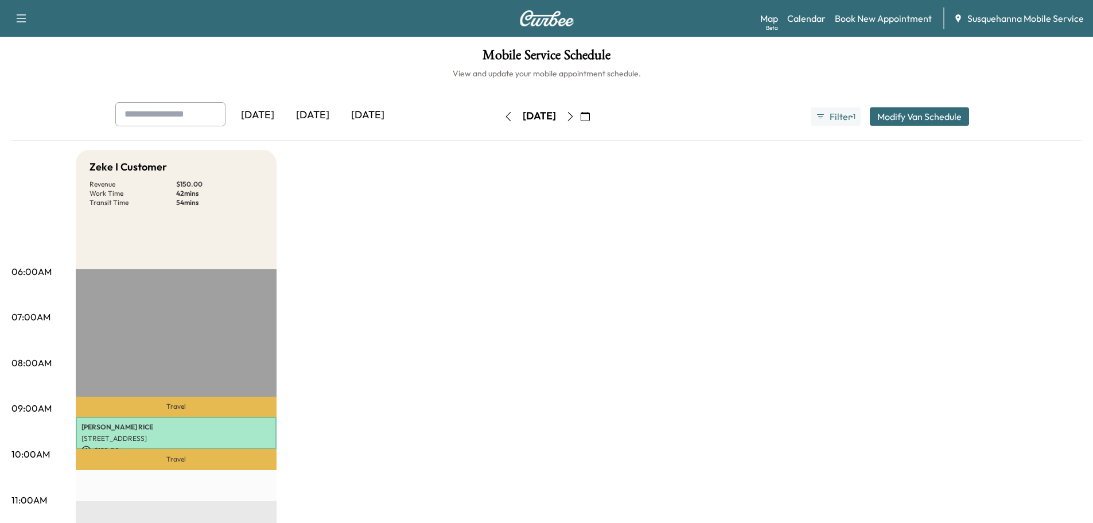
click at [590, 113] on icon "button" at bounding box center [585, 116] width 9 height 9
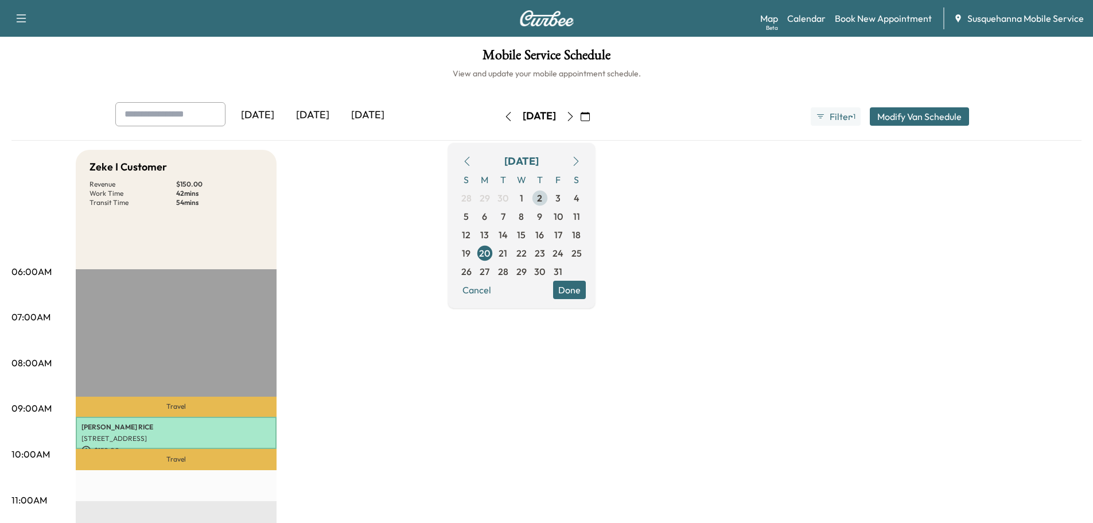
drag, startPoint x: 570, startPoint y: 199, endPoint x: 573, endPoint y: 215, distance: 15.8
click at [542, 199] on span "2" at bounding box center [539, 198] width 5 height 14
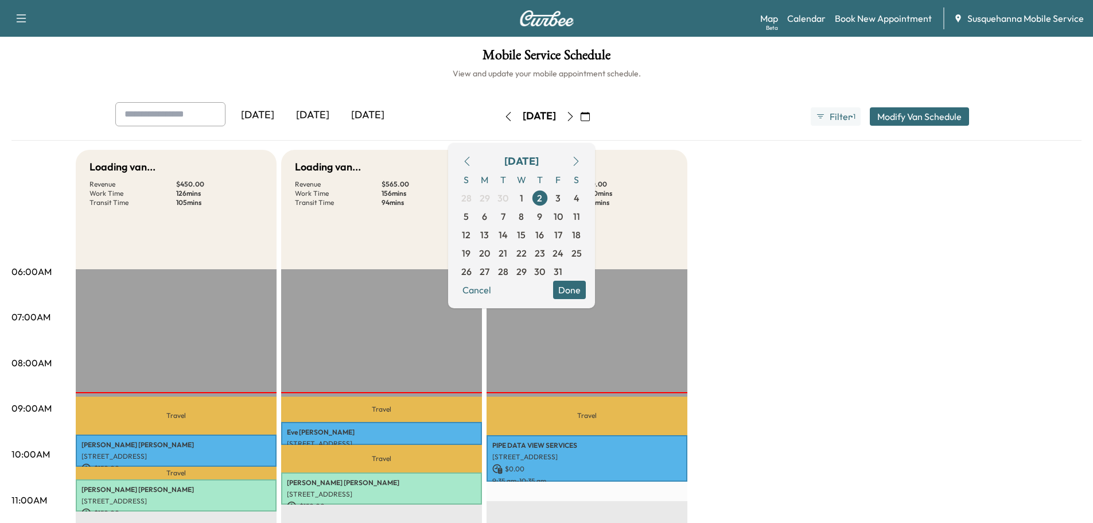
click at [586, 291] on button "Done" at bounding box center [569, 290] width 33 height 18
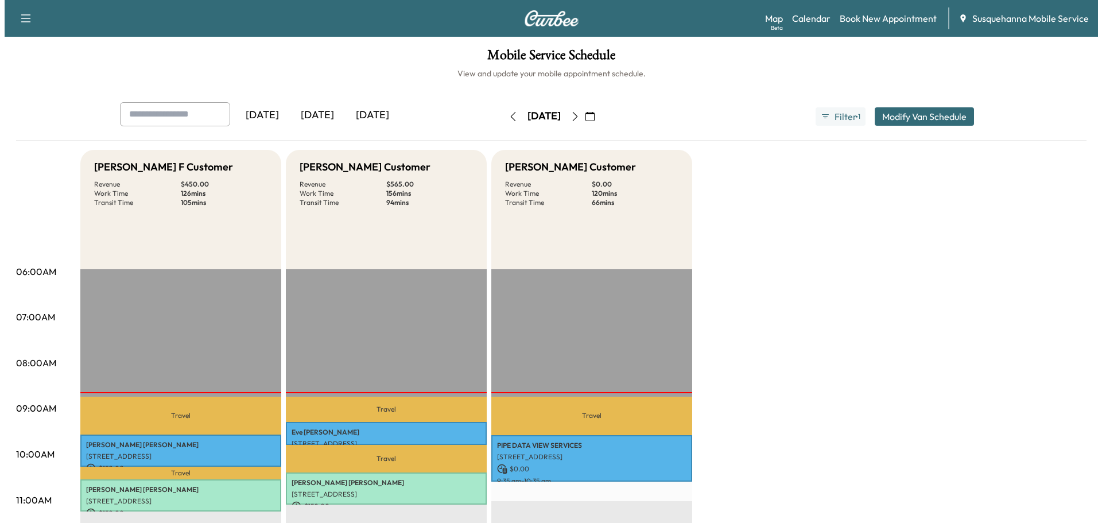
scroll to position [122, 0]
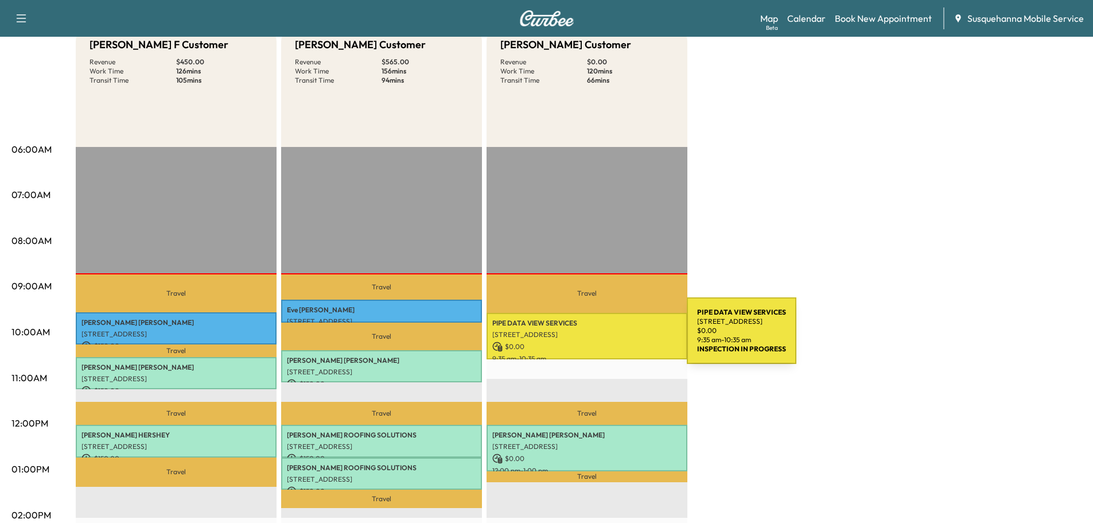
click at [601, 337] on div "PIPE DATA VIEW SERVICES [STREET_ADDRESS] $ 0.00 9:35 am - 10:35 am" at bounding box center [587, 336] width 201 height 46
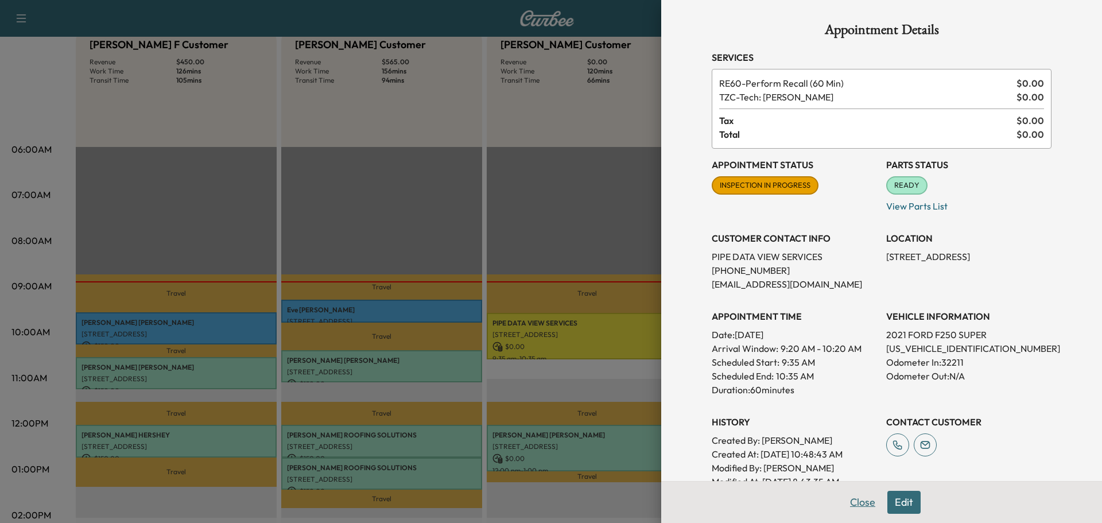
click at [851, 507] on button "Close" at bounding box center [863, 502] width 40 height 23
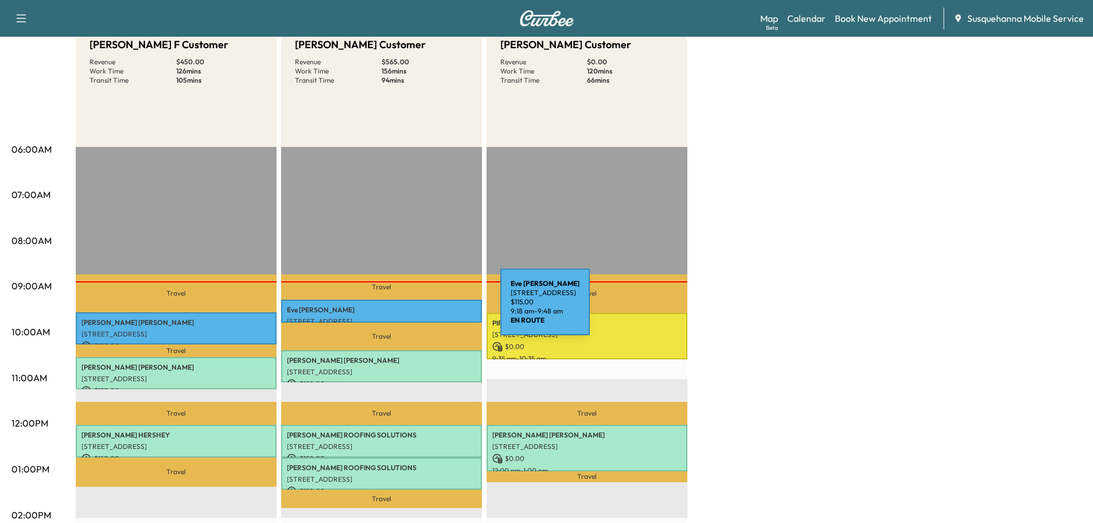
click at [414, 309] on p "[PERSON_NAME]" at bounding box center [381, 309] width 189 height 9
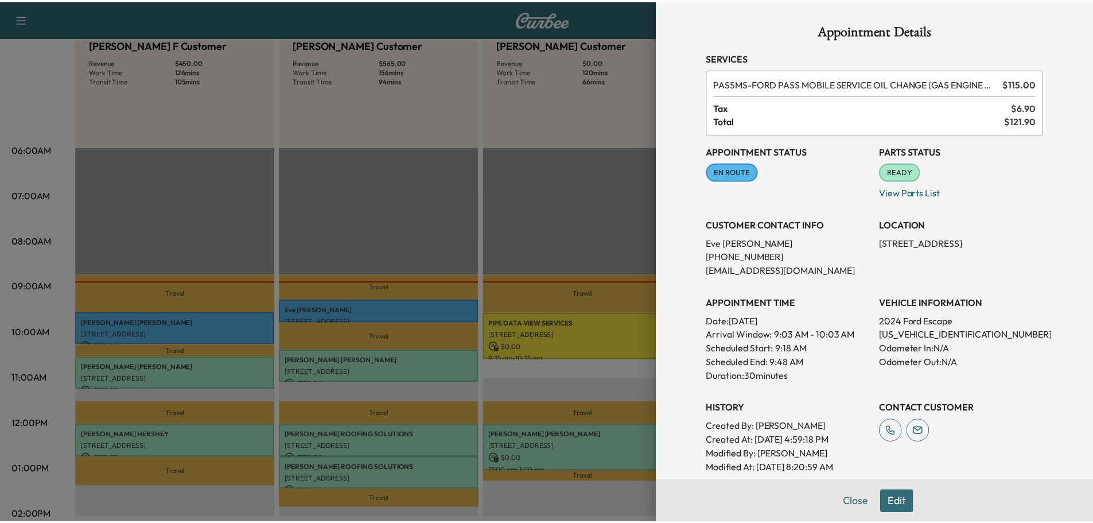
scroll to position [108, 0]
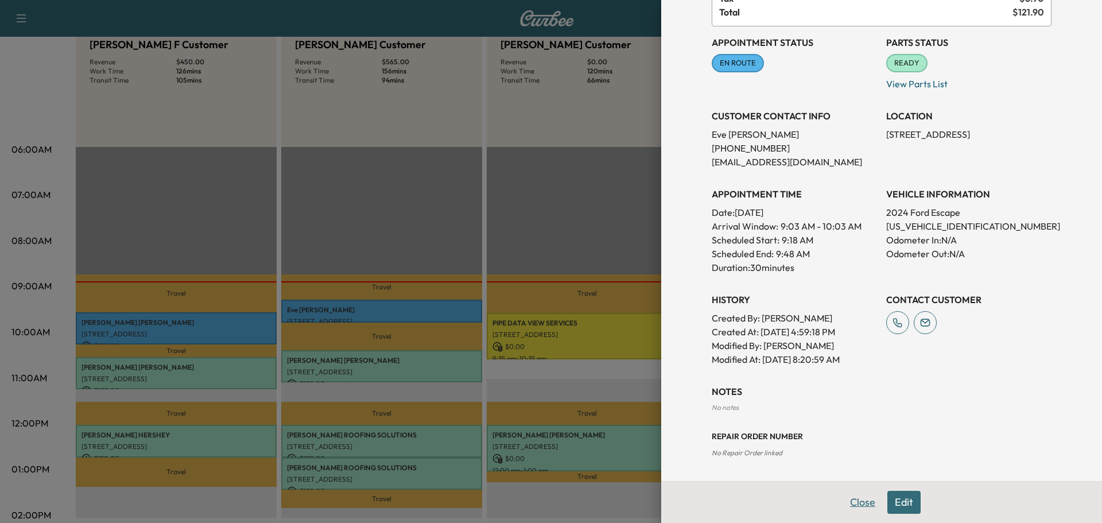
click at [851, 506] on button "Close" at bounding box center [863, 502] width 40 height 23
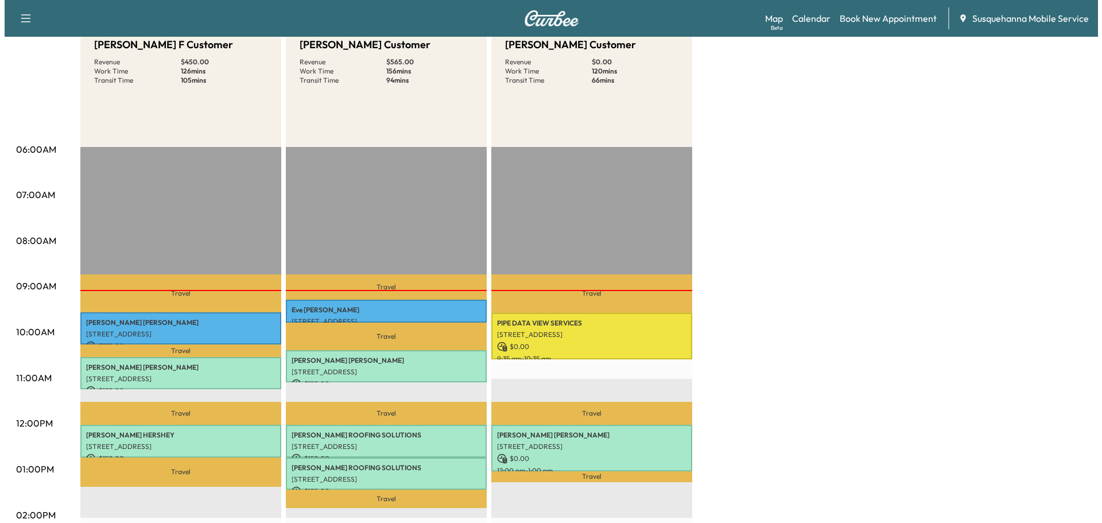
scroll to position [0, 0]
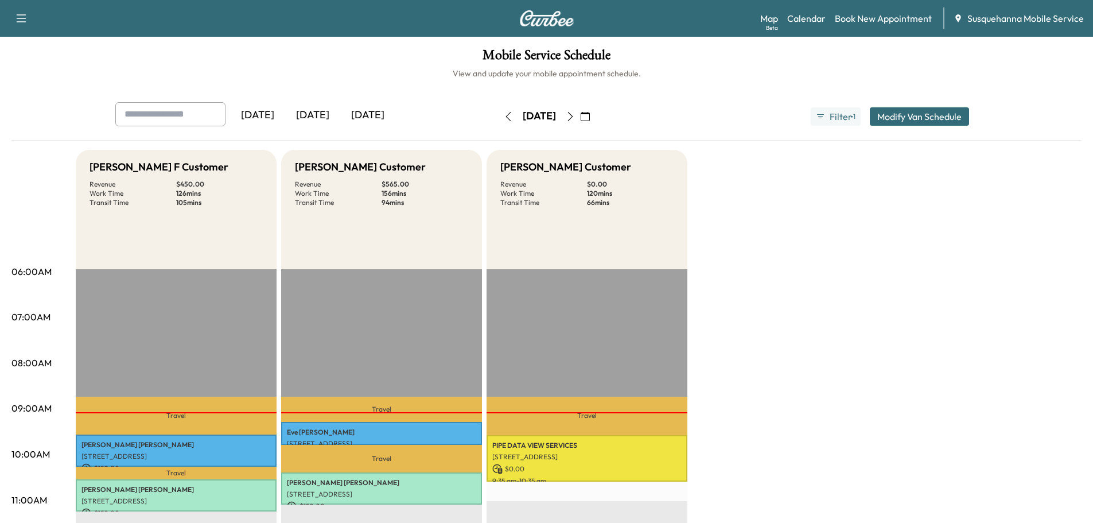
click at [575, 118] on icon "button" at bounding box center [570, 116] width 9 height 9
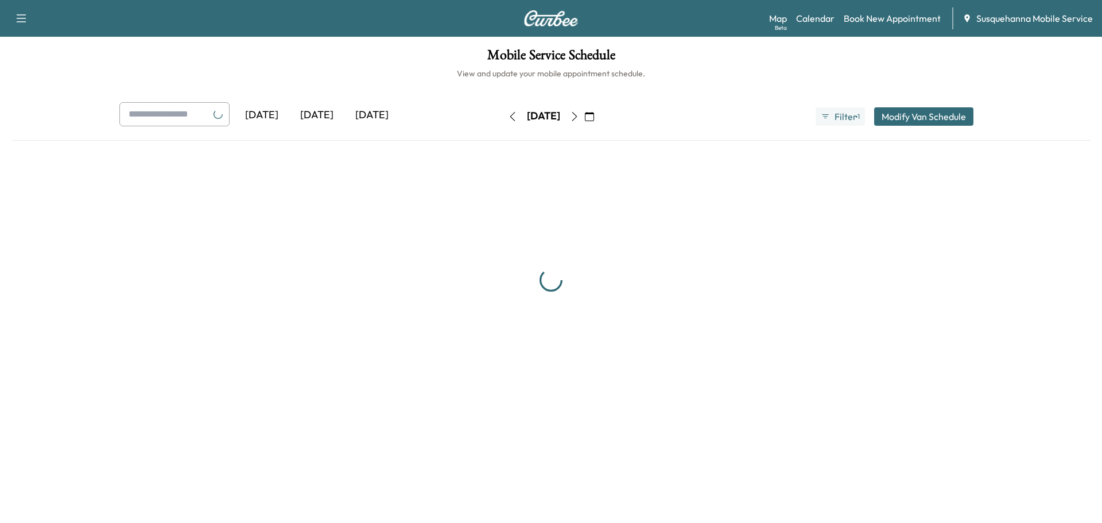
click at [579, 118] on icon "button" at bounding box center [574, 116] width 9 height 9
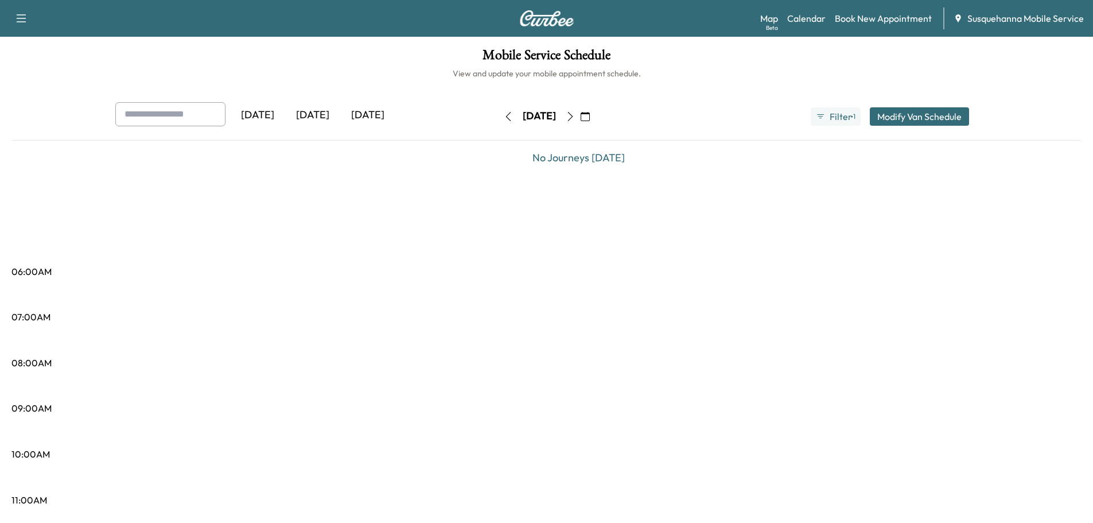
click at [575, 118] on icon "button" at bounding box center [570, 116] width 9 height 9
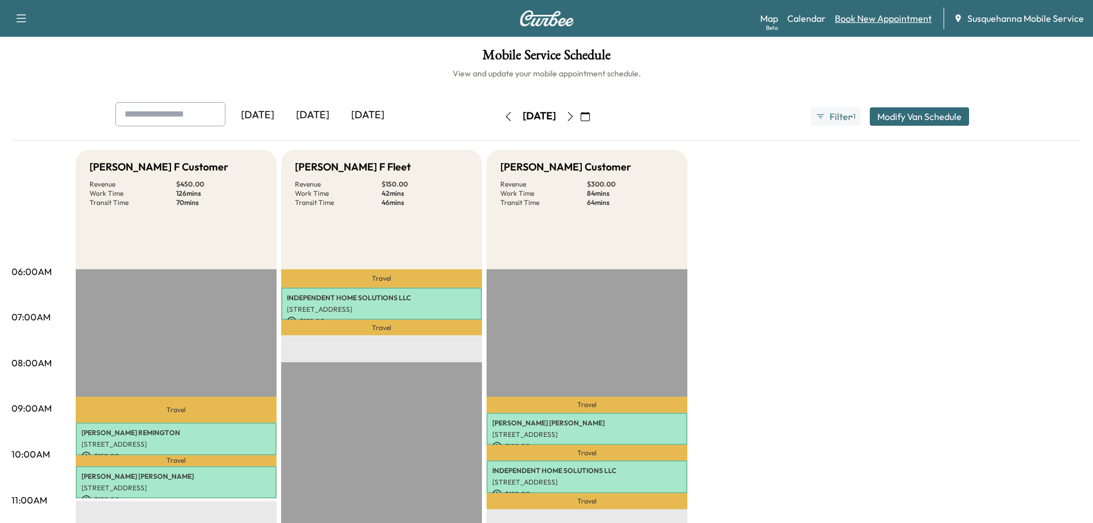
click at [873, 21] on link "Book New Appointment" at bounding box center [883, 18] width 97 height 14
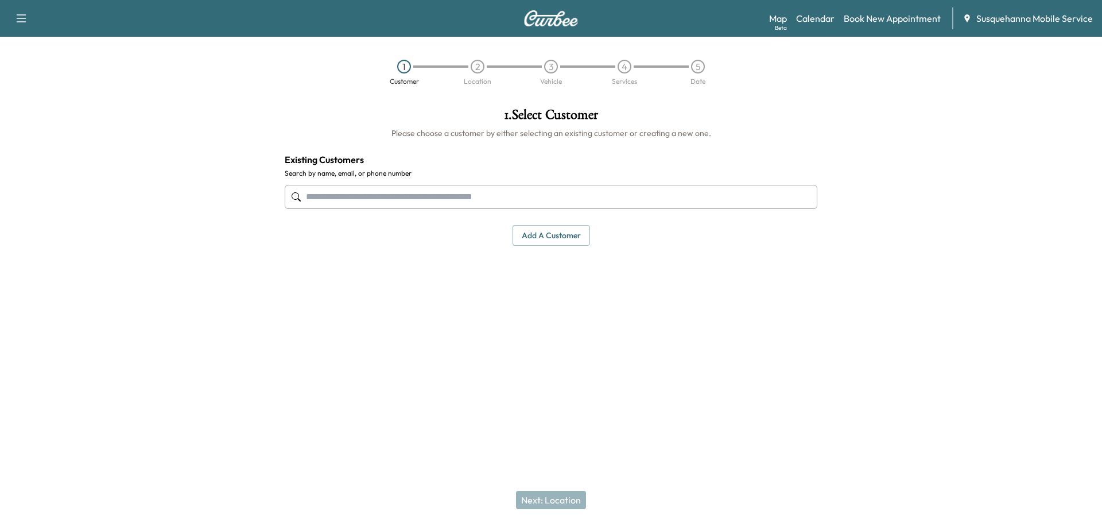
click at [492, 191] on input "text" at bounding box center [551, 197] width 533 height 24
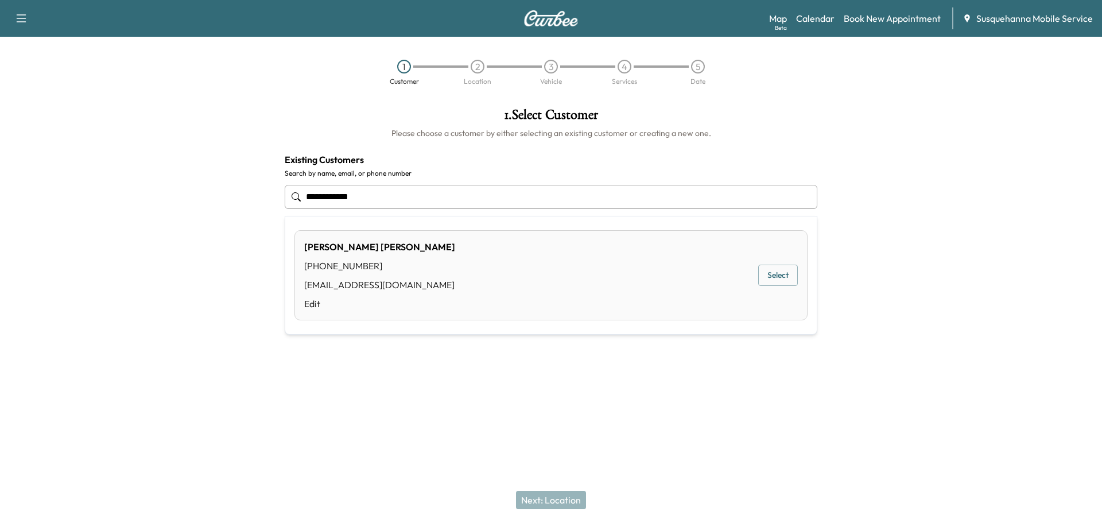
click at [769, 274] on button "Select" at bounding box center [778, 275] width 40 height 21
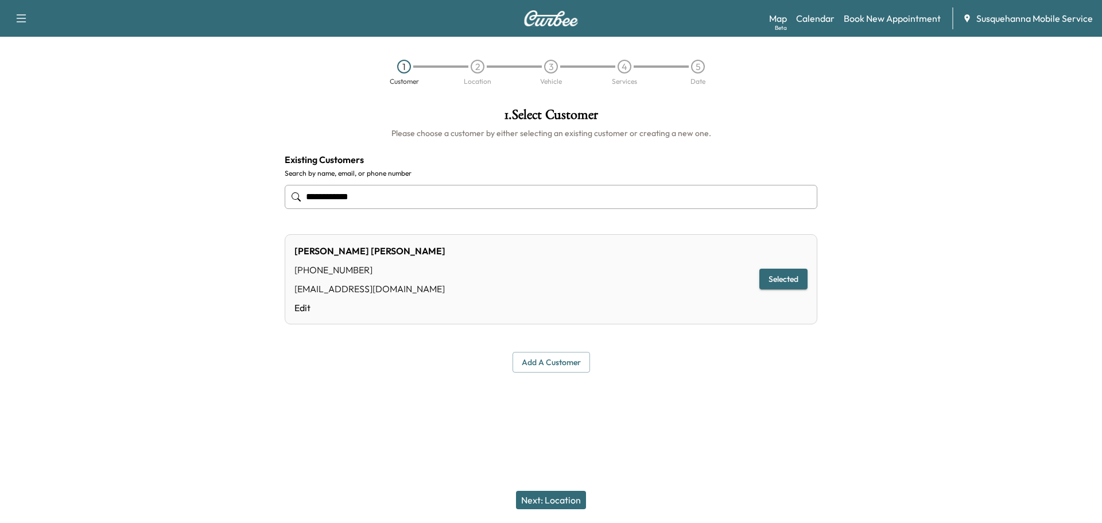
type input "**********"
click at [565, 504] on button "Next: Location" at bounding box center [551, 500] width 70 height 18
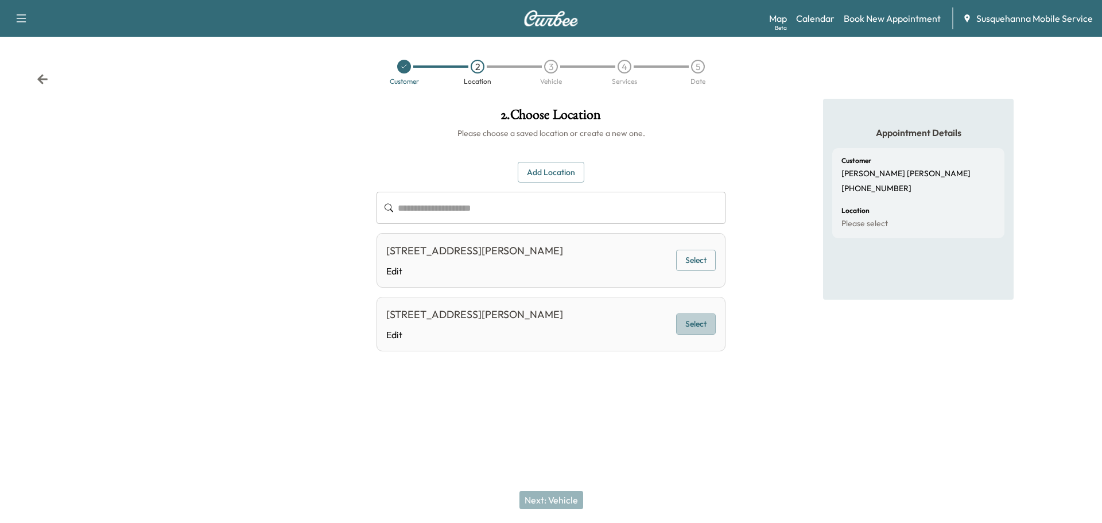
click at [691, 327] on button "Select" at bounding box center [696, 323] width 40 height 21
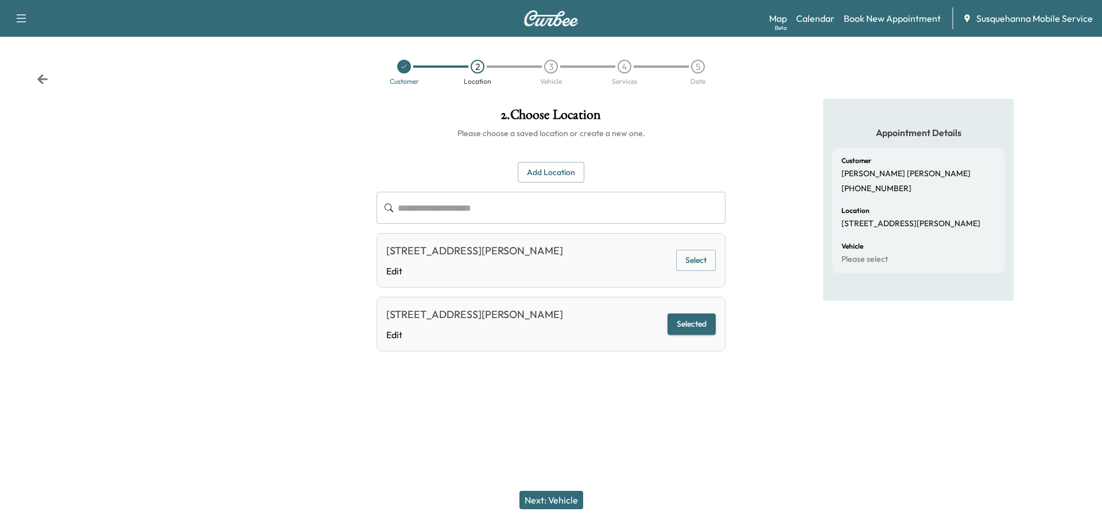
click at [559, 503] on button "Next: Vehicle" at bounding box center [551, 500] width 64 height 18
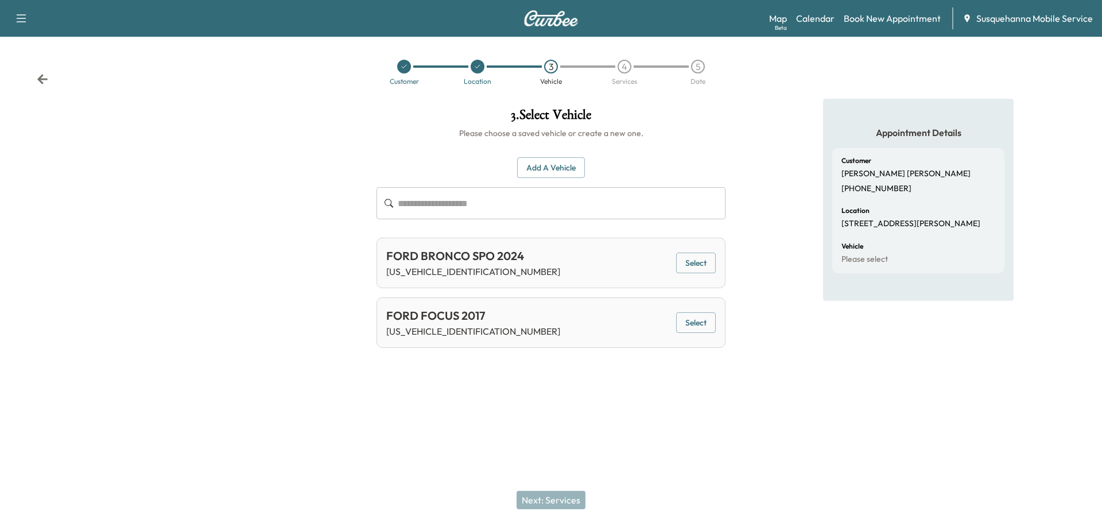
click at [705, 328] on button "Select" at bounding box center [696, 322] width 40 height 21
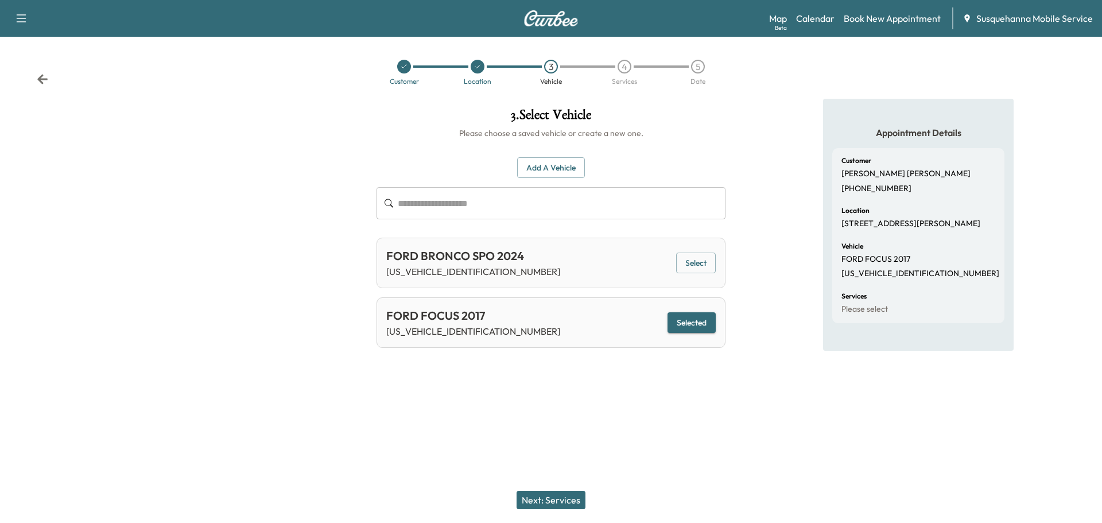
click at [583, 498] on button "Next: Services" at bounding box center [551, 500] width 69 height 18
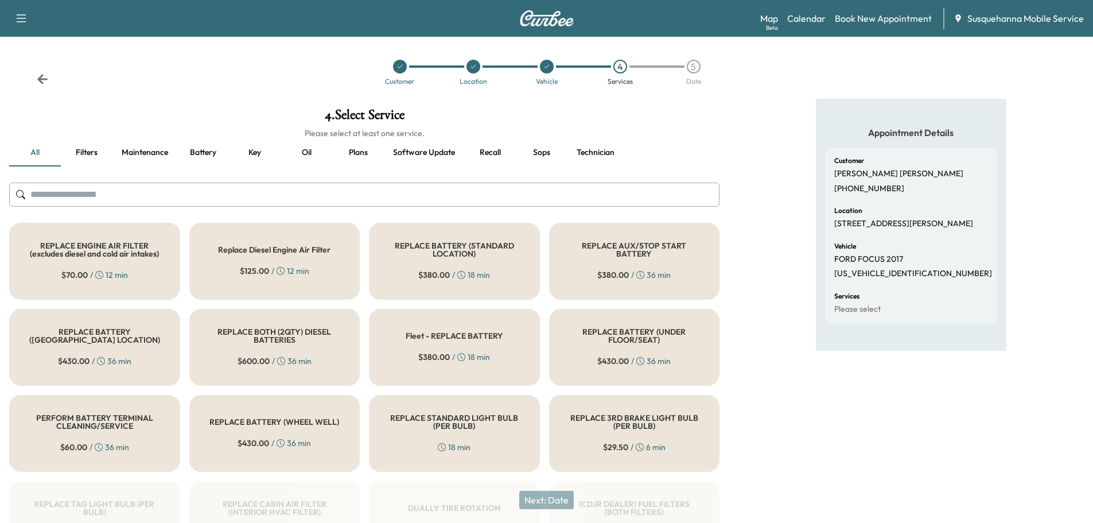
click at [515, 197] on input "text" at bounding box center [364, 195] width 711 height 24
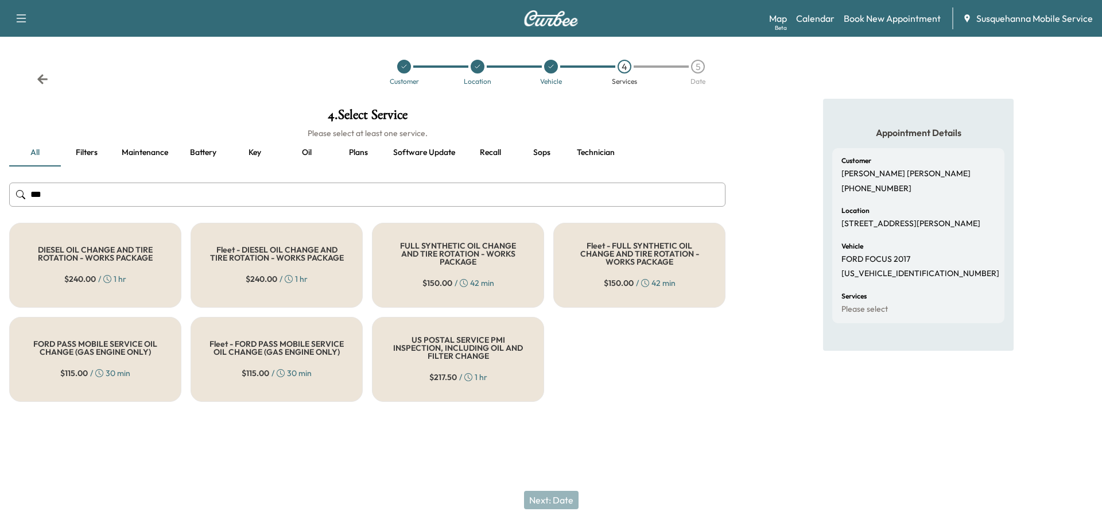
type input "***"
click at [426, 269] on div "FULL SYNTHETIC OIL CHANGE AND TIRE ROTATION - WORKS PACKAGE $ 150.00 / 42 min" at bounding box center [458, 265] width 172 height 85
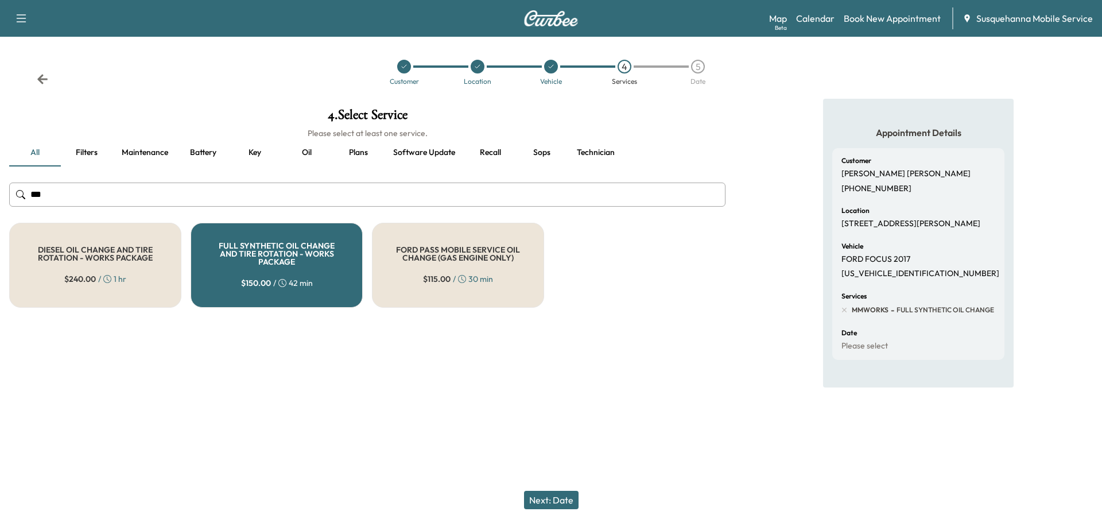
click at [543, 507] on button "Next: Date" at bounding box center [551, 500] width 55 height 18
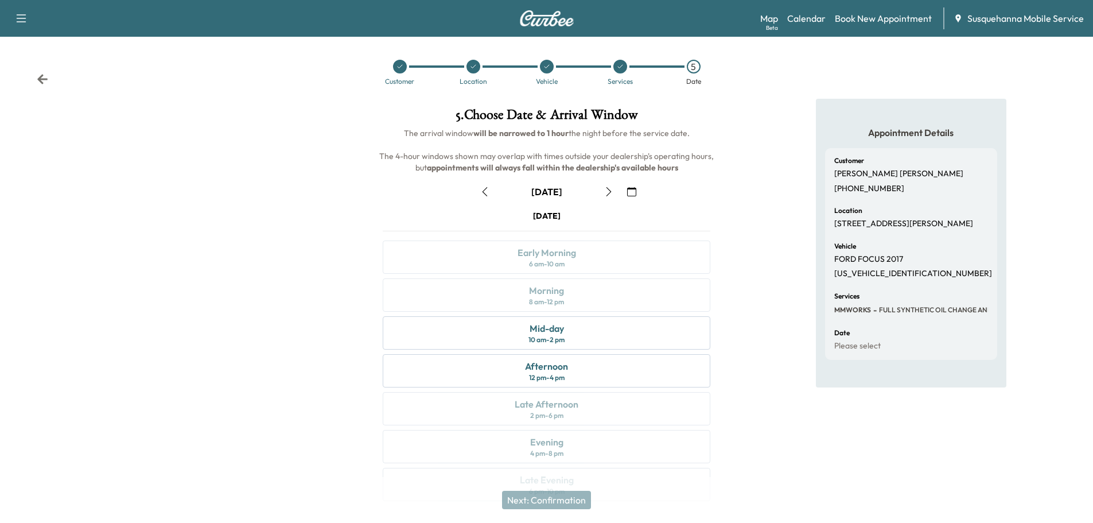
click at [634, 197] on button "button" at bounding box center [632, 192] width 20 height 18
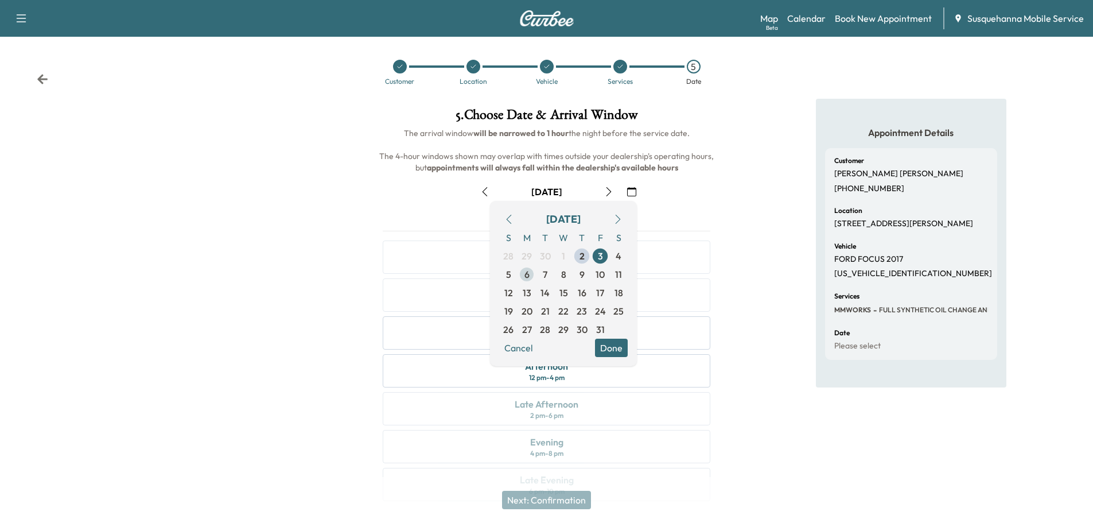
click at [525, 278] on span "6" at bounding box center [527, 274] width 5 height 14
click at [612, 350] on button "Done" at bounding box center [611, 348] width 33 height 18
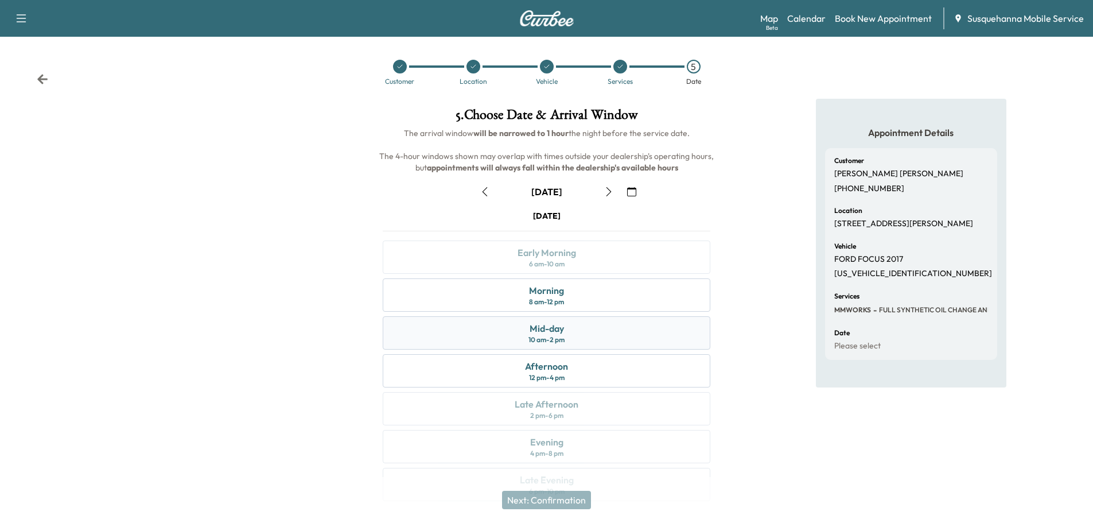
click at [607, 333] on div "Mid-day 10 am - 2 pm" at bounding box center [547, 332] width 328 height 33
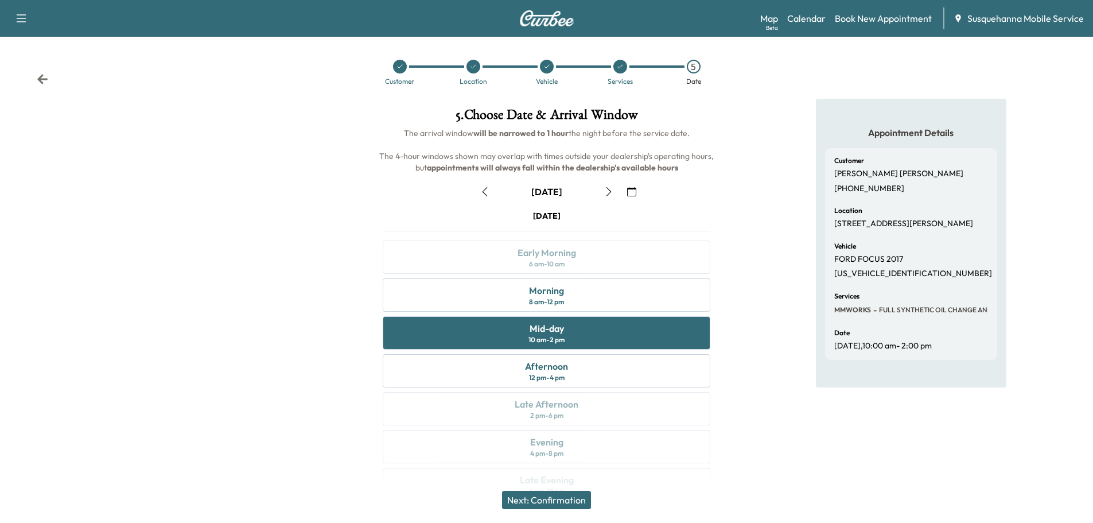
click at [566, 502] on button "Next: Confirmation" at bounding box center [546, 500] width 89 height 18
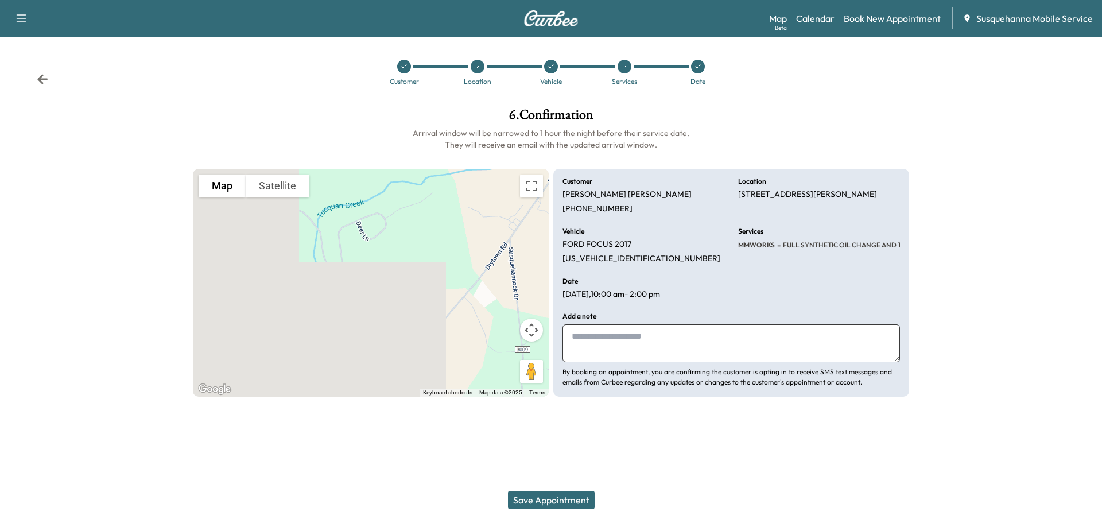
click at [618, 353] on textarea at bounding box center [730, 343] width 337 height 38
type textarea "**********"
click at [571, 498] on button "Save Appointment" at bounding box center [551, 500] width 87 height 18
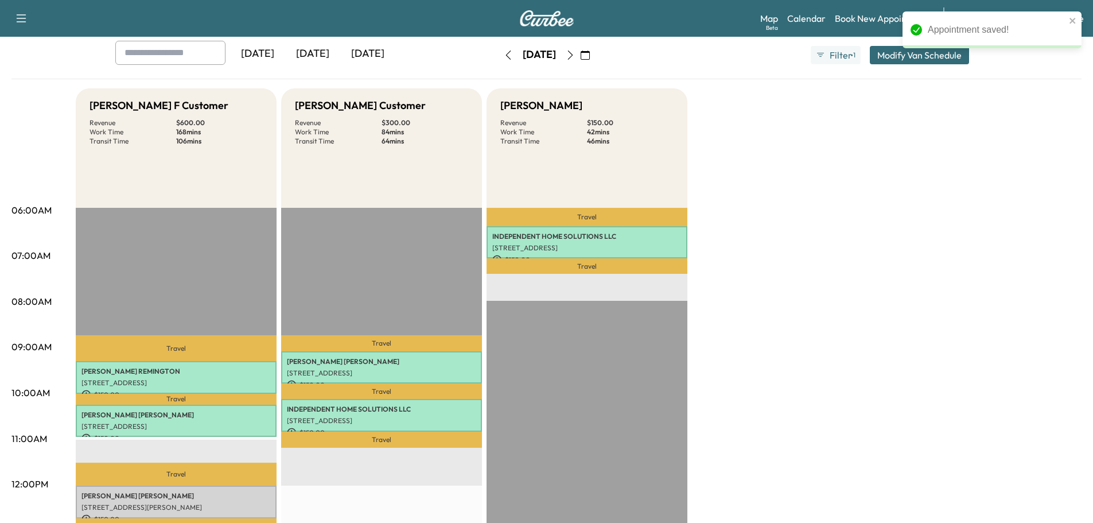
scroll to position [122, 0]
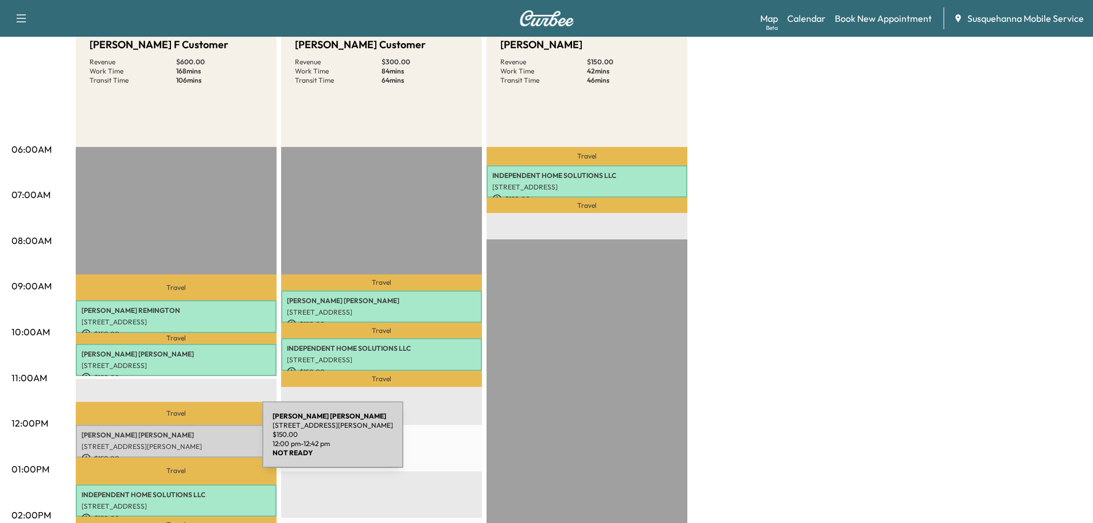
click at [176, 442] on p "[STREET_ADDRESS][PERSON_NAME]" at bounding box center [176, 446] width 189 height 9
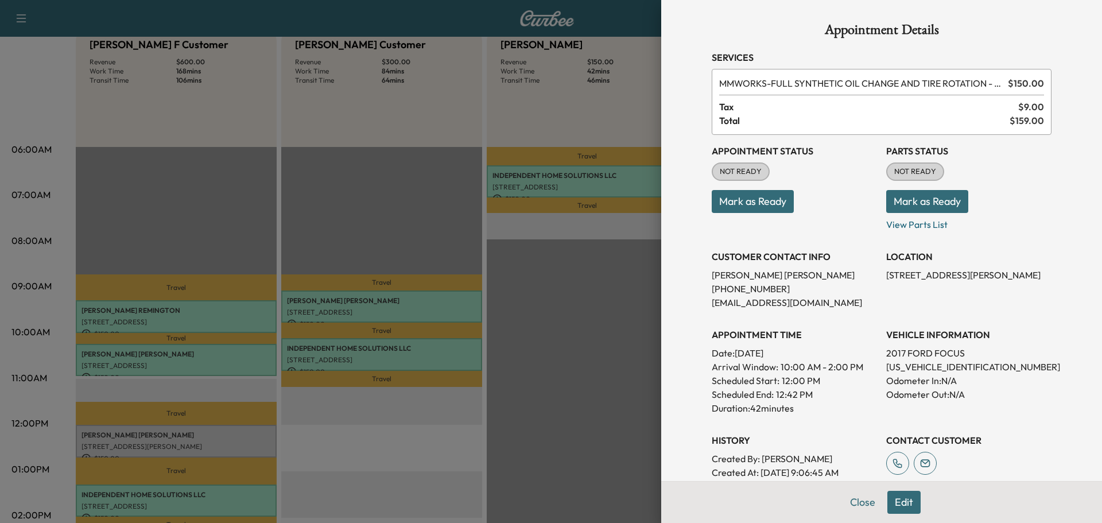
click at [907, 201] on button "Mark as Ready" at bounding box center [927, 201] width 82 height 23
click at [761, 205] on button "Mark as Ready" at bounding box center [753, 201] width 82 height 23
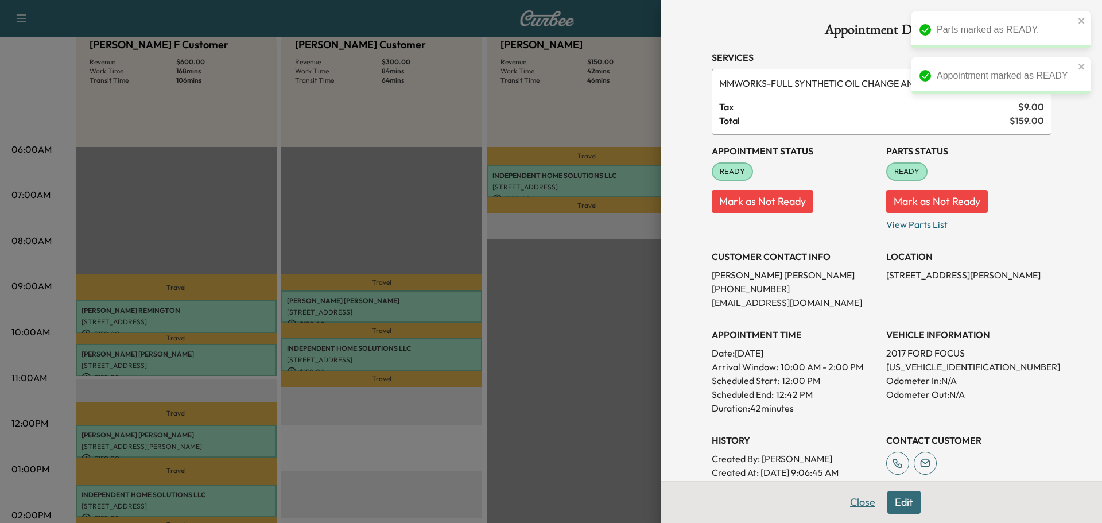
click at [848, 502] on button "Close" at bounding box center [863, 502] width 40 height 23
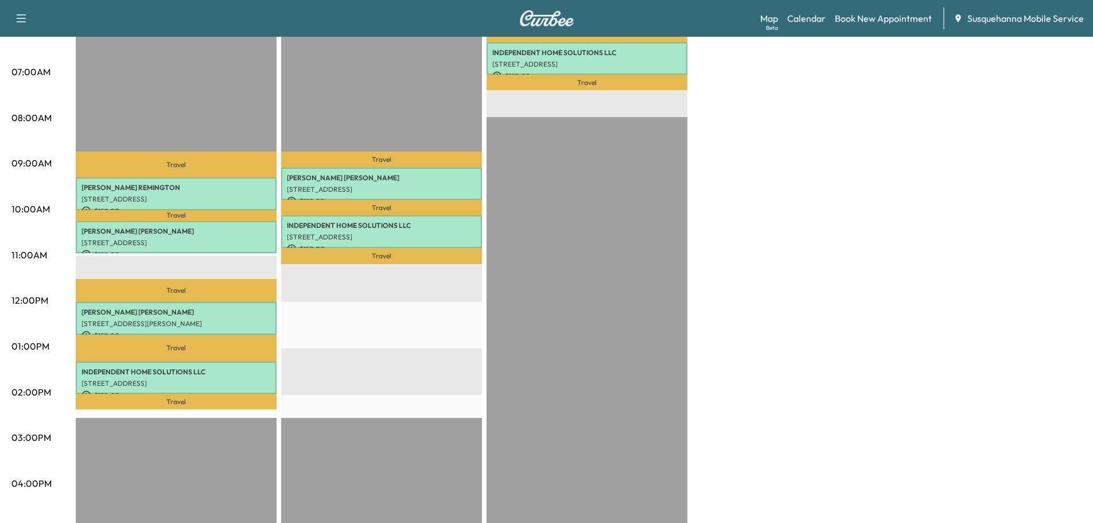
scroll to position [0, 0]
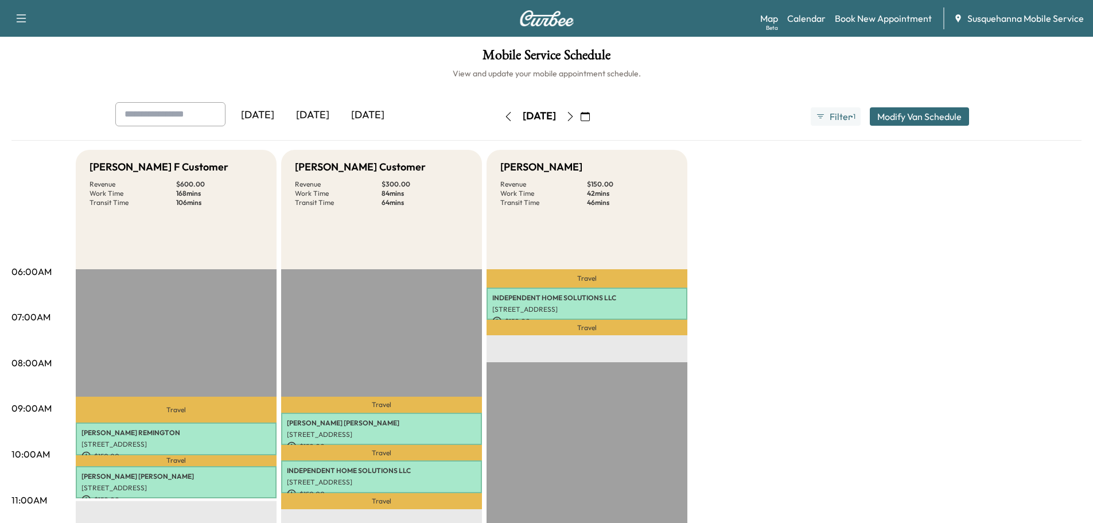
click at [499, 115] on button "button" at bounding box center [509, 116] width 20 height 18
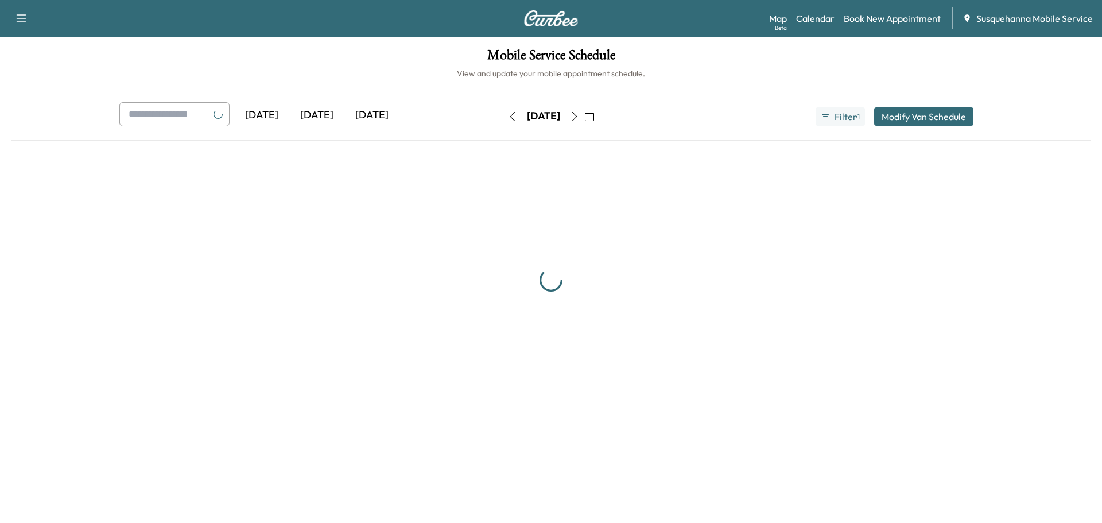
click at [508, 115] on icon "button" at bounding box center [512, 116] width 9 height 9
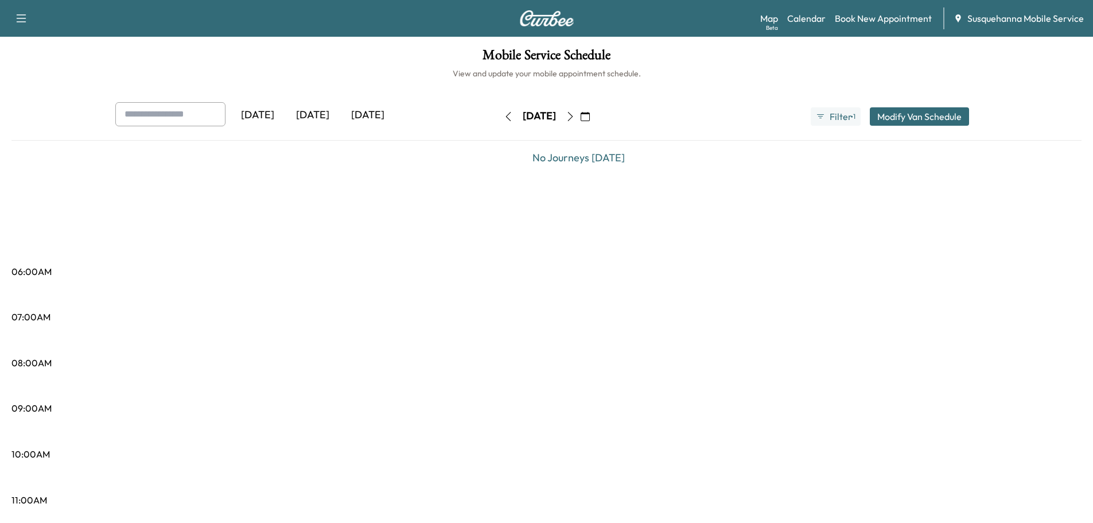
click at [499, 115] on button "button" at bounding box center [509, 116] width 20 height 18
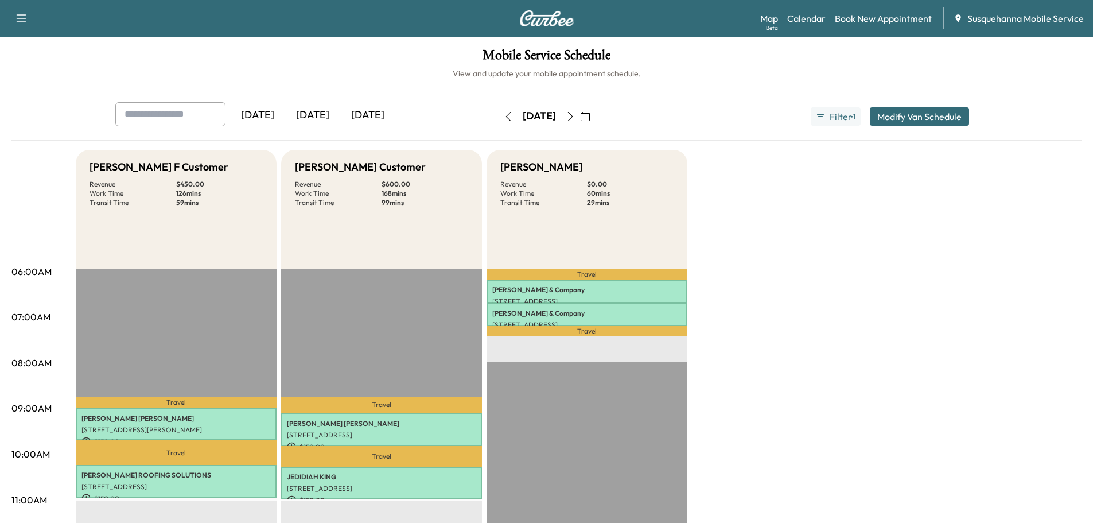
click at [504, 115] on icon "button" at bounding box center [508, 116] width 9 height 9
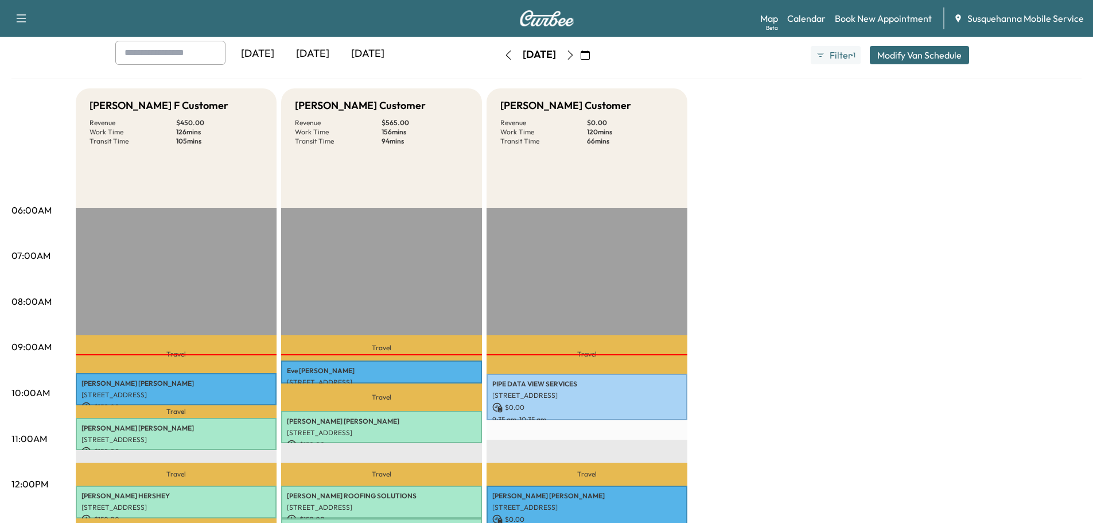
scroll to position [184, 0]
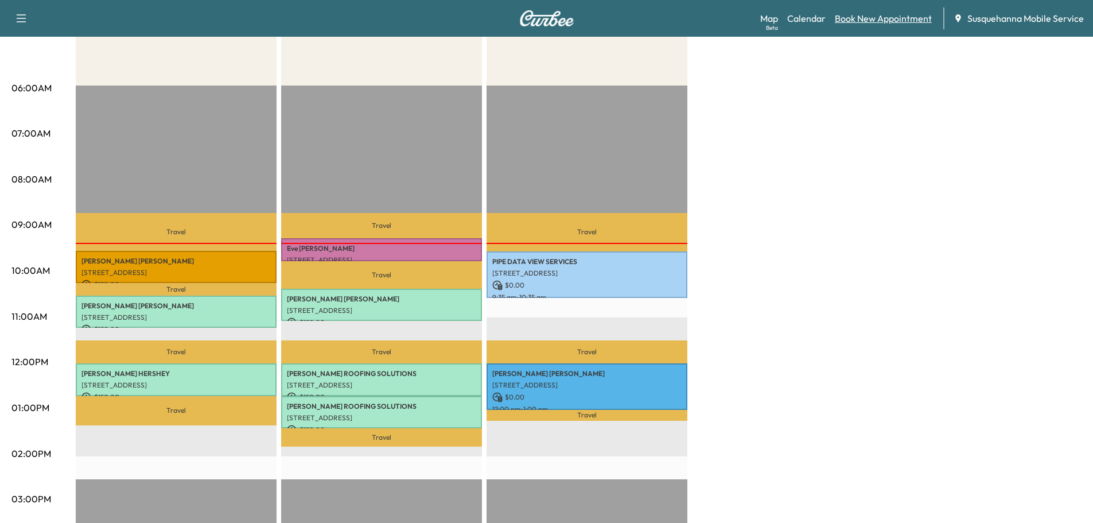
click at [856, 18] on link "Book New Appointment" at bounding box center [883, 18] width 97 height 14
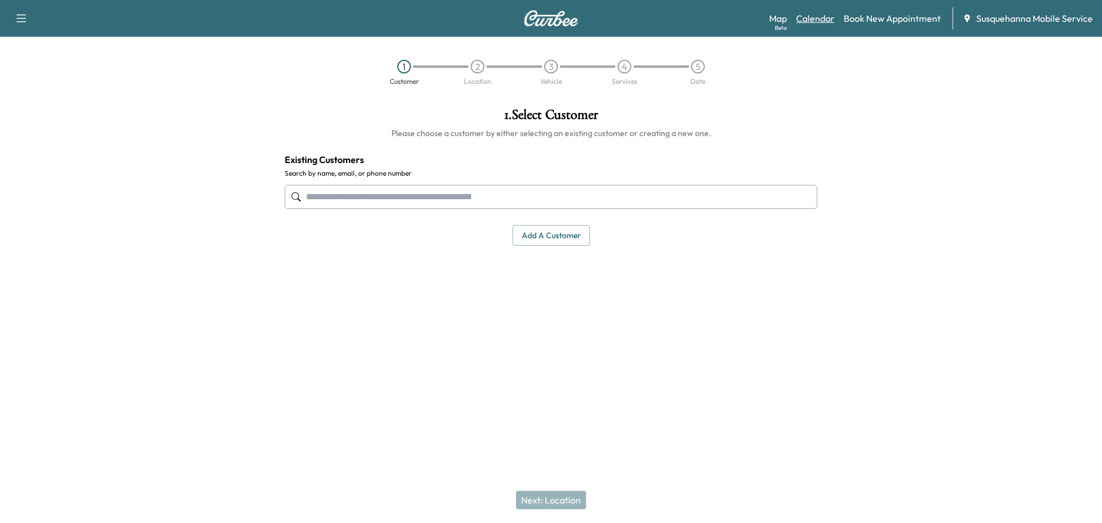
click at [826, 22] on link "Calendar" at bounding box center [815, 18] width 38 height 14
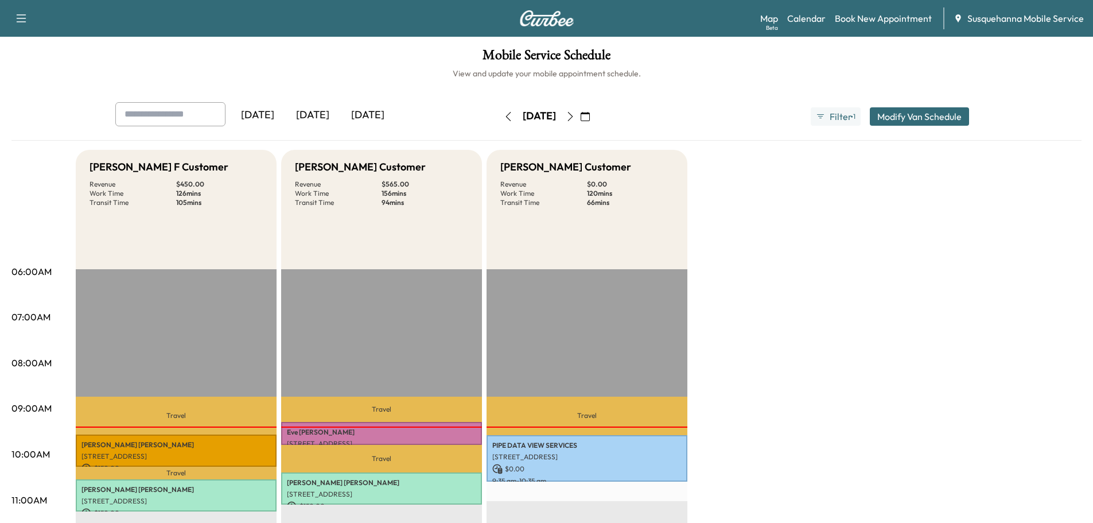
scroll to position [122, 0]
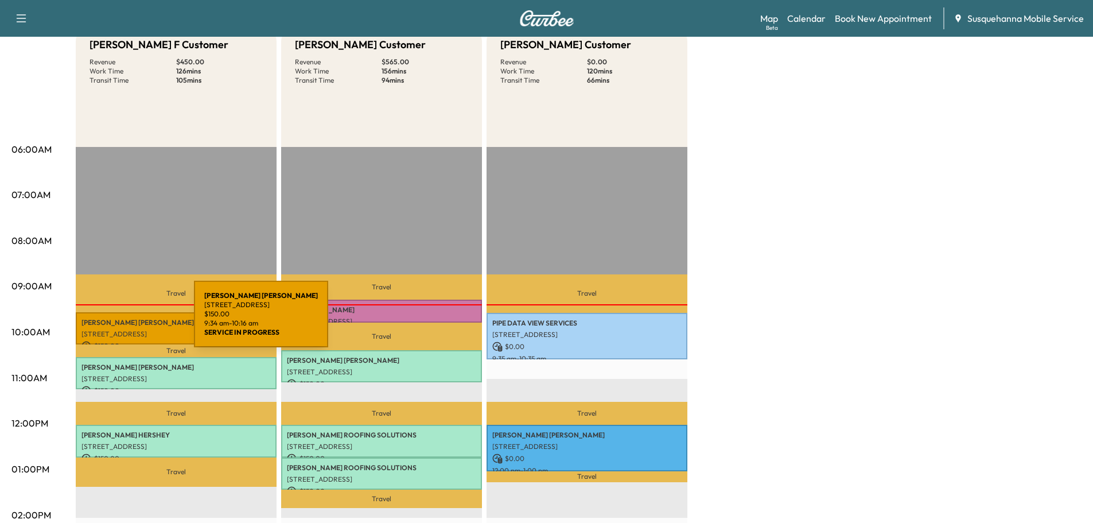
click at [108, 319] on p "[PERSON_NAME]" at bounding box center [176, 322] width 189 height 9
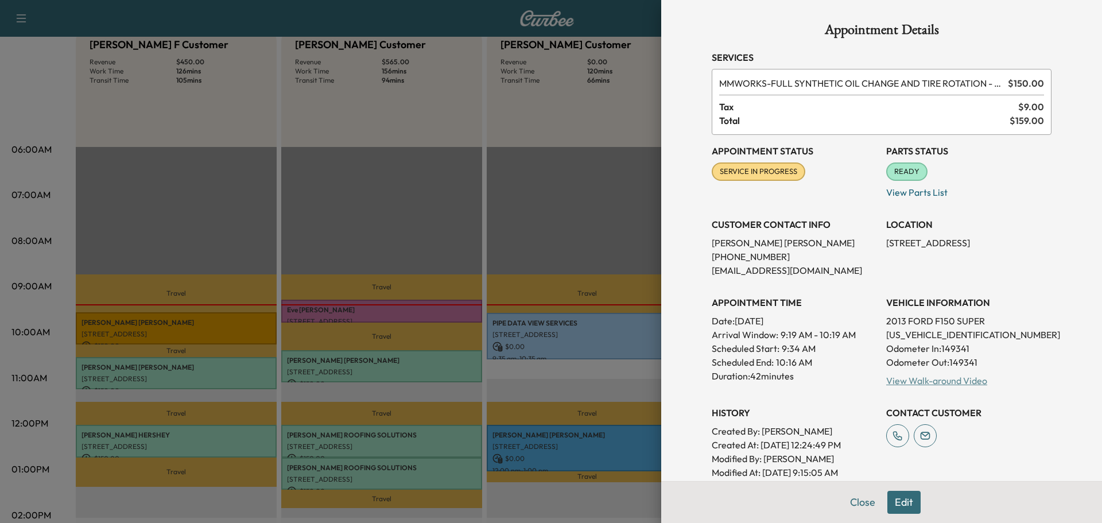
click at [907, 383] on link "View Walk-around Video" at bounding box center [936, 380] width 101 height 11
click at [852, 502] on button "Close" at bounding box center [863, 502] width 40 height 23
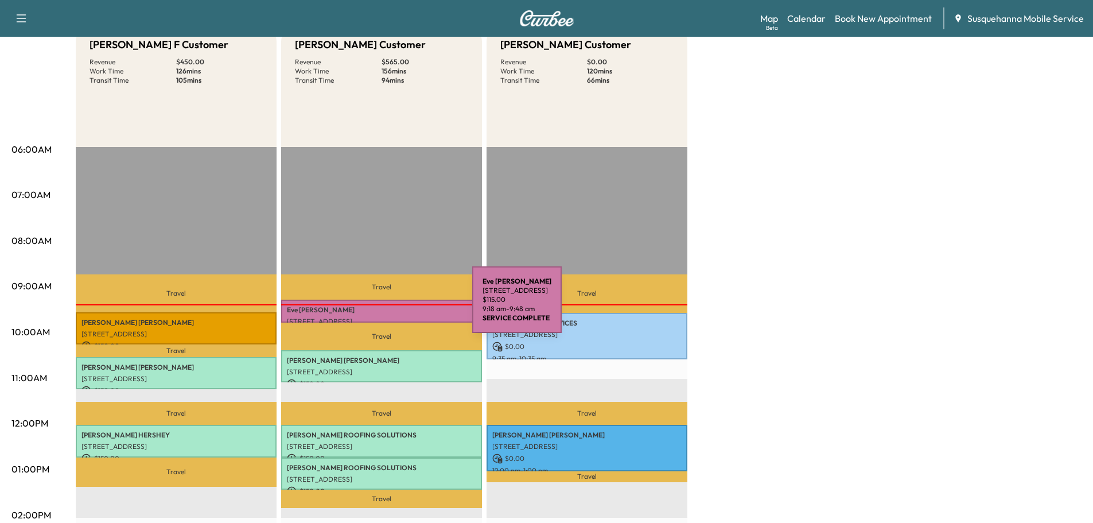
click at [386, 306] on p "[PERSON_NAME]" at bounding box center [381, 309] width 189 height 9
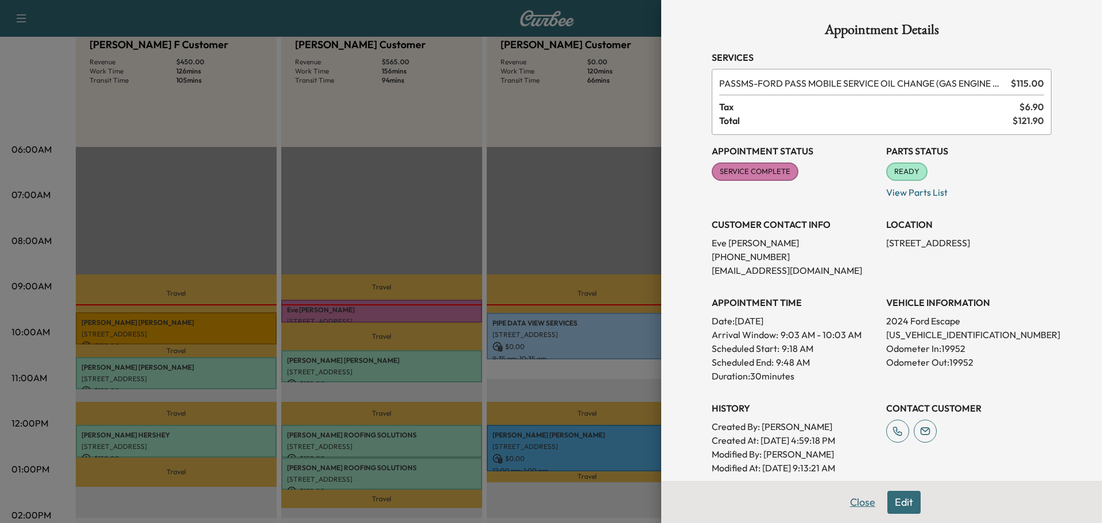
click at [855, 498] on button "Close" at bounding box center [863, 502] width 40 height 23
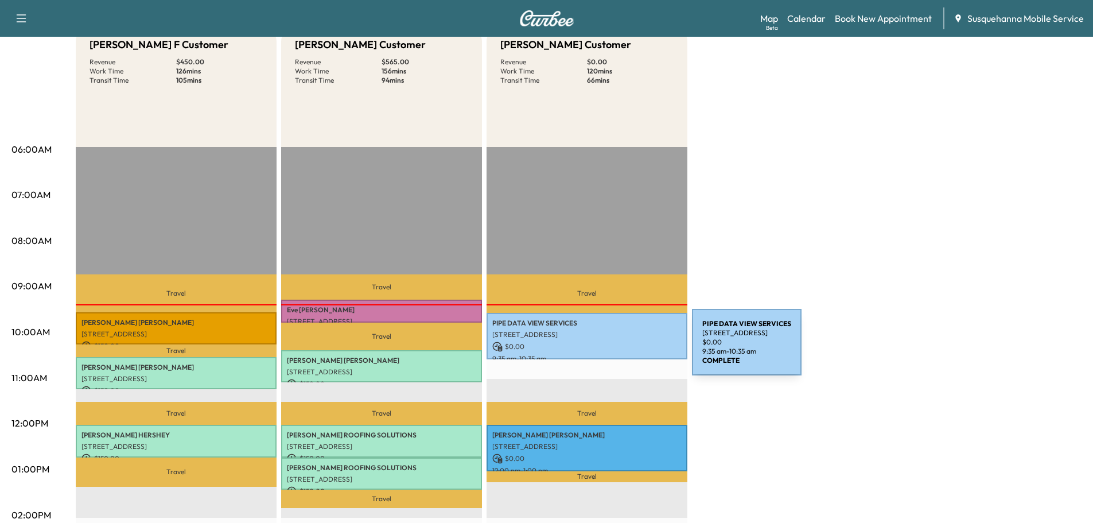
click at [606, 344] on p "$ 0.00" at bounding box center [586, 347] width 189 height 10
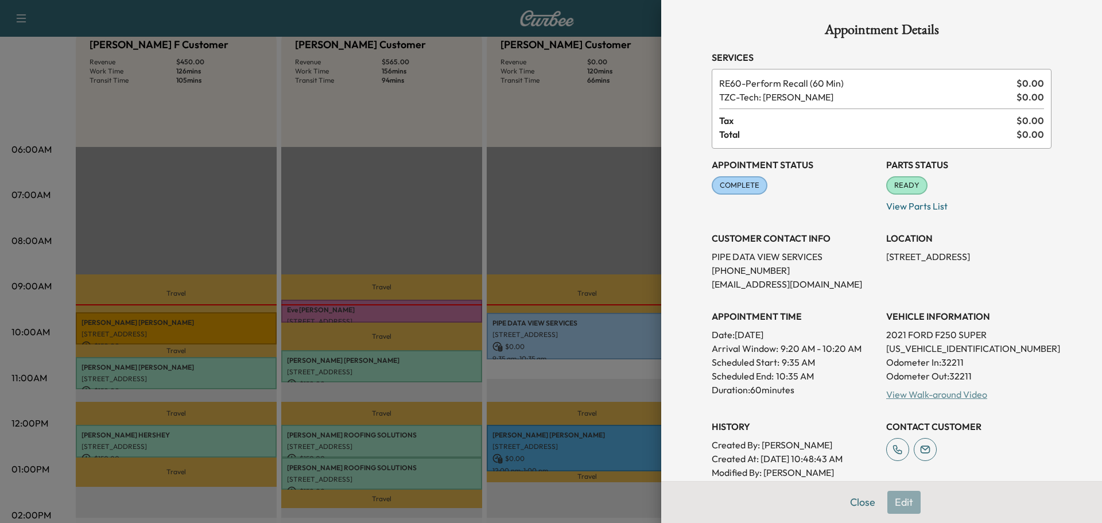
click at [921, 398] on link "View Walk-around Video" at bounding box center [936, 394] width 101 height 11
click at [844, 502] on button "Close" at bounding box center [863, 502] width 40 height 23
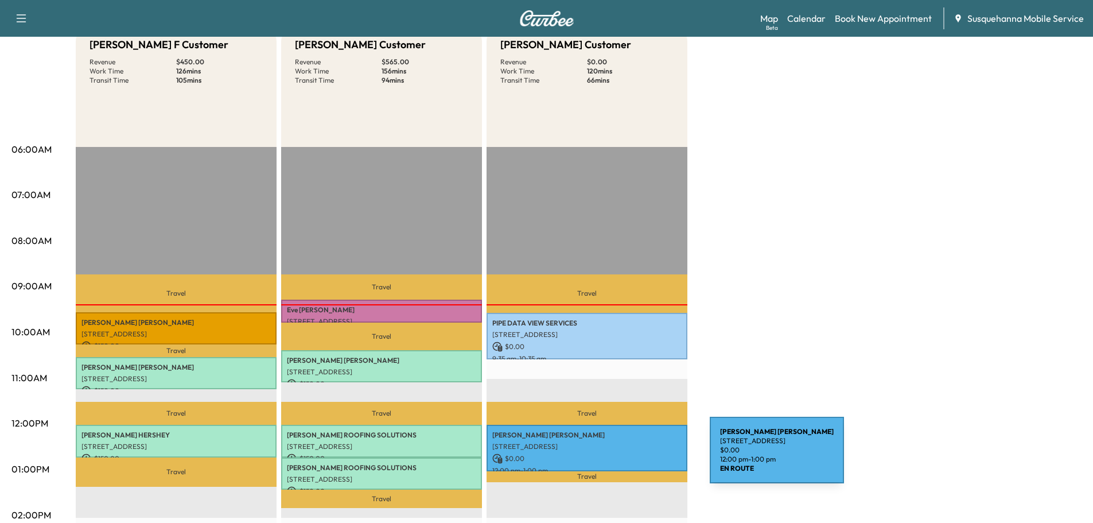
click at [624, 457] on p "$ 0.00" at bounding box center [586, 458] width 189 height 10
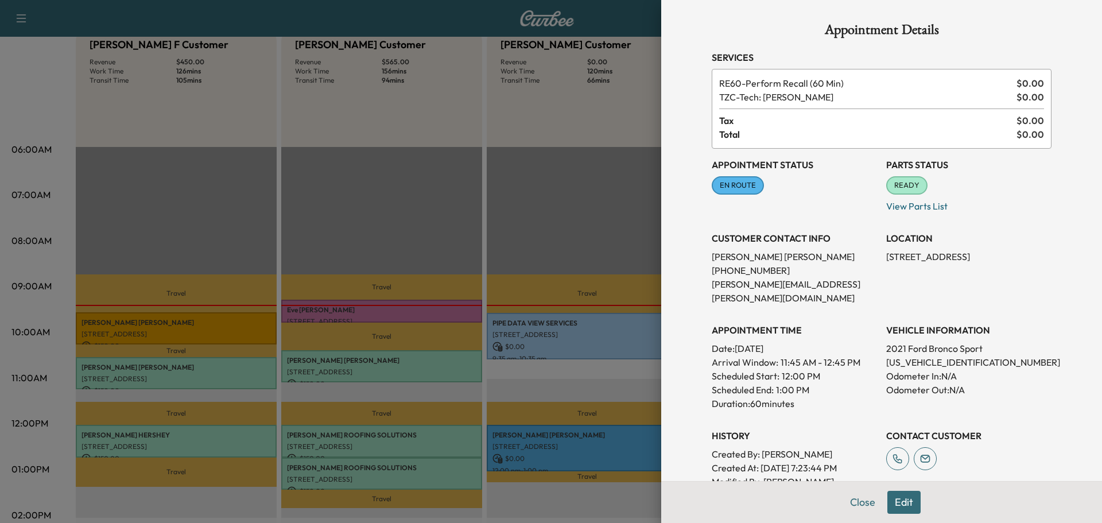
click at [857, 505] on button "Close" at bounding box center [863, 502] width 40 height 23
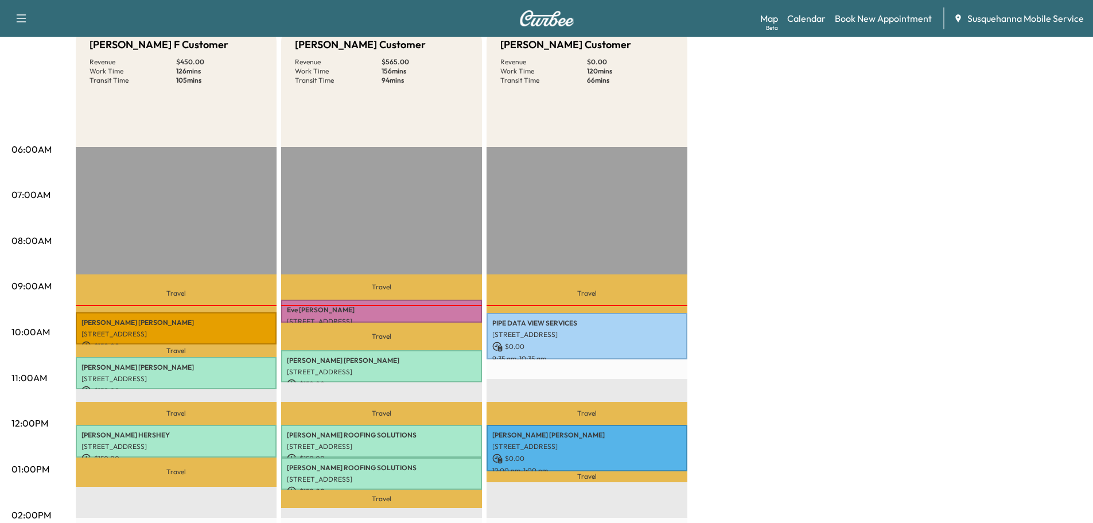
scroll to position [0, 0]
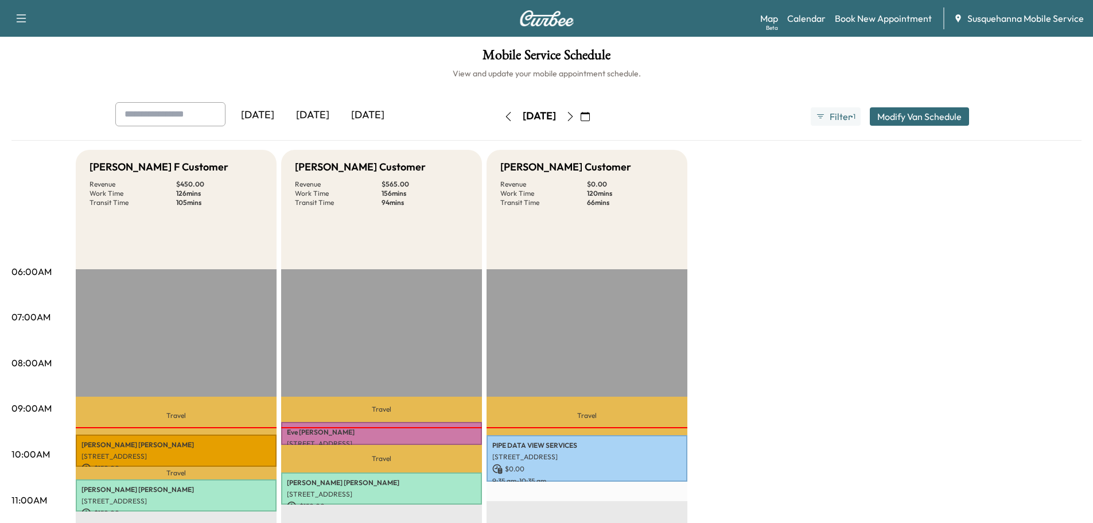
click at [580, 122] on button "button" at bounding box center [571, 116] width 20 height 18
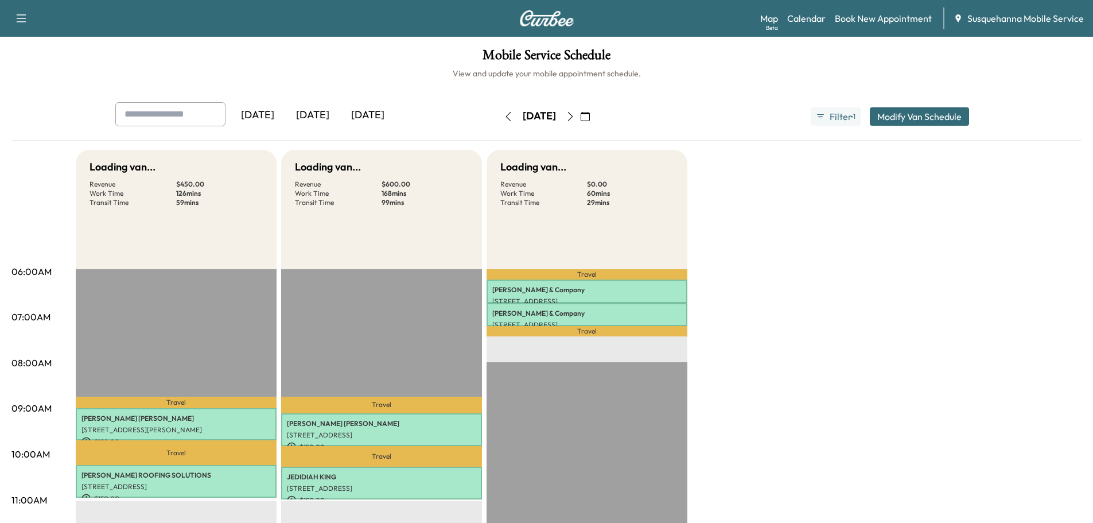
click at [595, 122] on button "button" at bounding box center [586, 116] width 20 height 18
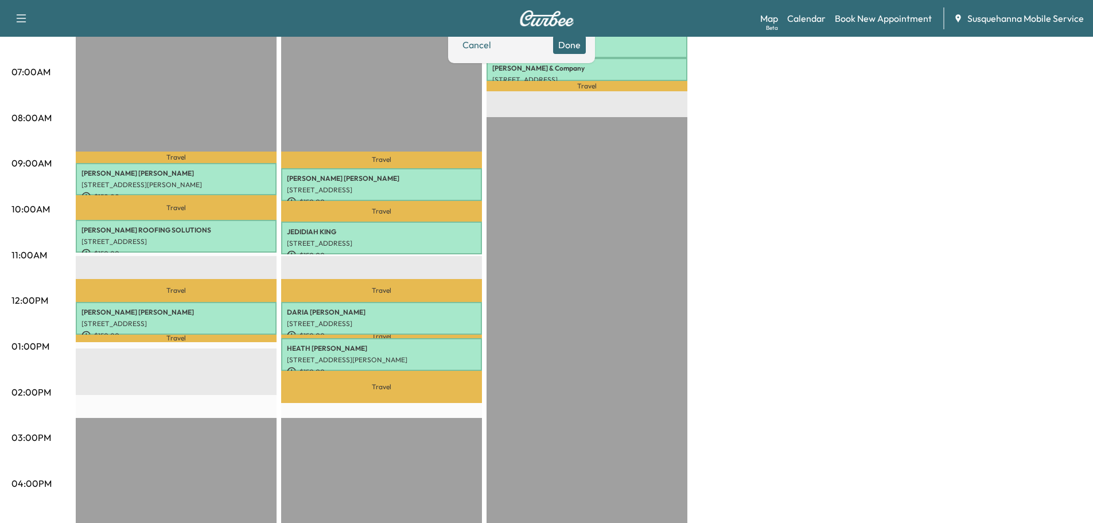
scroll to position [61, 0]
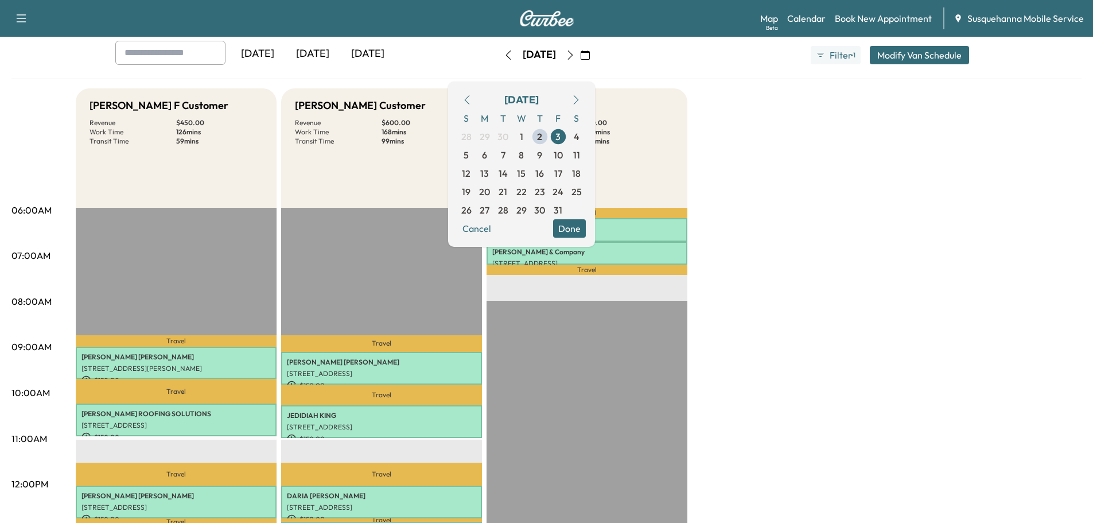
click at [736, 211] on div "[PERSON_NAME] F Customer Revenue $ 450.00 Work Time 126 mins Transit Time 59 mi…" at bounding box center [579, 518] width 1006 height 861
click at [575, 52] on icon "button" at bounding box center [570, 55] width 9 height 9
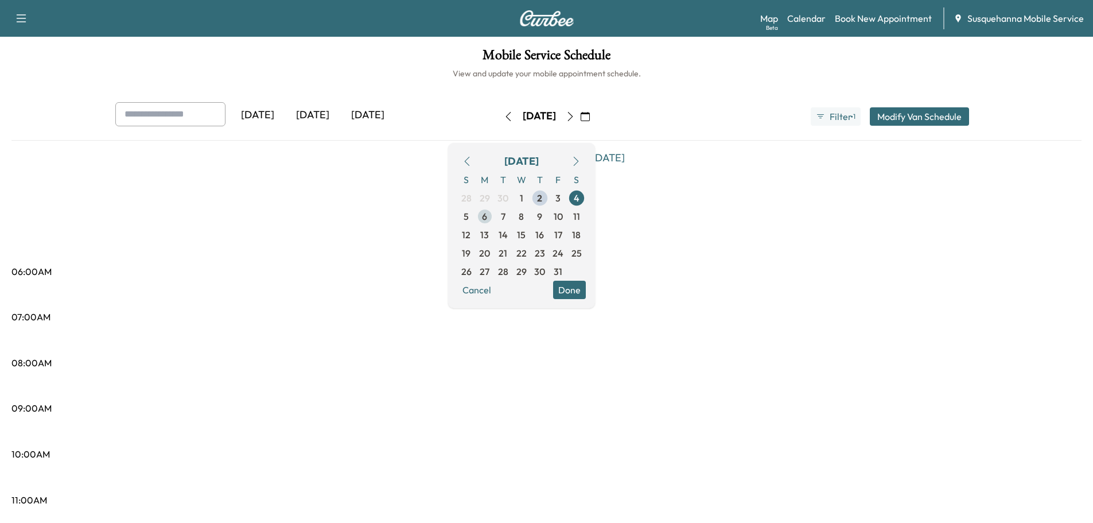
click at [487, 219] on span "6" at bounding box center [484, 216] width 5 height 14
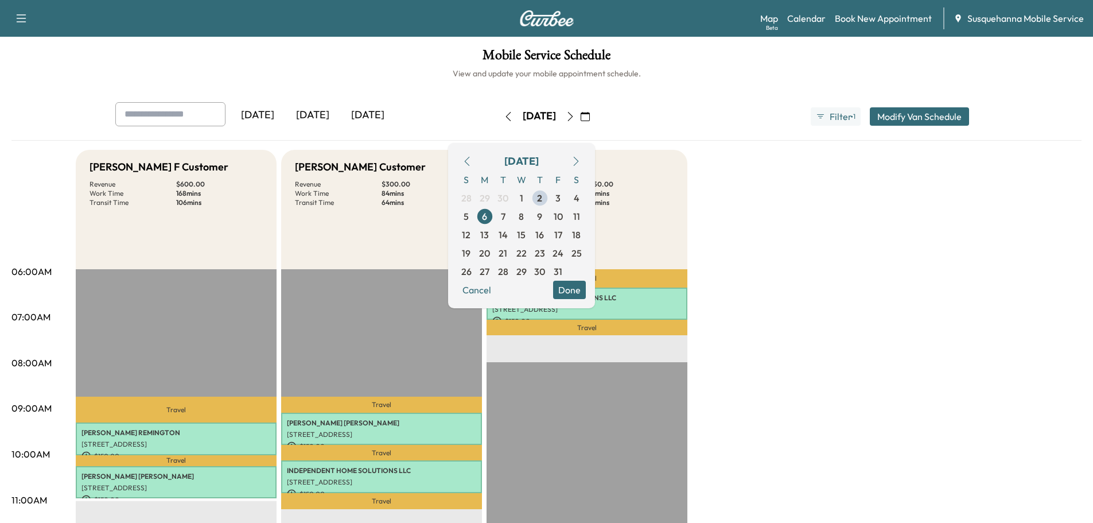
click at [586, 293] on button "Done" at bounding box center [569, 290] width 33 height 18
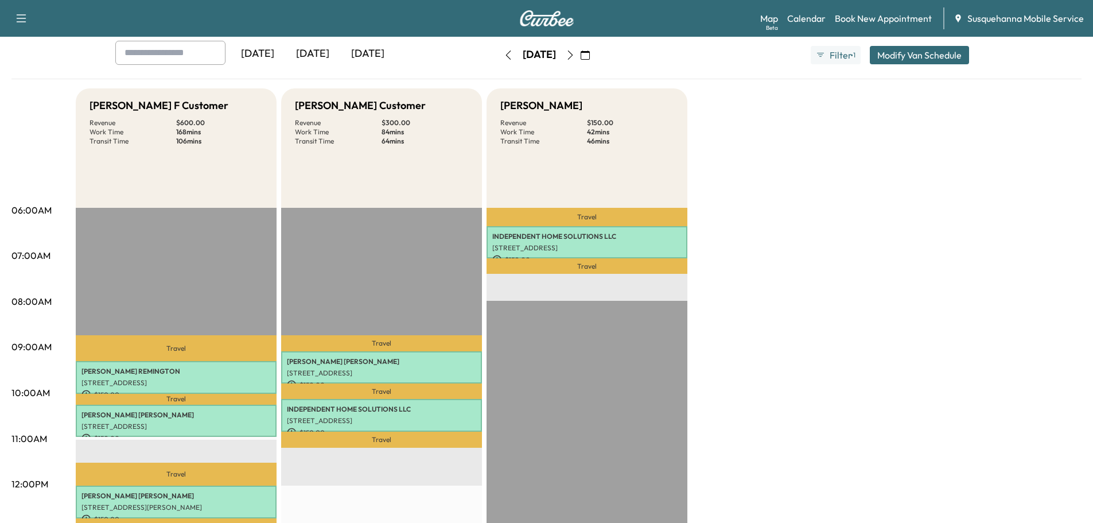
scroll to position [122, 0]
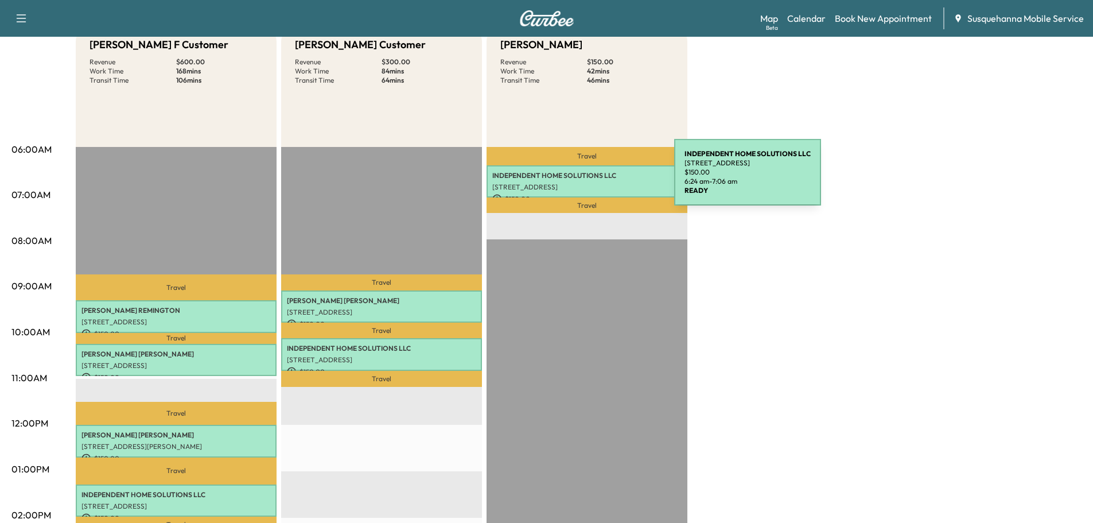
click at [588, 179] on p "INDEPENDENT HOME SOLUTIONS LLC" at bounding box center [586, 175] width 189 height 9
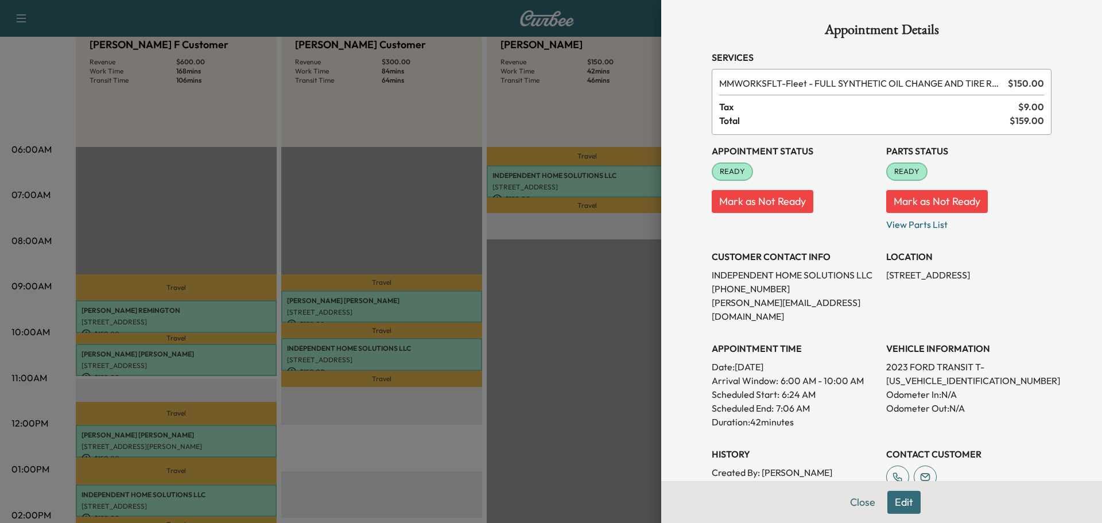
click at [894, 507] on button "Edit" at bounding box center [903, 502] width 33 height 23
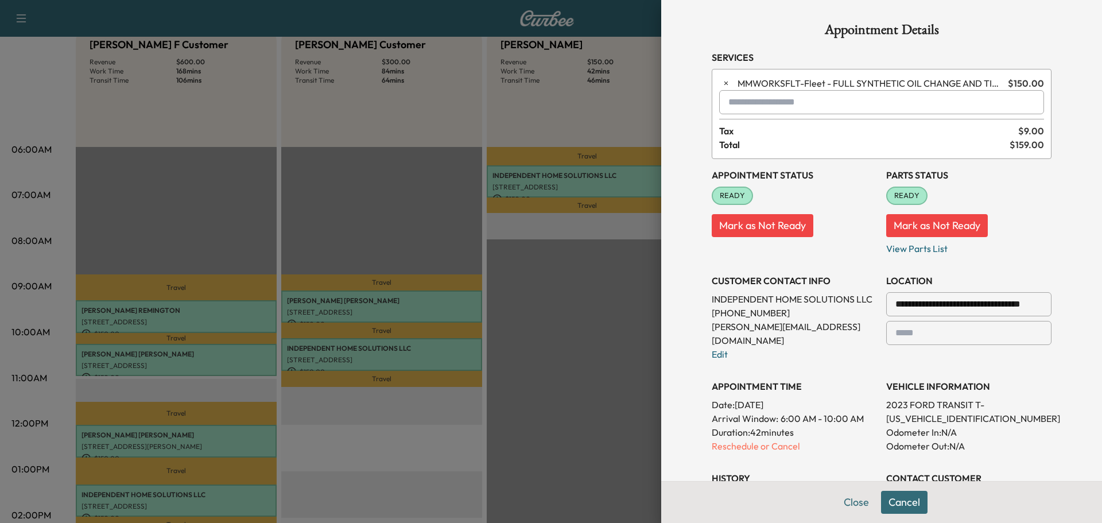
click at [759, 106] on input "text" at bounding box center [881, 102] width 325 height 24
click at [761, 131] on p "TBF - Tech: [PERSON_NAME] F" at bounding box center [841, 132] width 250 height 16
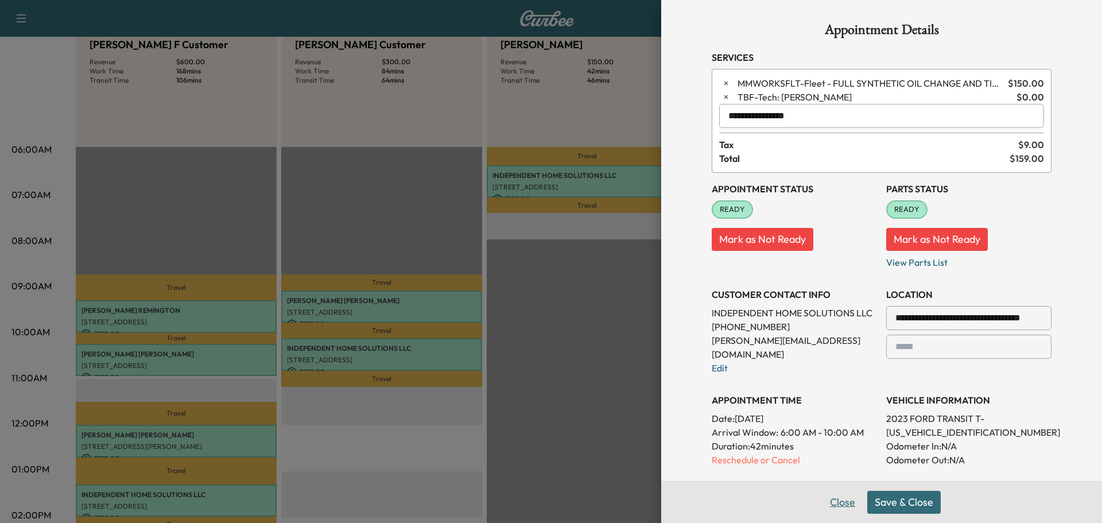
type input "**********"
click at [844, 503] on button "Close" at bounding box center [842, 502] width 40 height 23
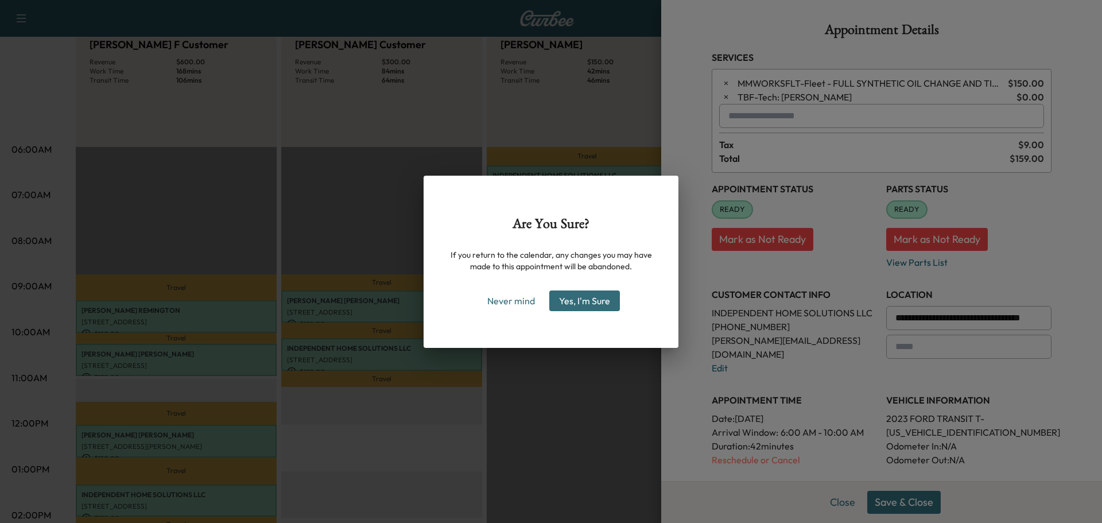
click at [557, 306] on button "Yes, I'm Sure" at bounding box center [584, 300] width 71 height 21
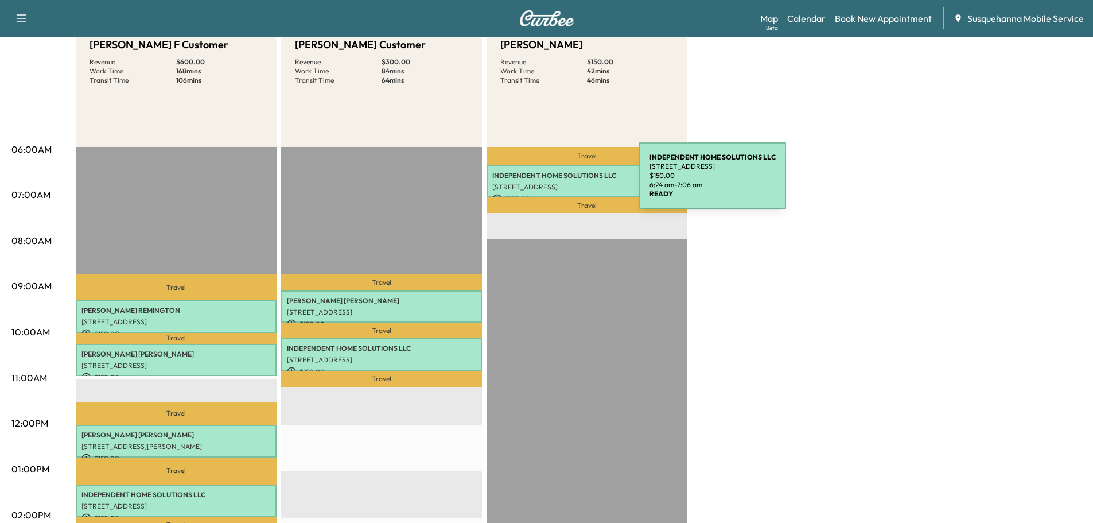
click at [553, 183] on p "[STREET_ADDRESS]" at bounding box center [586, 187] width 189 height 9
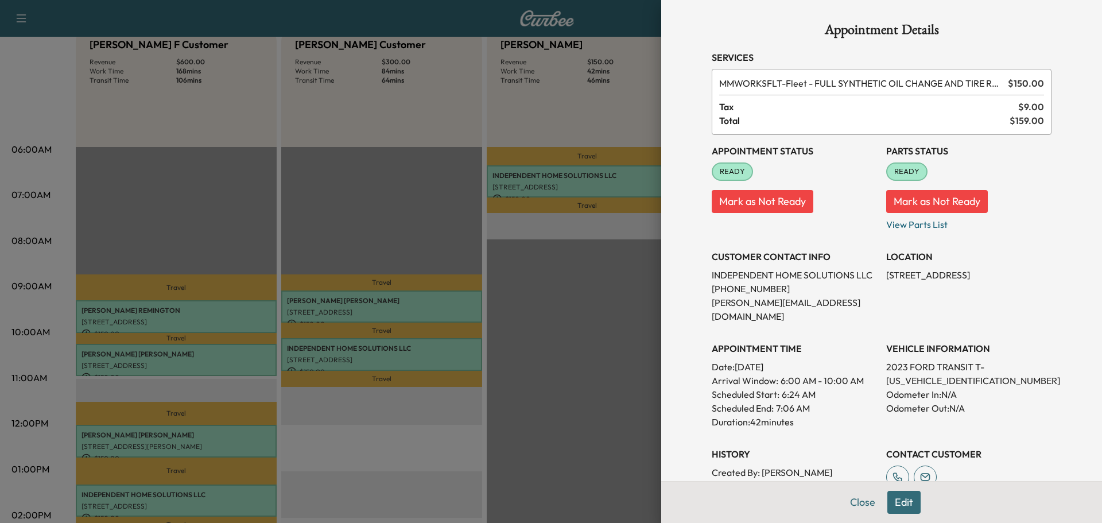
click at [894, 499] on button "Edit" at bounding box center [903, 502] width 33 height 23
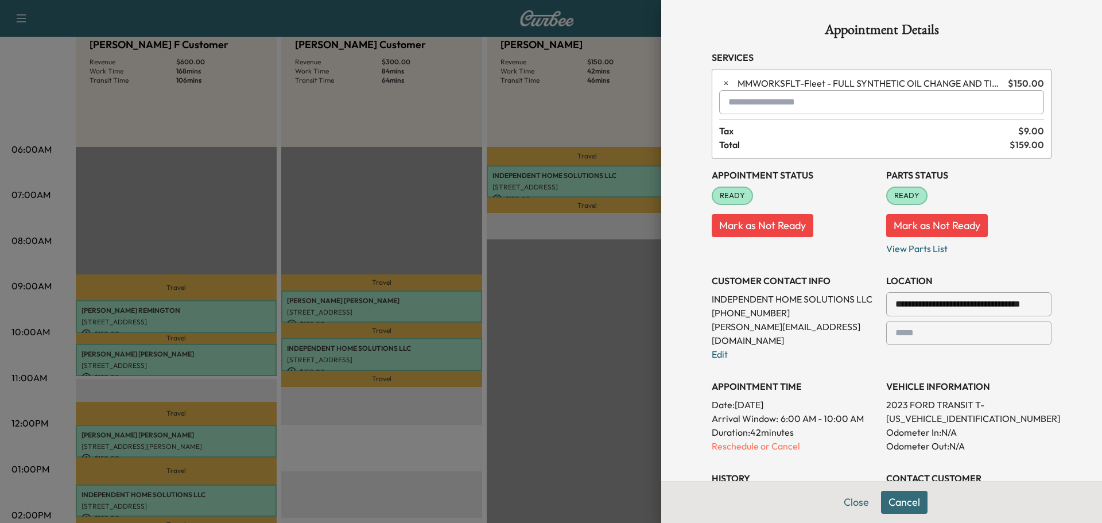
click at [777, 110] on input "text" at bounding box center [881, 102] width 325 height 24
click at [765, 130] on p "TBF - Tech: [PERSON_NAME] F" at bounding box center [841, 132] width 250 height 16
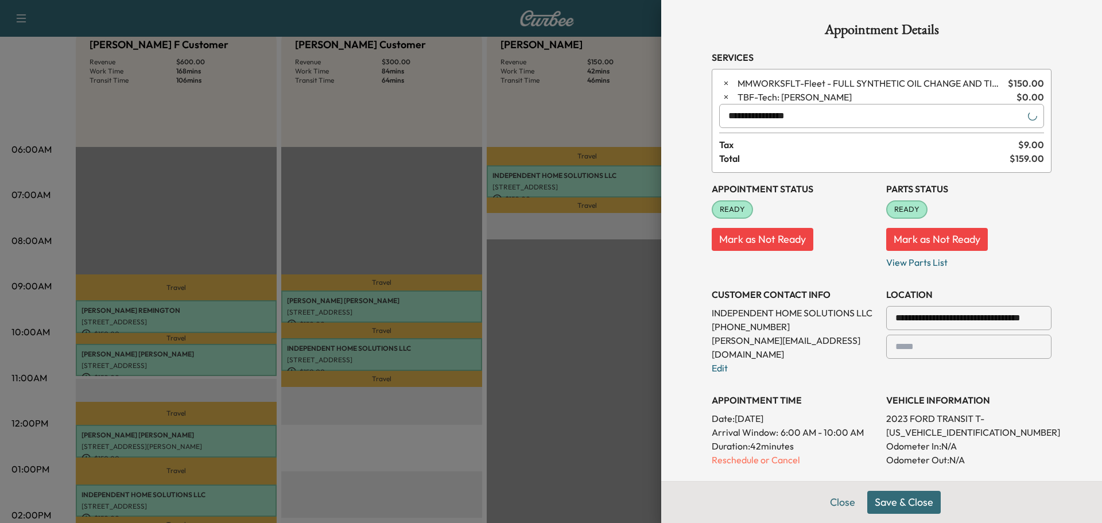
type input "**********"
click at [907, 499] on button "Save & Close" at bounding box center [903, 502] width 73 height 23
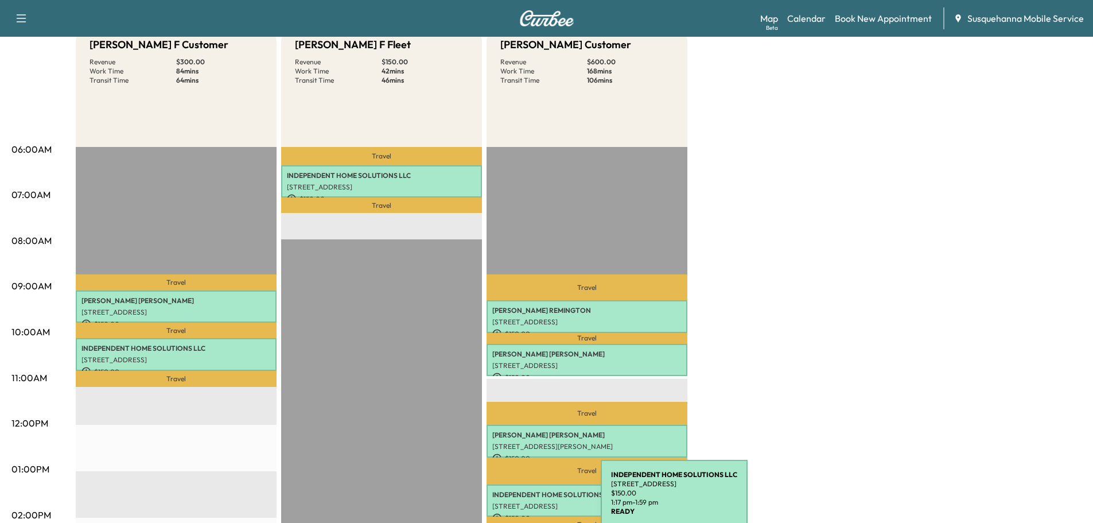
click at [515, 502] on p "[STREET_ADDRESS]" at bounding box center [586, 506] width 189 height 9
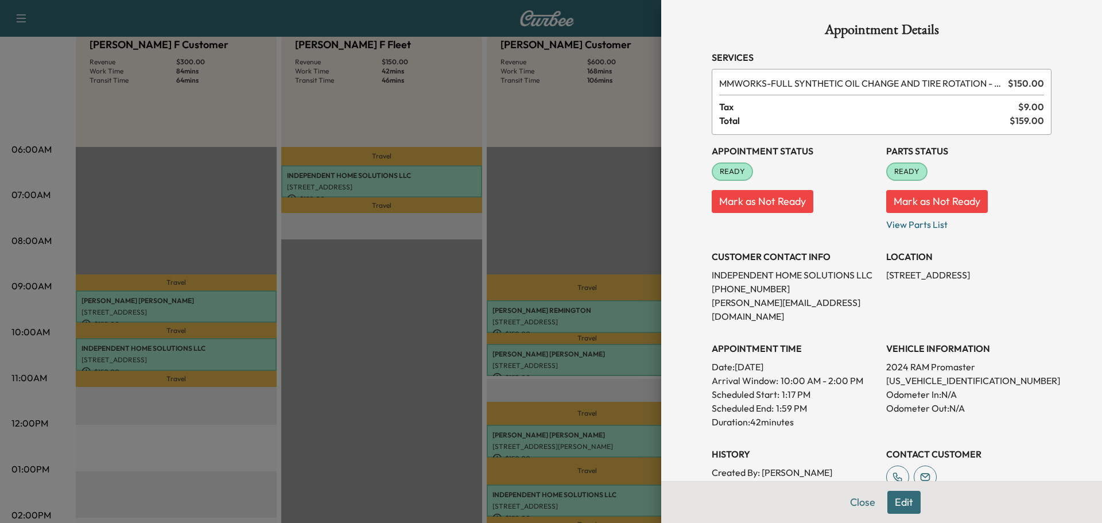
click at [899, 499] on button "Edit" at bounding box center [903, 502] width 33 height 23
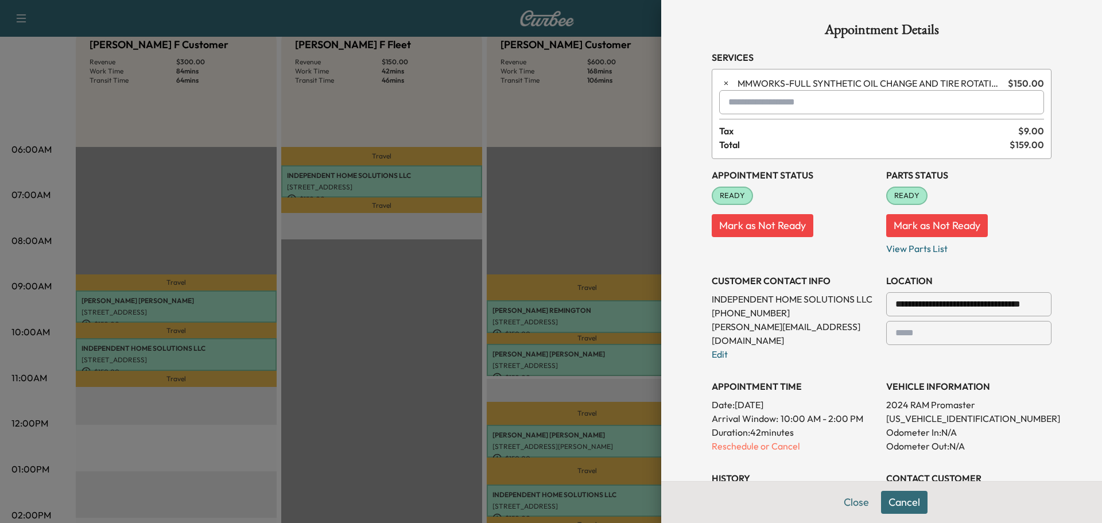
click at [789, 107] on input "text" at bounding box center [881, 102] width 325 height 24
click at [775, 131] on p "TBF - Tech: [PERSON_NAME] F" at bounding box center [841, 132] width 250 height 16
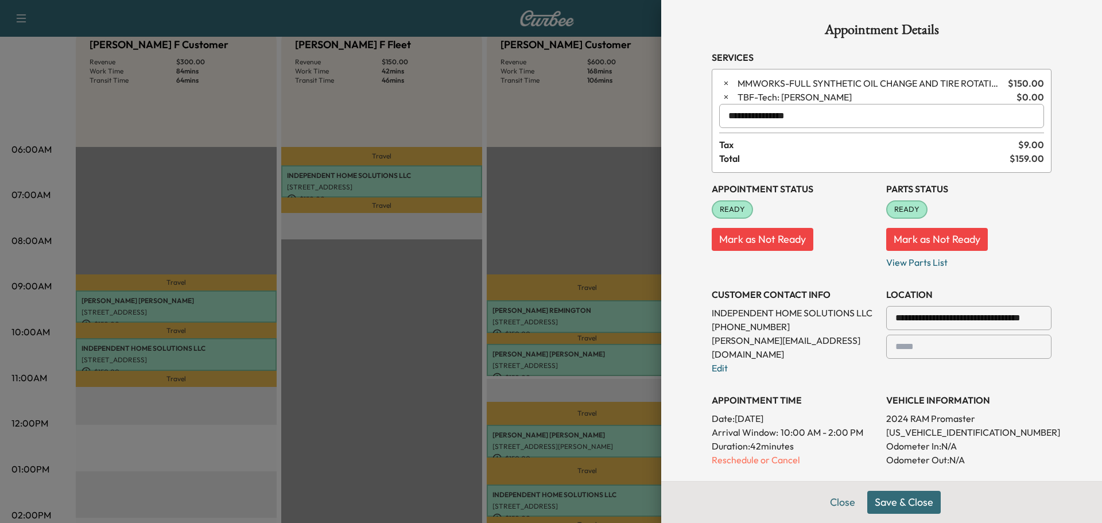
type input "**********"
click at [876, 502] on button "Save & Close" at bounding box center [903, 502] width 73 height 23
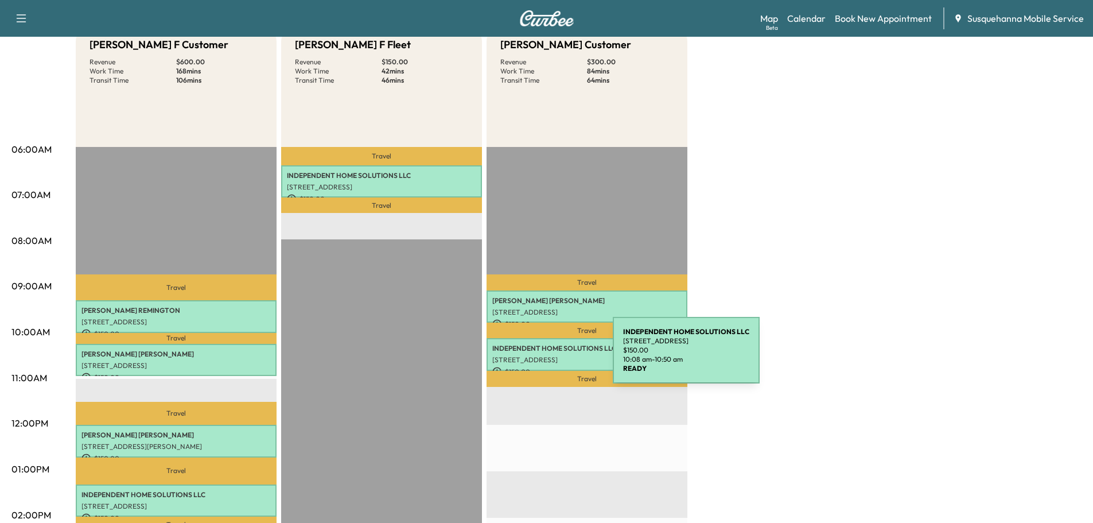
click at [527, 356] on p "[STREET_ADDRESS]" at bounding box center [586, 359] width 189 height 9
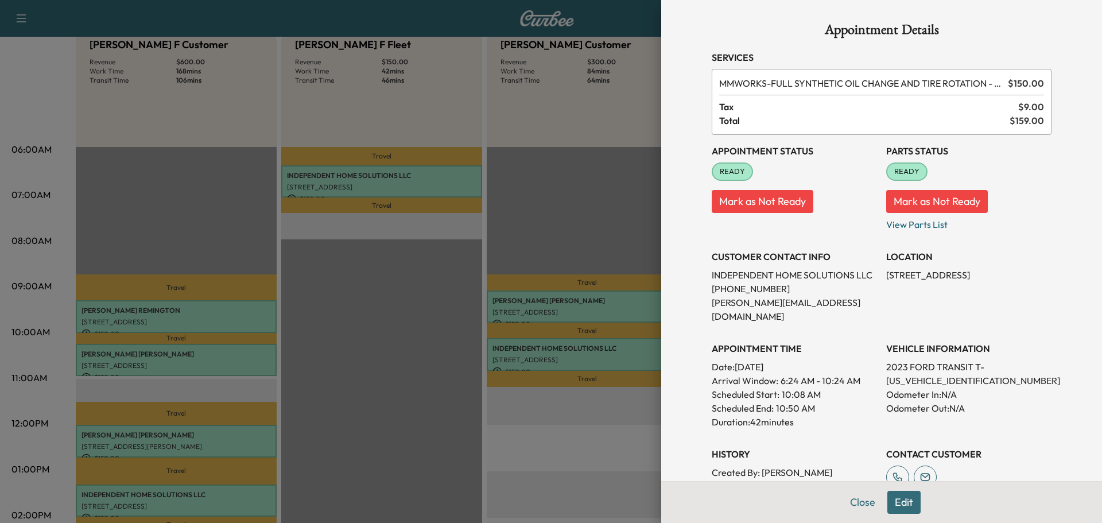
click at [890, 505] on button "Edit" at bounding box center [903, 502] width 33 height 23
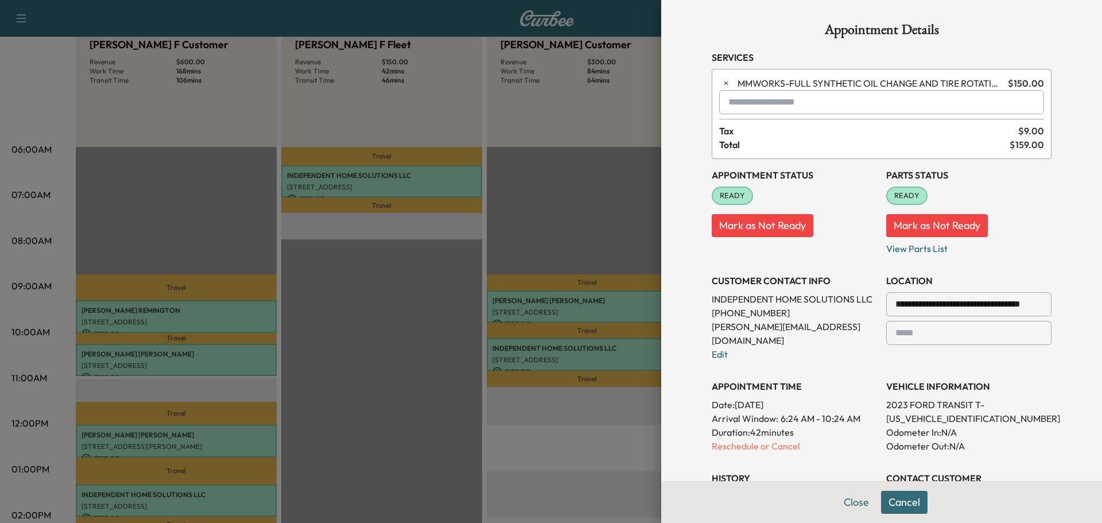
click at [783, 109] on input "text" at bounding box center [881, 102] width 325 height 24
click at [789, 129] on p "TBF - Tech: [PERSON_NAME] F" at bounding box center [841, 132] width 250 height 16
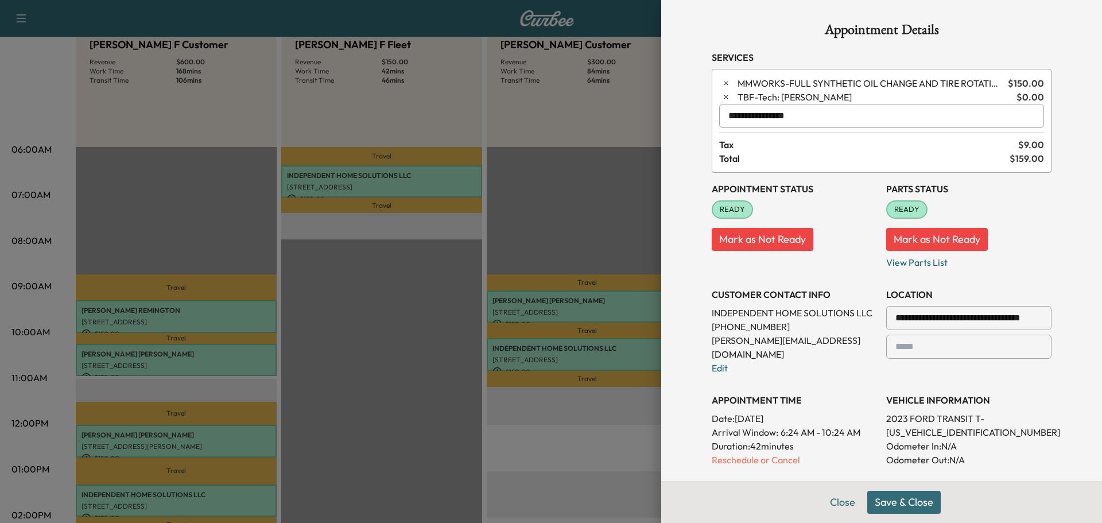
type input "**********"
click at [894, 499] on button "Save & Close" at bounding box center [903, 502] width 73 height 23
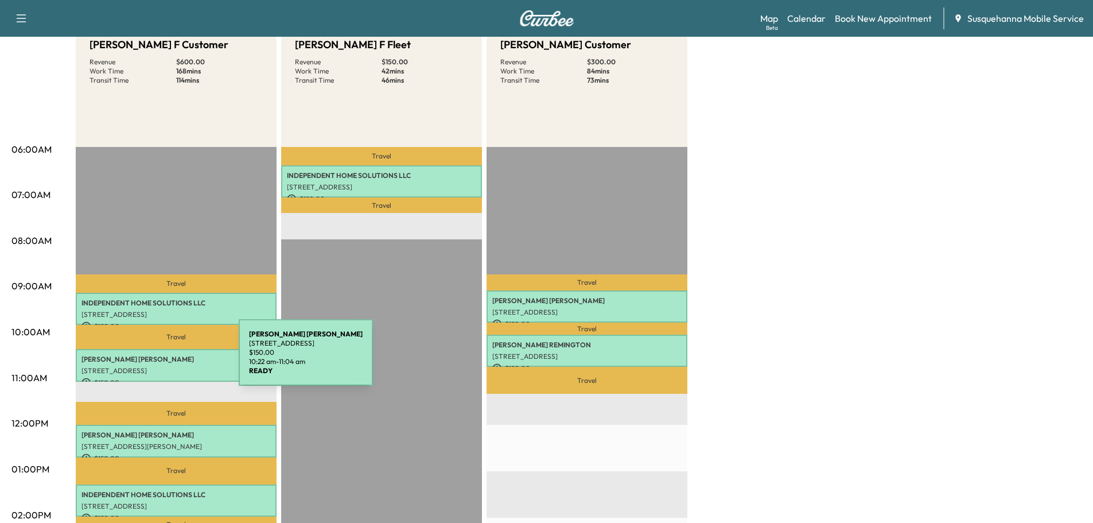
click at [153, 359] on p "[PERSON_NAME]" at bounding box center [176, 359] width 189 height 9
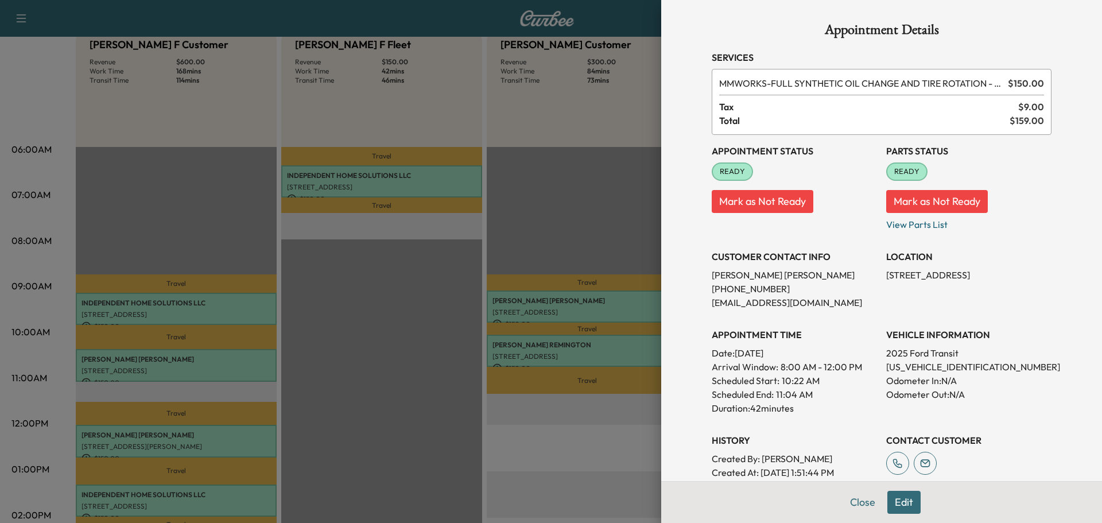
click at [887, 500] on button "Edit" at bounding box center [903, 502] width 33 height 23
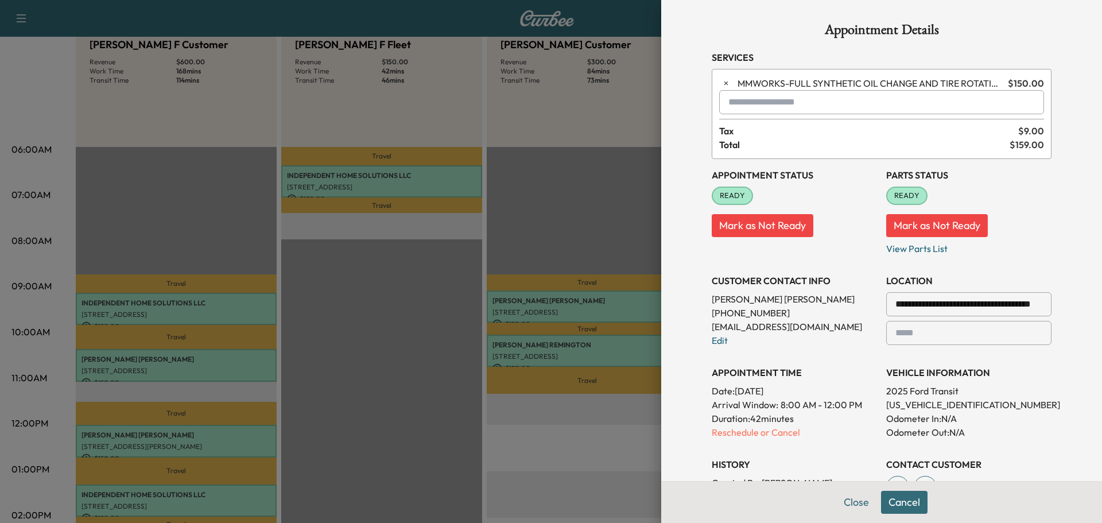
click at [785, 96] on input "text" at bounding box center [881, 102] width 325 height 24
click at [762, 138] on p "TJJ - Tech: [PERSON_NAME]" at bounding box center [841, 132] width 250 height 16
type input "**********"
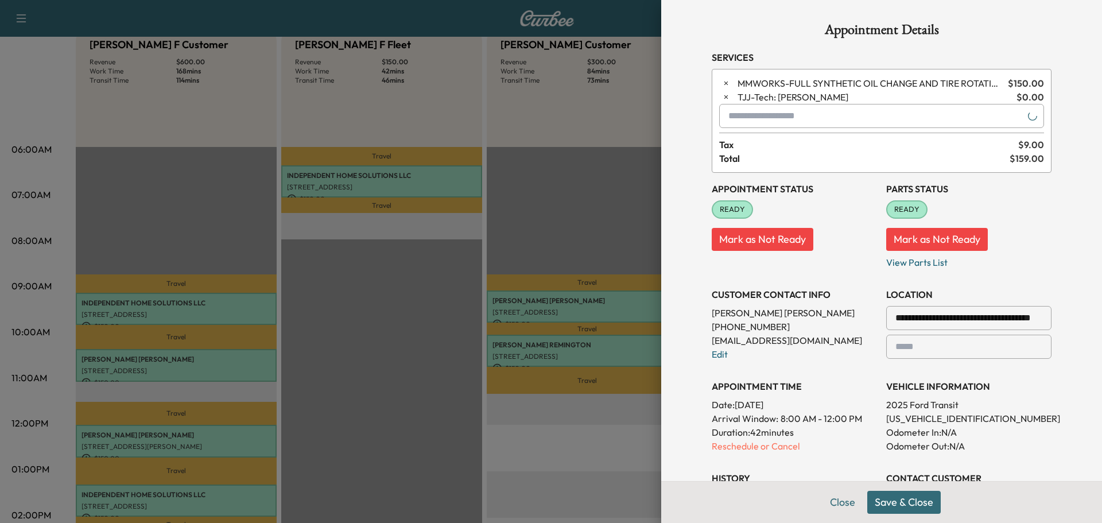
click at [895, 501] on button "Save & Close" at bounding box center [903, 502] width 73 height 23
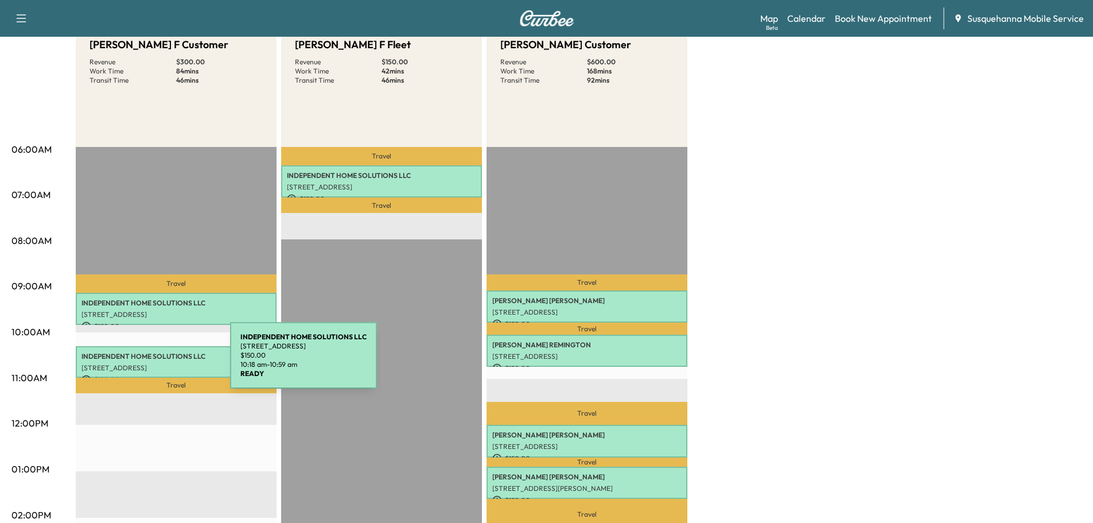
click at [144, 363] on p "[STREET_ADDRESS]" at bounding box center [176, 367] width 189 height 9
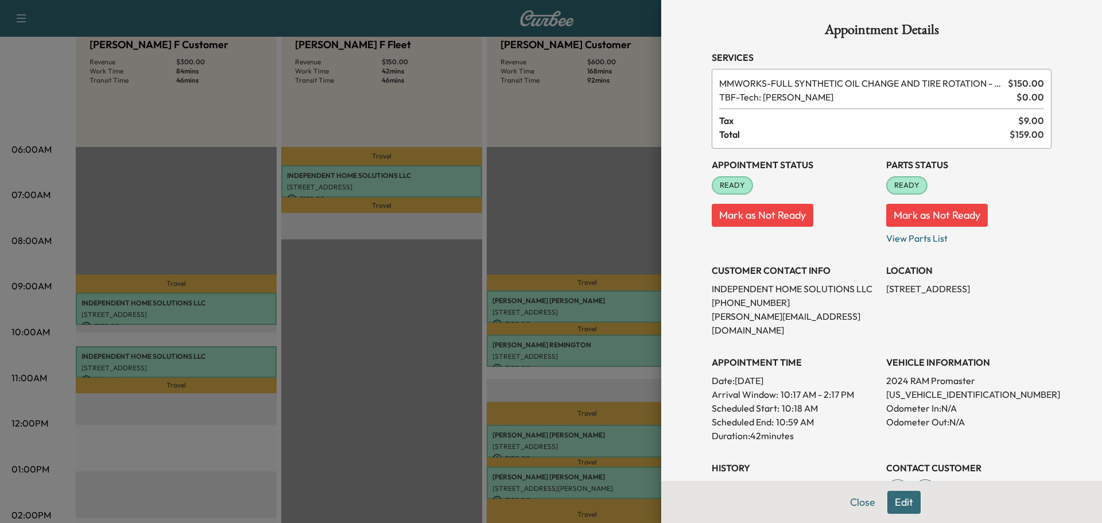
click at [894, 499] on button "Edit" at bounding box center [903, 502] width 33 height 23
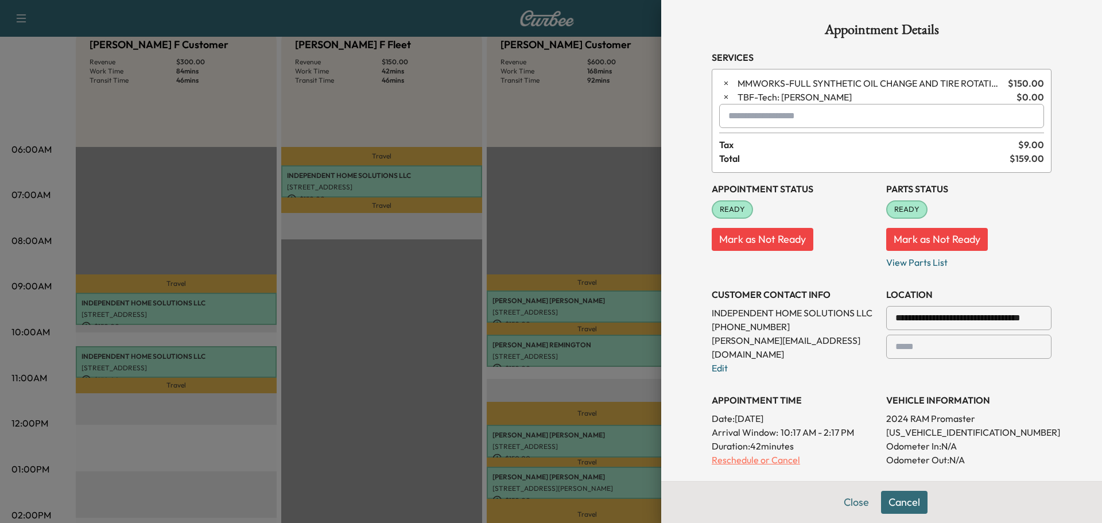
click at [744, 453] on p "Reschedule or Cancel" at bounding box center [794, 460] width 165 height 14
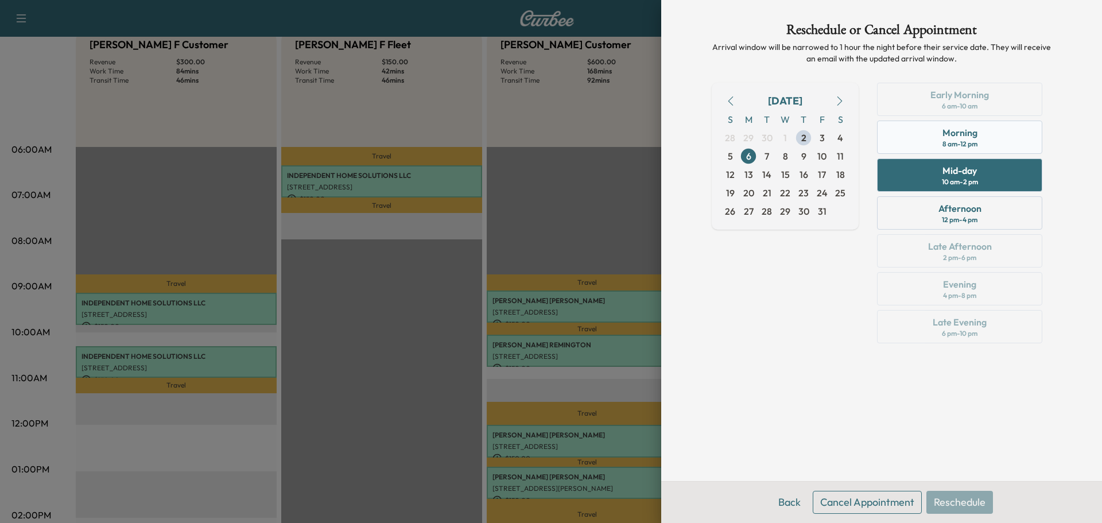
click at [933, 143] on div "Morning 8 am - 12 pm" at bounding box center [959, 137] width 165 height 33
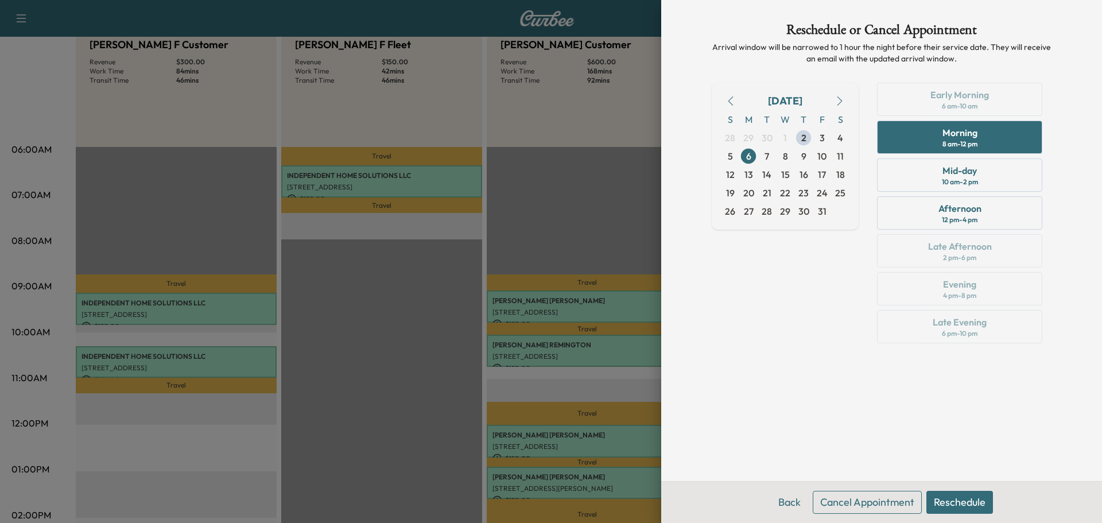
click at [962, 500] on button "Reschedule" at bounding box center [959, 502] width 67 height 23
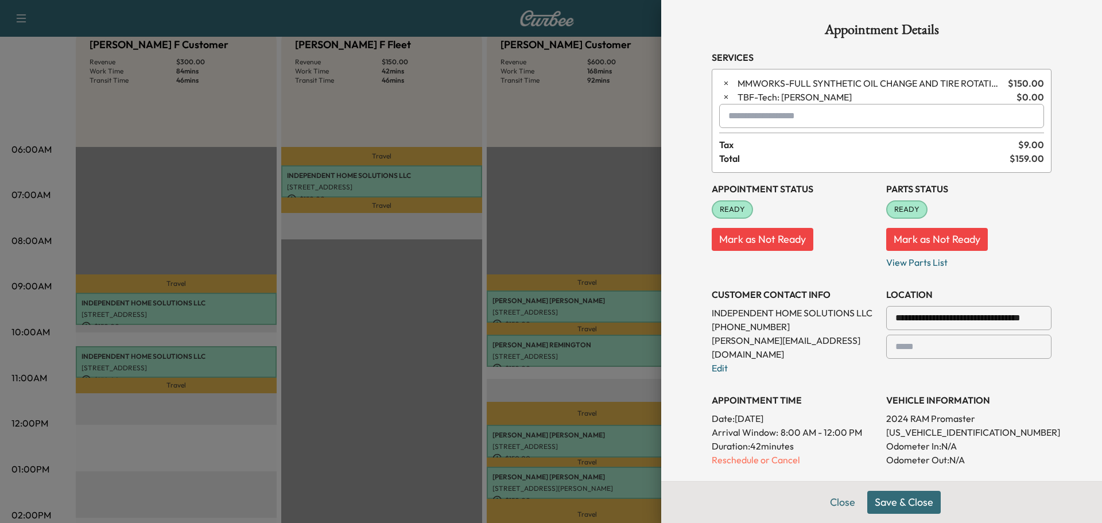
click at [893, 499] on button "Save & Close" at bounding box center [903, 502] width 73 height 23
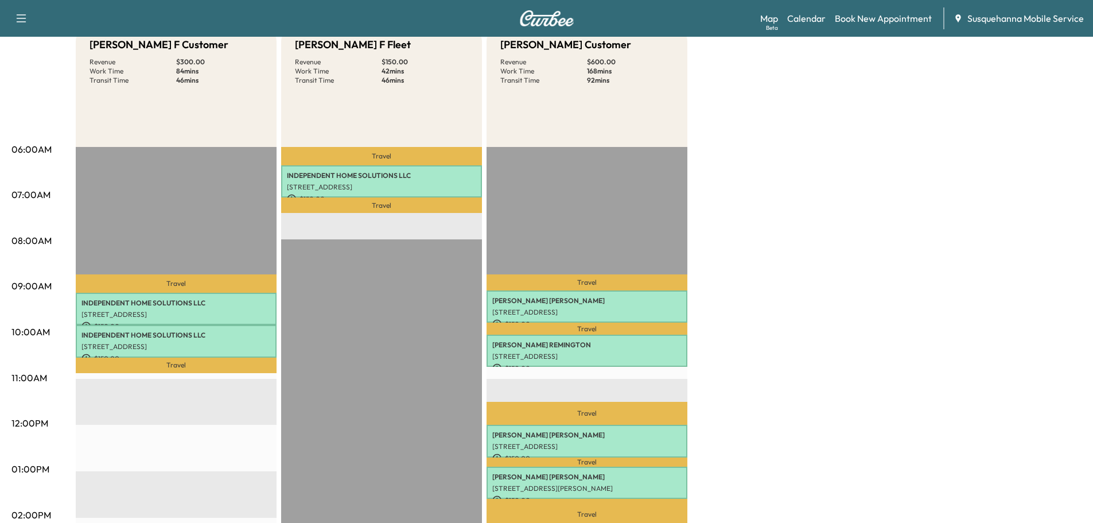
scroll to position [245, 0]
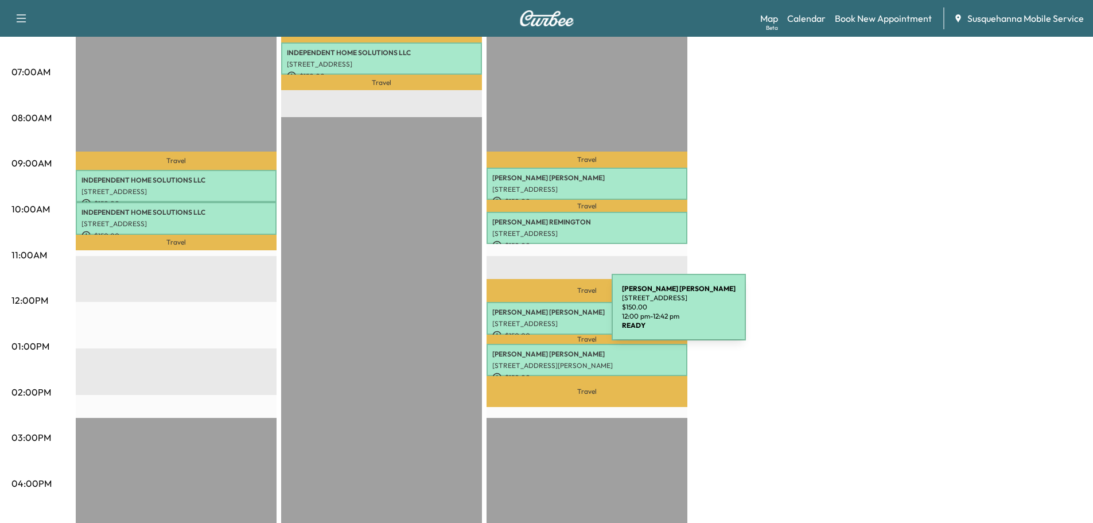
click at [526, 314] on div "[PERSON_NAME] [STREET_ADDRESS] $ 150.00 12:00 pm - 12:42 pm" at bounding box center [587, 318] width 201 height 33
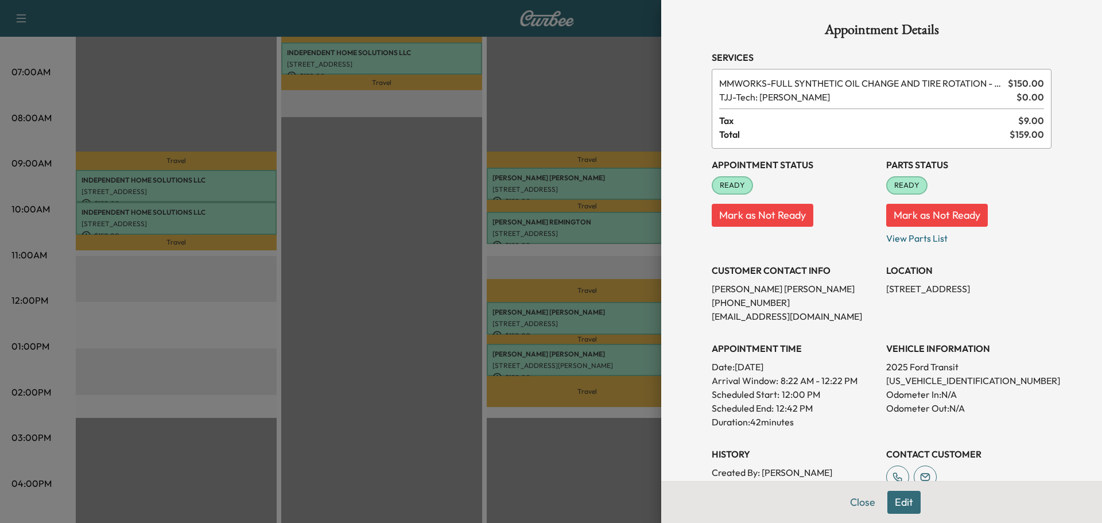
click at [887, 505] on button "Edit" at bounding box center [903, 502] width 33 height 23
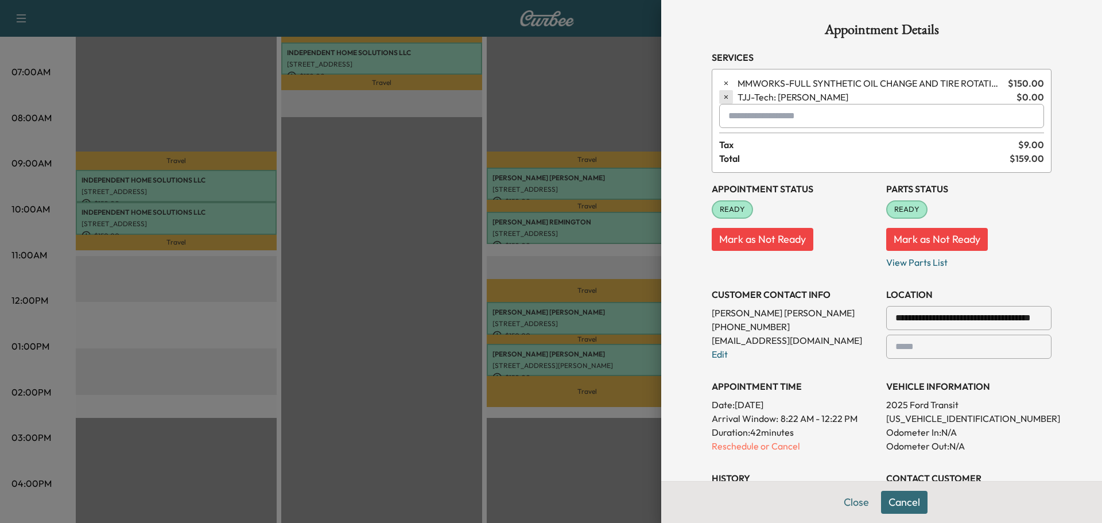
click at [722, 94] on icon "button" at bounding box center [726, 97] width 8 height 8
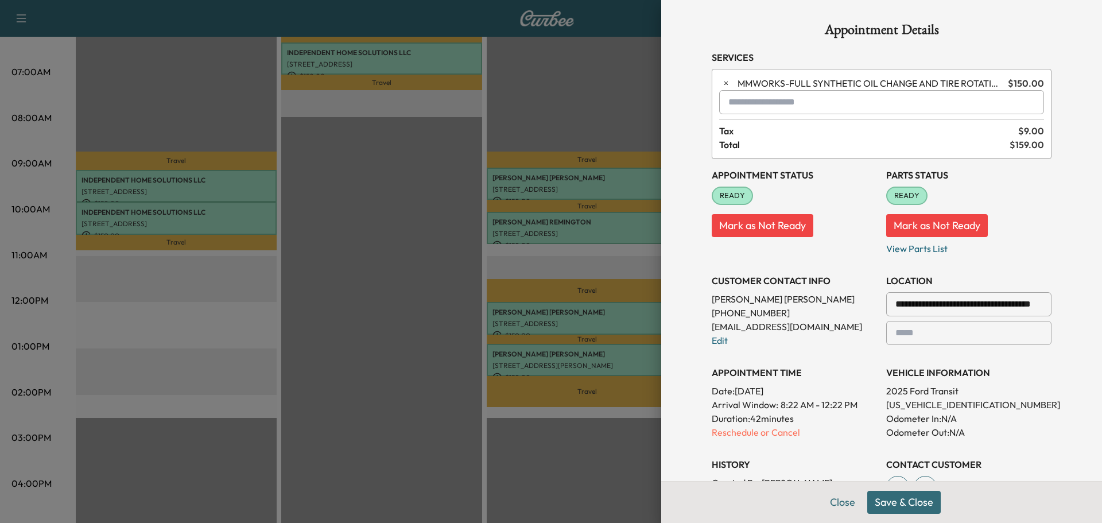
click at [886, 501] on button "Save & Close" at bounding box center [903, 502] width 73 height 23
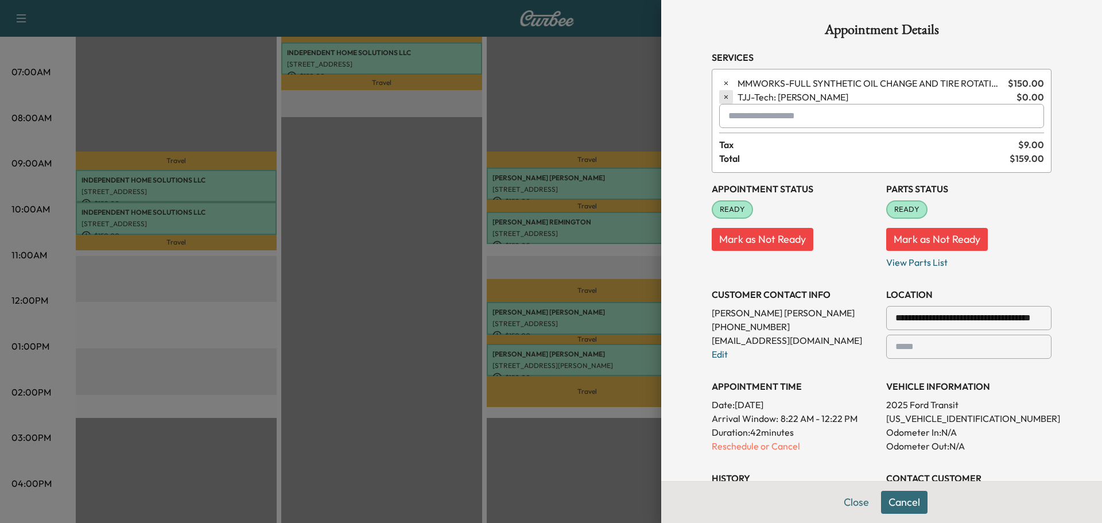
click at [722, 99] on icon "button" at bounding box center [726, 97] width 8 height 8
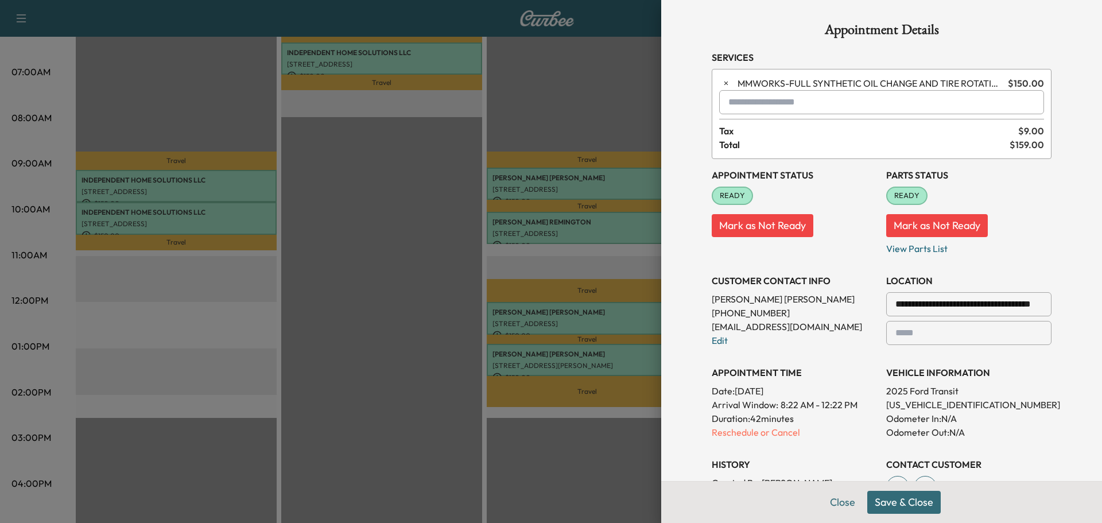
click at [901, 509] on button "Save & Close" at bounding box center [903, 502] width 73 height 23
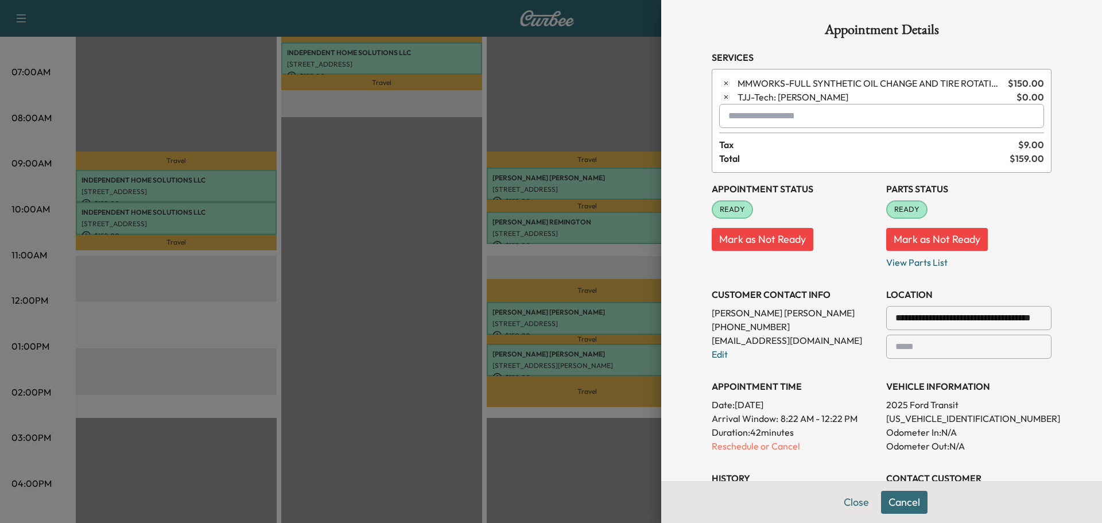
click at [913, 505] on button "Cancel" at bounding box center [904, 502] width 46 height 23
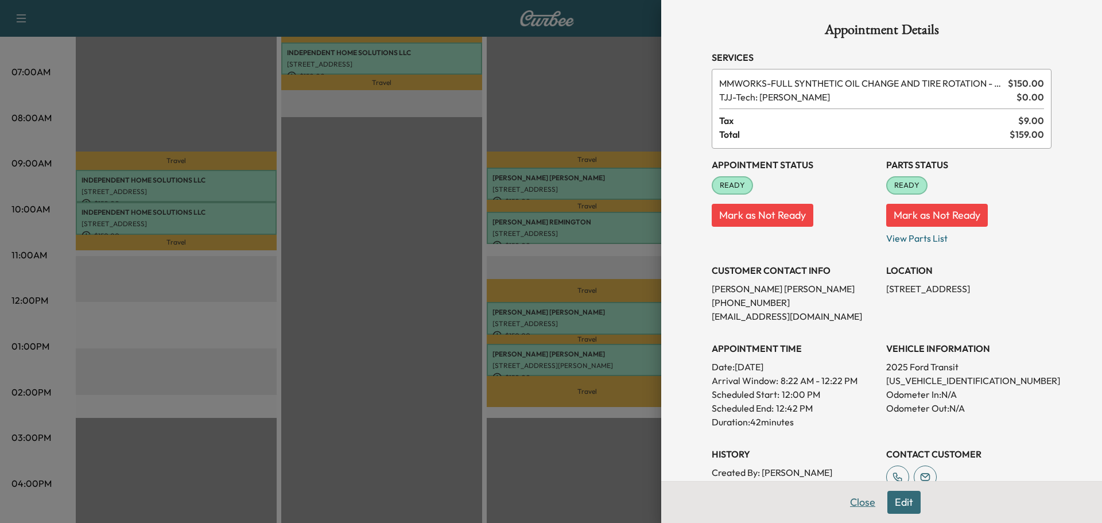
click at [863, 500] on button "Close" at bounding box center [863, 502] width 40 height 23
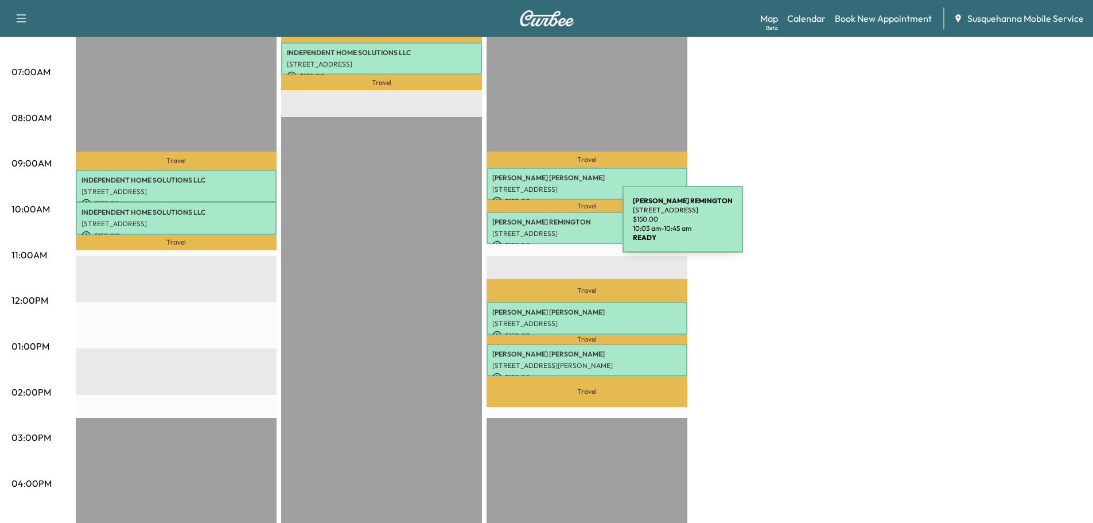
click at [537, 229] on p "[STREET_ADDRESS]" at bounding box center [586, 233] width 189 height 9
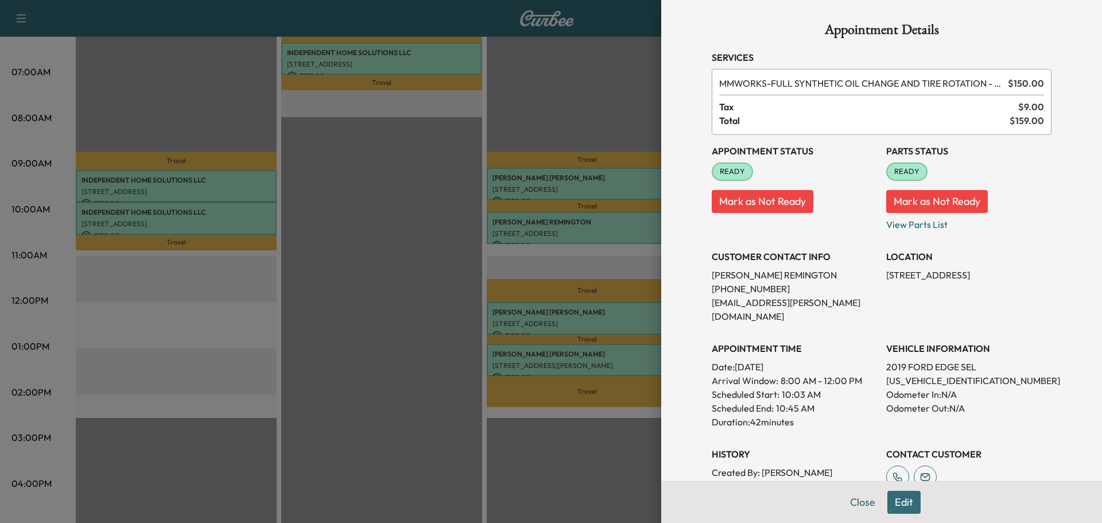
click at [895, 496] on button "Edit" at bounding box center [903, 502] width 33 height 23
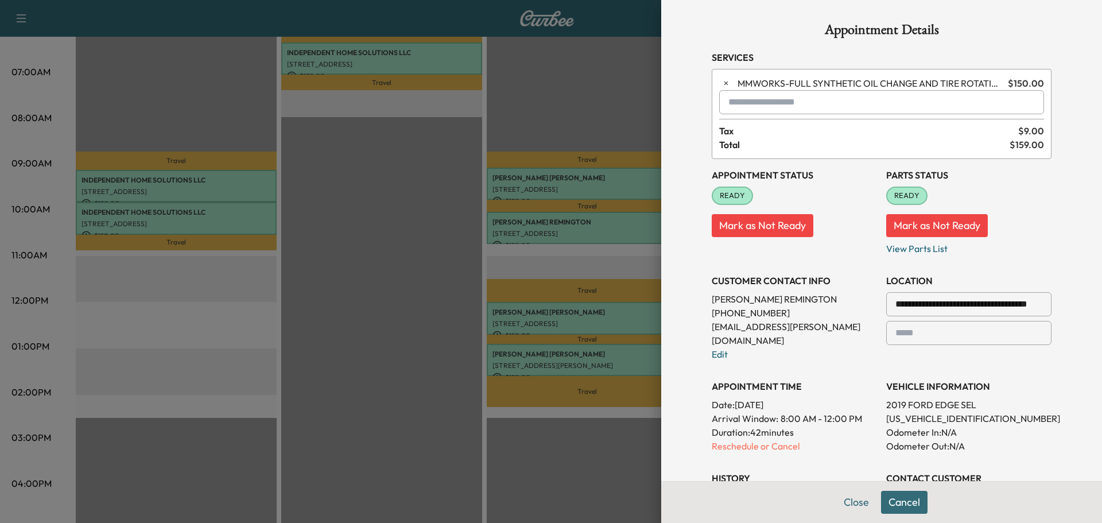
click at [760, 104] on input "text" at bounding box center [881, 102] width 325 height 24
click at [747, 133] on p "TBF - Tech: [PERSON_NAME] F" at bounding box center [841, 132] width 250 height 16
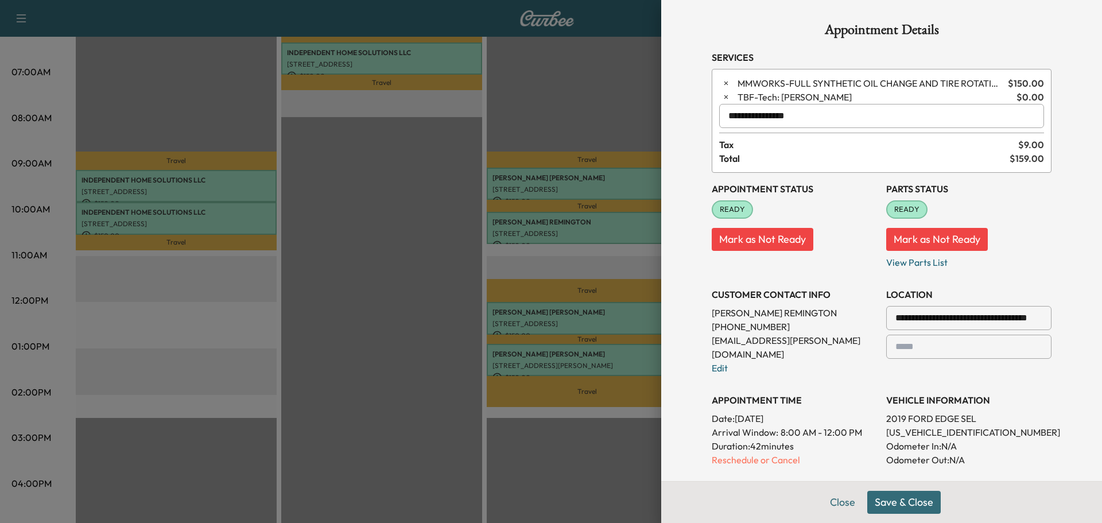
type input "**********"
click at [891, 506] on button "Save & Close" at bounding box center [903, 502] width 73 height 23
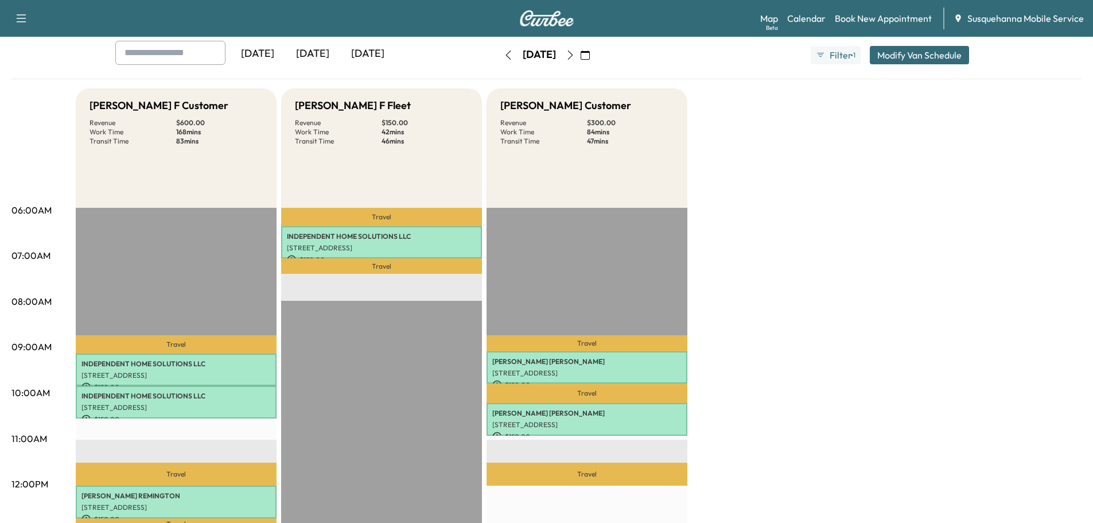
scroll to position [0, 0]
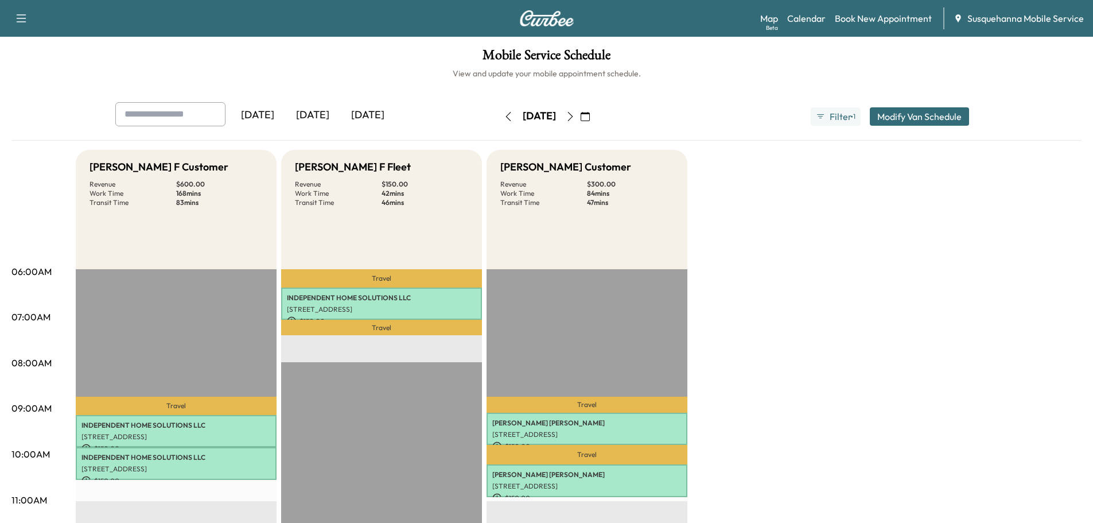
click at [504, 116] on icon "button" at bounding box center [508, 116] width 9 height 9
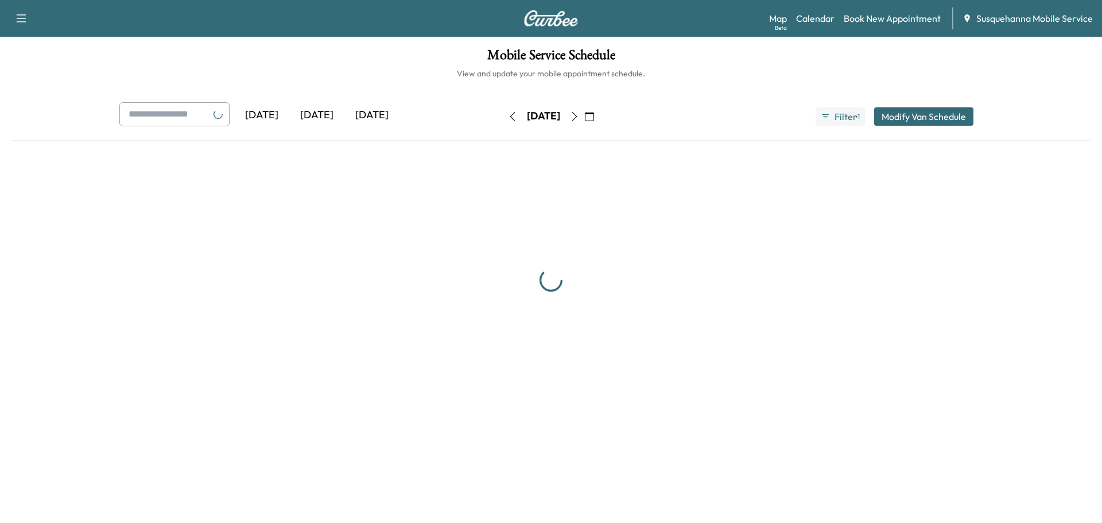
click at [503, 116] on button "button" at bounding box center [513, 116] width 20 height 18
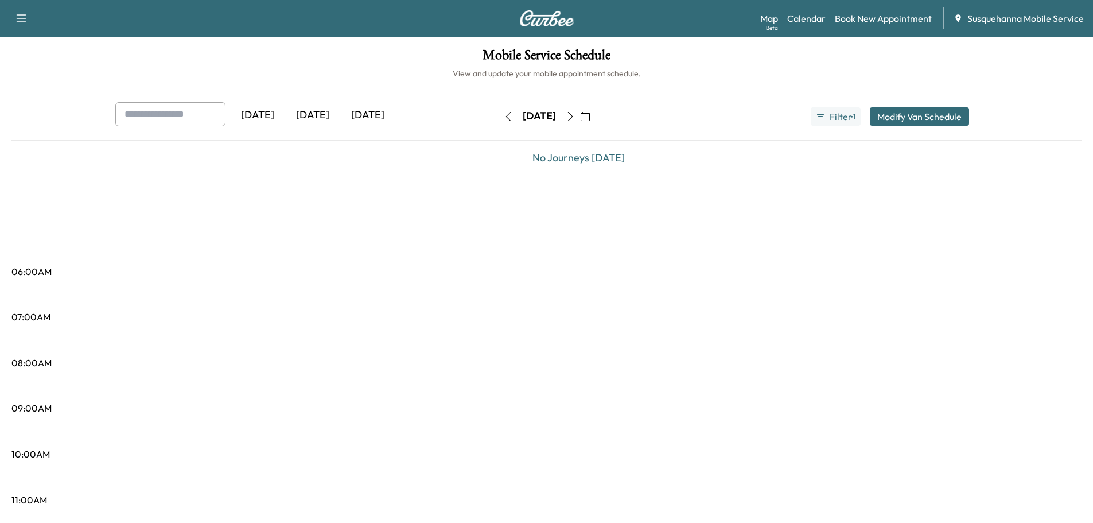
click at [504, 116] on icon "button" at bounding box center [508, 116] width 9 height 9
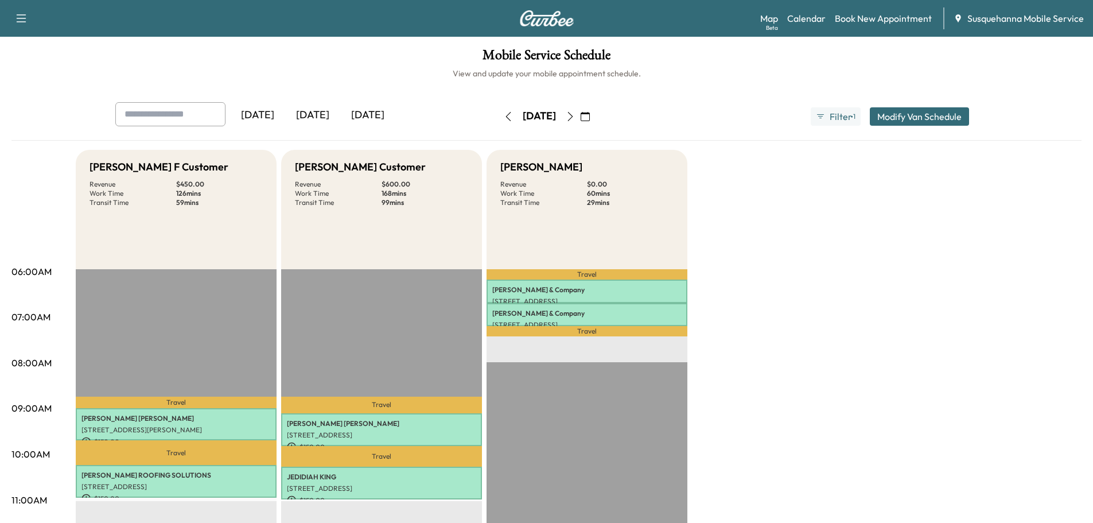
click at [504, 116] on icon "button" at bounding box center [508, 116] width 9 height 9
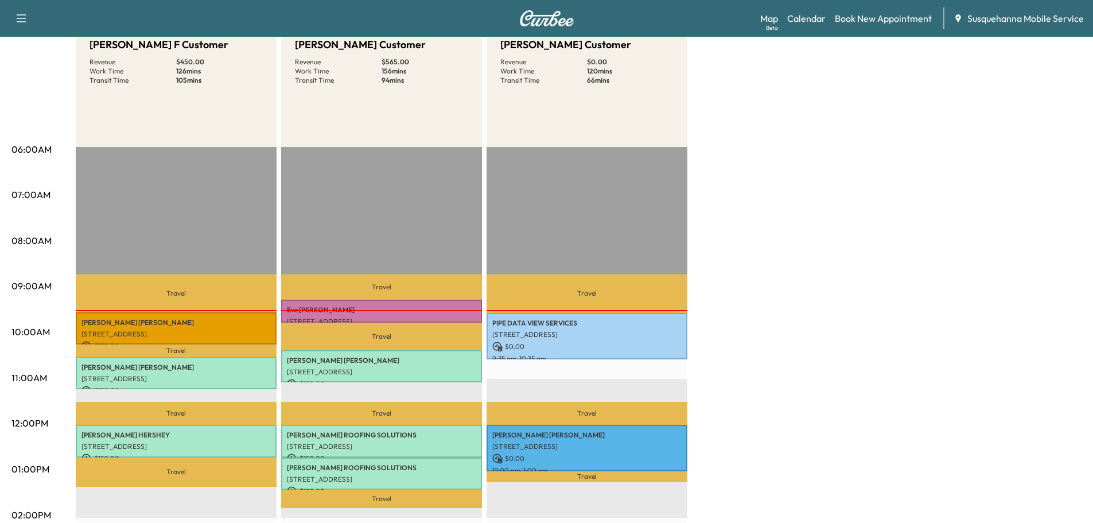
scroll to position [184, 0]
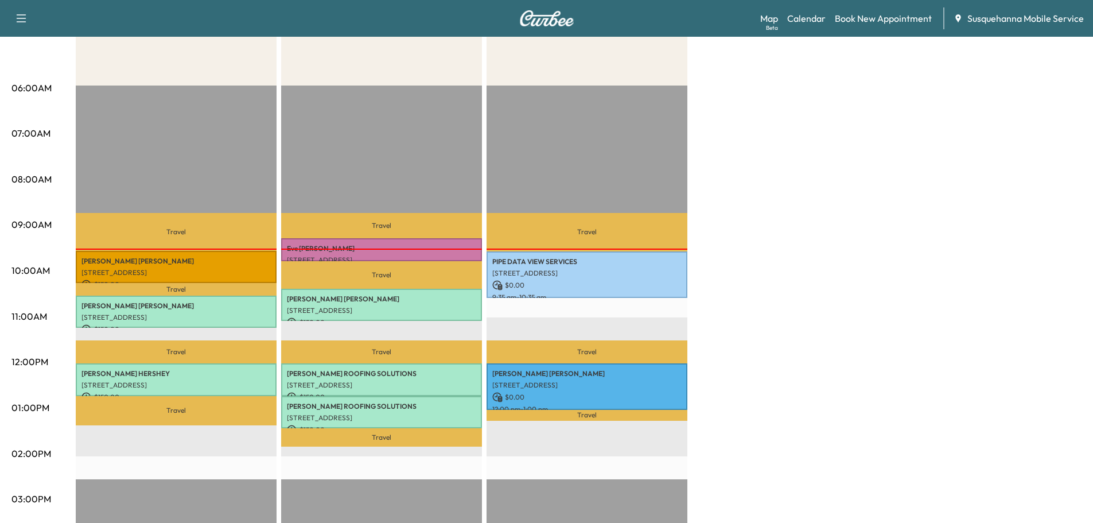
click at [363, 249] on div at bounding box center [381, 249] width 201 height 1
click at [376, 241] on div "[PERSON_NAME] [STREET_ADDRESS] $ 115.00 9:18 am - 9:48 am" at bounding box center [381, 249] width 201 height 23
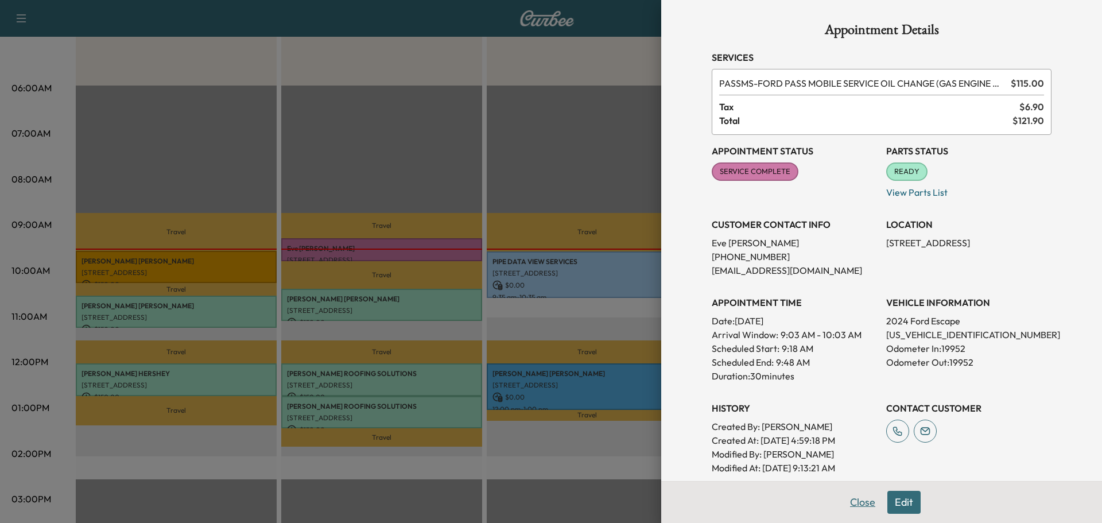
click at [856, 507] on button "Close" at bounding box center [863, 502] width 40 height 23
